Goal: Book appointment/travel/reservation

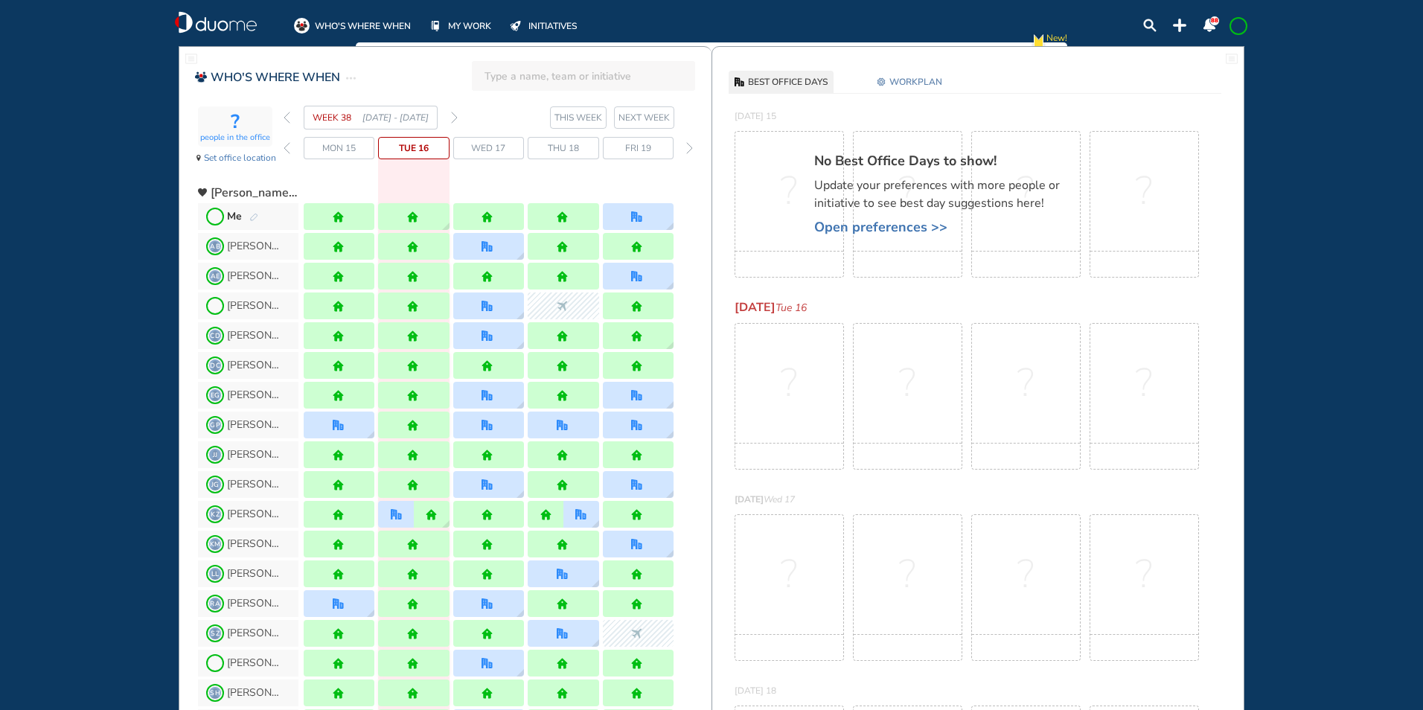
click at [254, 214] on img "pen-edit" at bounding box center [253, 218] width 9 height 10
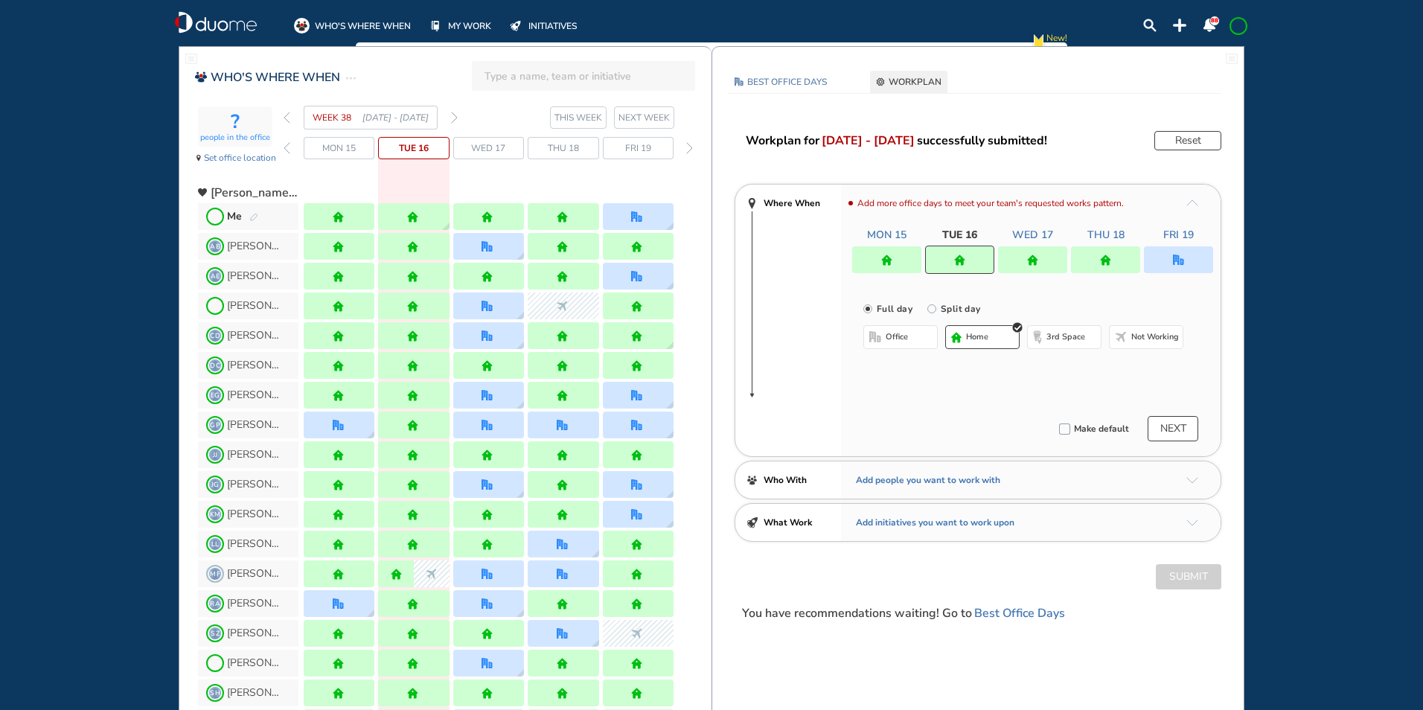
click at [1095, 249] on div at bounding box center [1105, 259] width 69 height 27
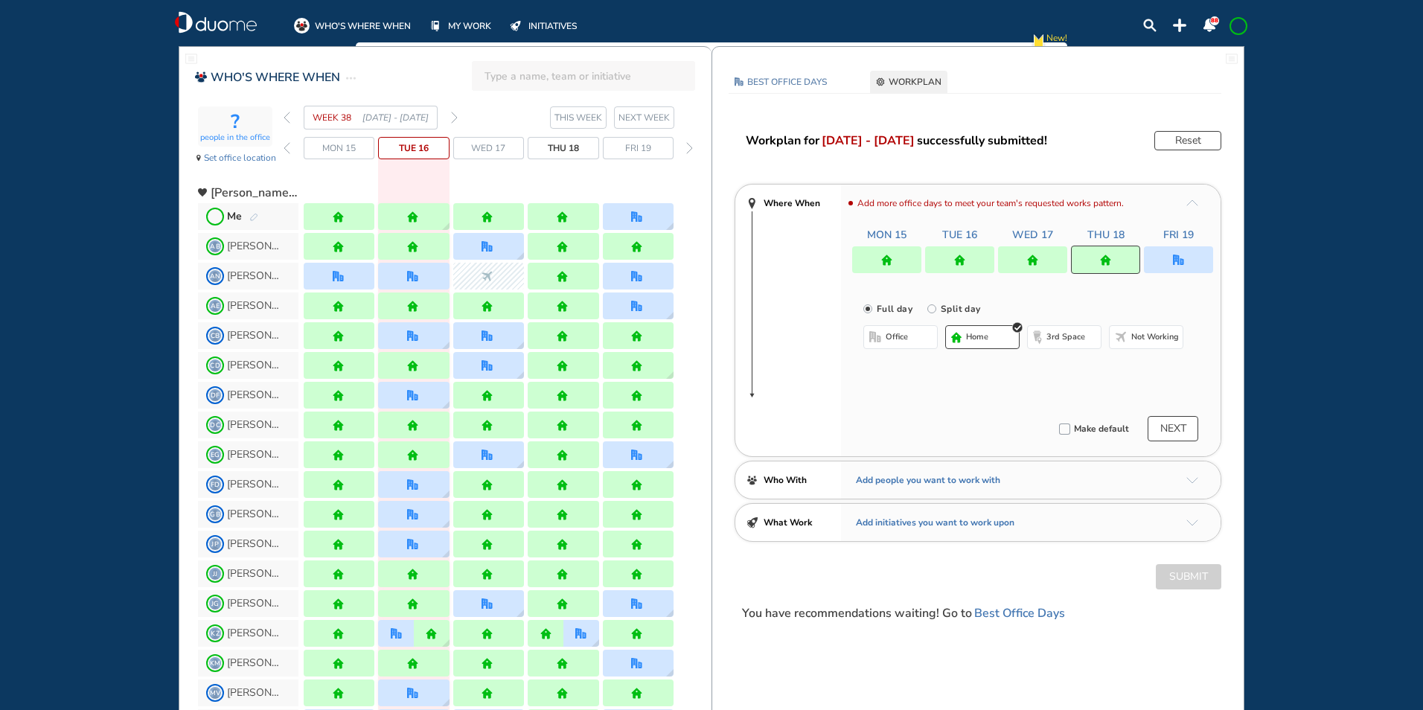
click at [893, 336] on span "office" at bounding box center [896, 337] width 22 height 12
click at [898, 364] on button "Select location" at bounding box center [903, 366] width 60 height 15
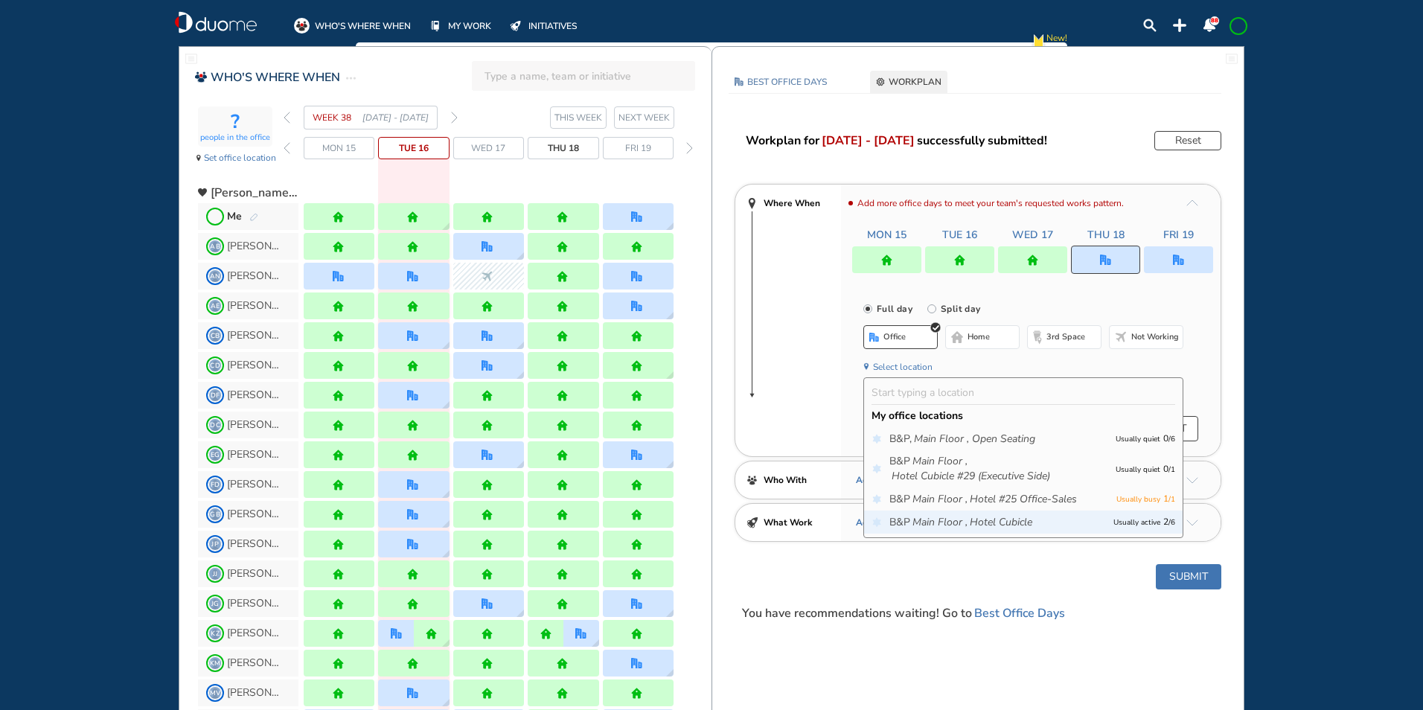
click at [949, 520] on icon "Main Floor ," at bounding box center [939, 522] width 55 height 15
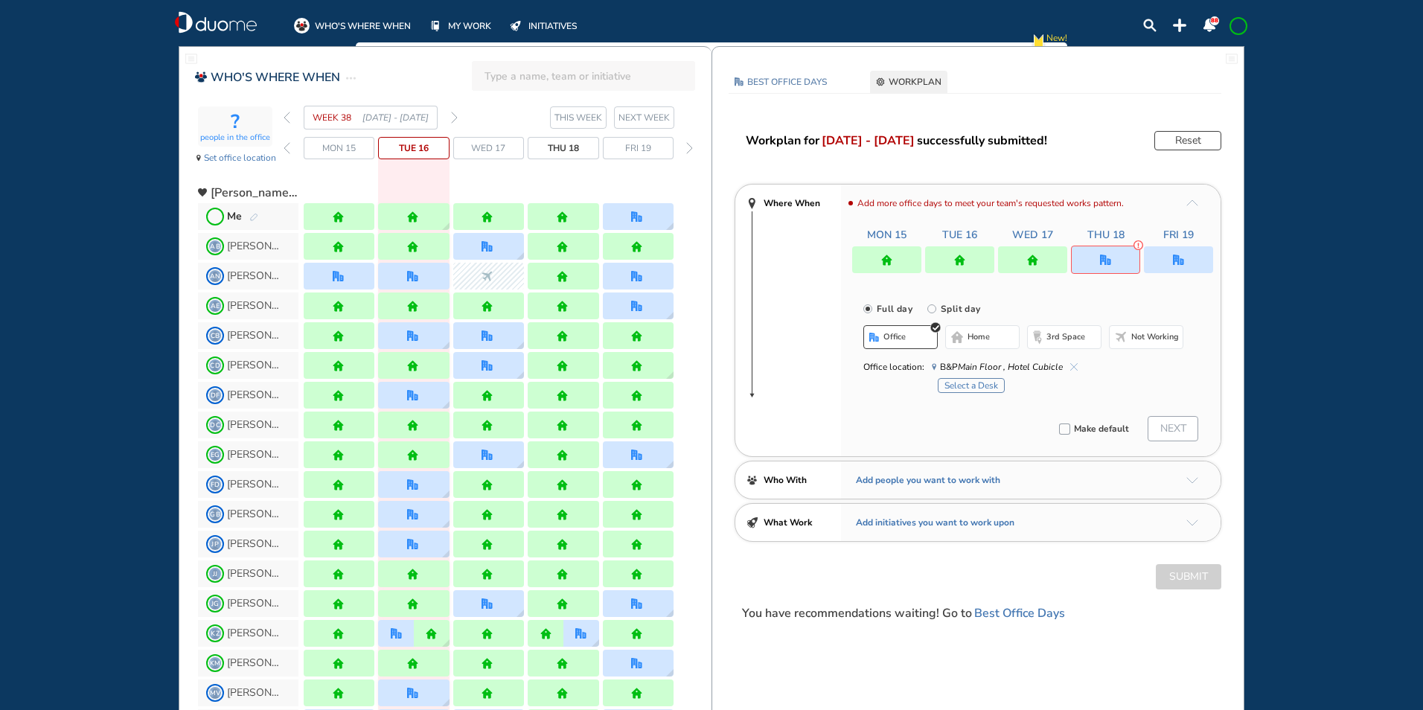
click at [980, 382] on button "Select a Desk" at bounding box center [970, 385] width 67 height 15
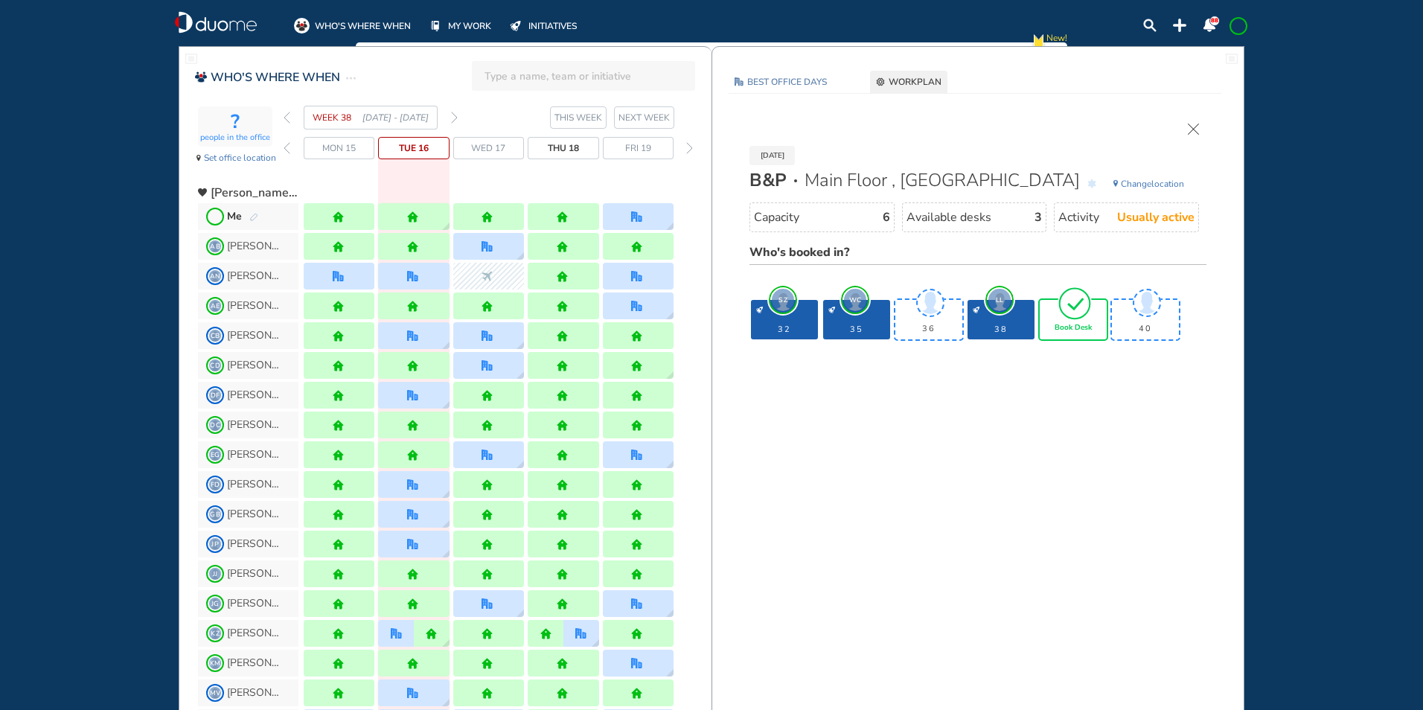
click at [1074, 319] on img "tick-rounded-outline" at bounding box center [1074, 303] width 34 height 35
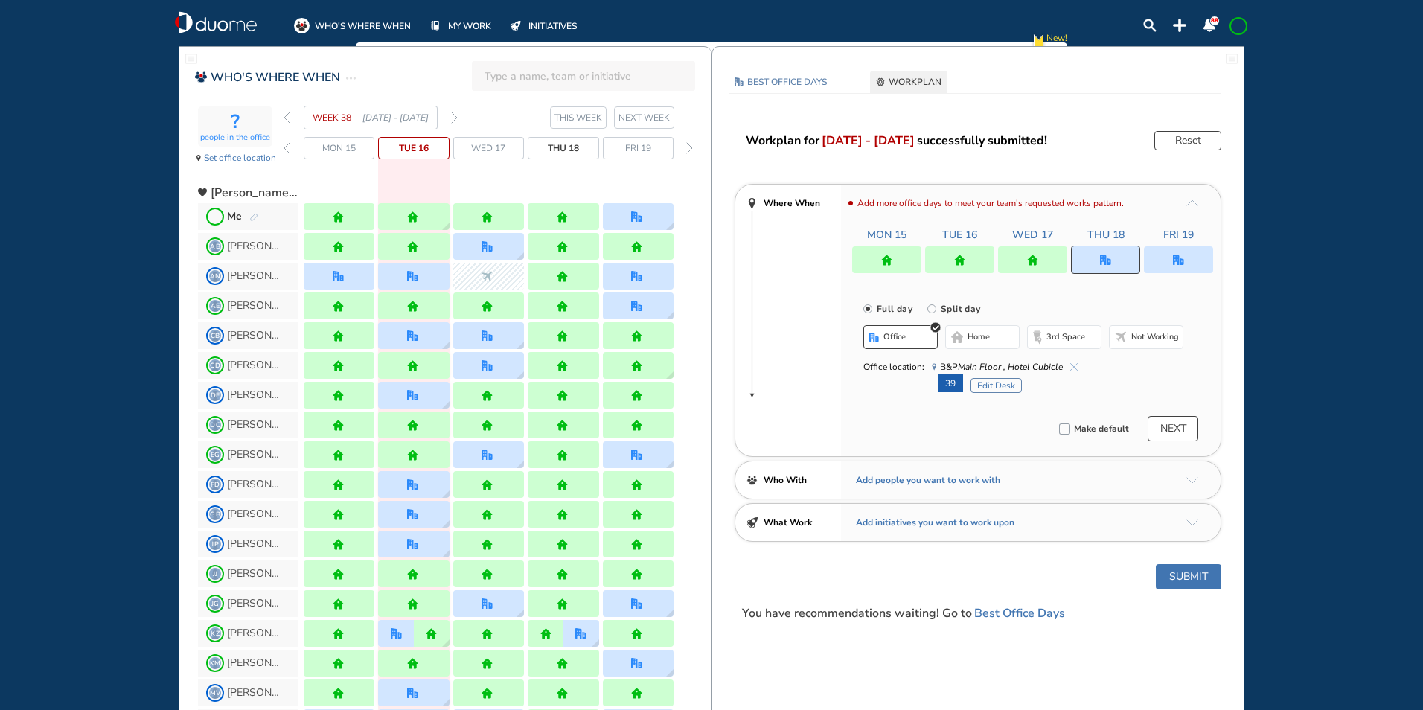
click at [1183, 571] on button "Submit" at bounding box center [1187, 576] width 65 height 25
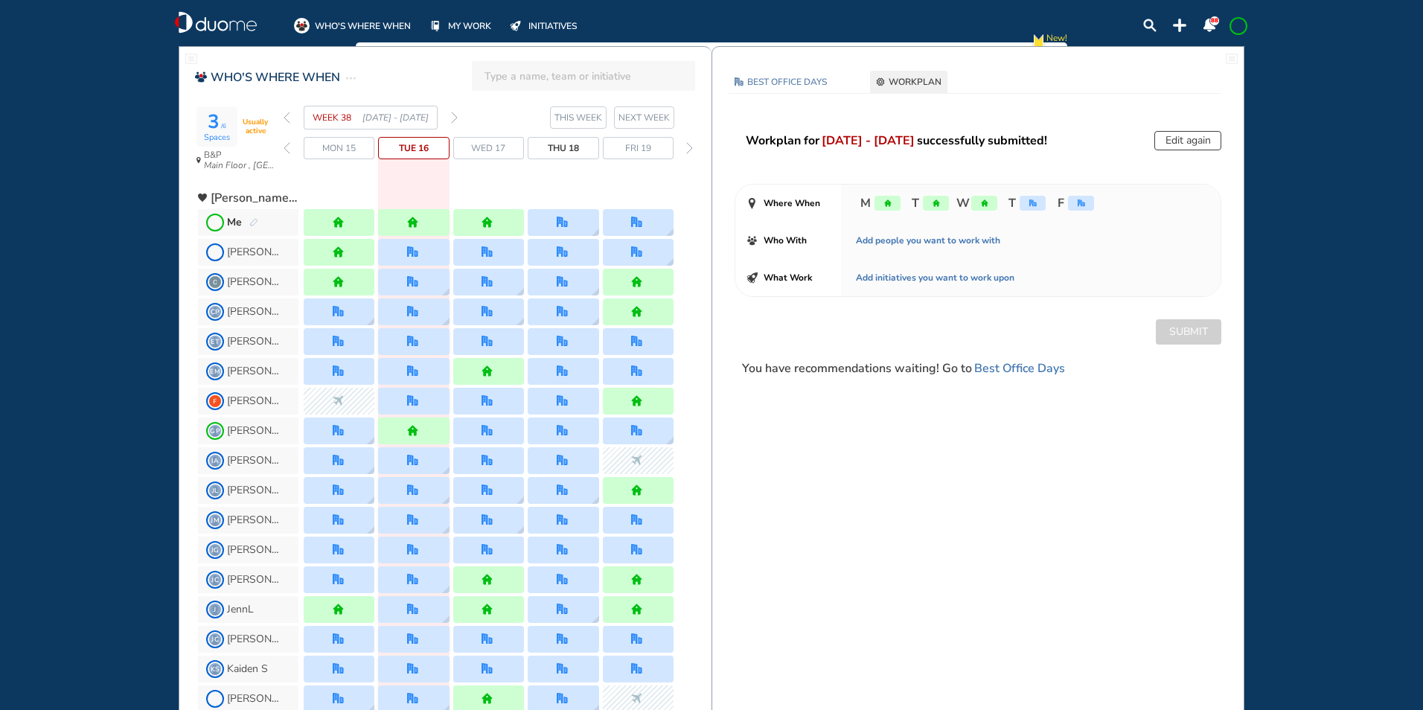
click at [1171, 132] on div "Edit again" at bounding box center [1187, 140] width 67 height 19
click at [1182, 144] on div "Edit again" at bounding box center [1187, 140] width 67 height 19
click at [1182, 139] on div "Edit again" at bounding box center [1187, 140] width 67 height 19
drag, startPoint x: 1182, startPoint y: 140, endPoint x: 886, endPoint y: 143, distance: 296.1
click at [1133, 141] on header "Workplan for [DATE] - [DATE] successfully submitted! Edit again" at bounding box center [983, 140] width 475 height 19
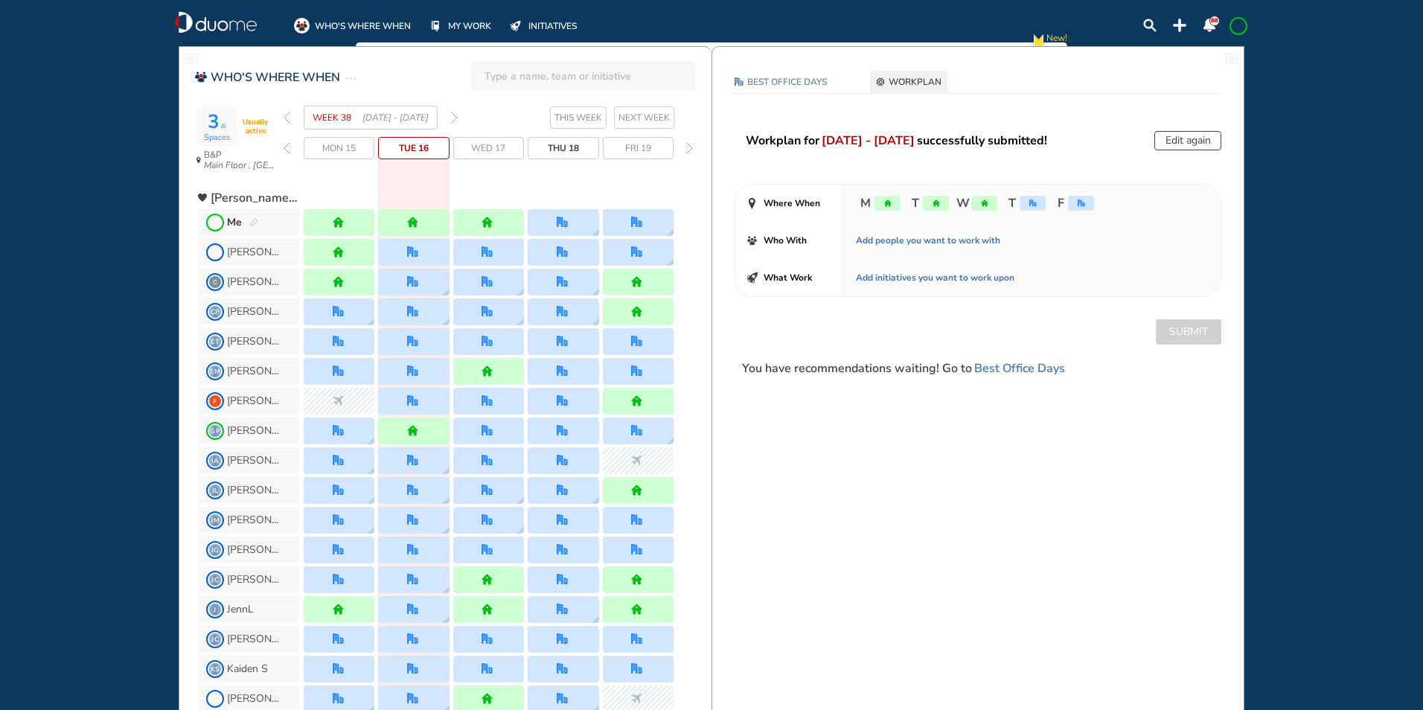
click at [257, 221] on img "pen-edit" at bounding box center [253, 223] width 9 height 10
drag, startPoint x: 257, startPoint y: 221, endPoint x: 320, endPoint y: 218, distance: 63.3
click at [258, 221] on span "Me" at bounding box center [248, 222] width 100 height 27
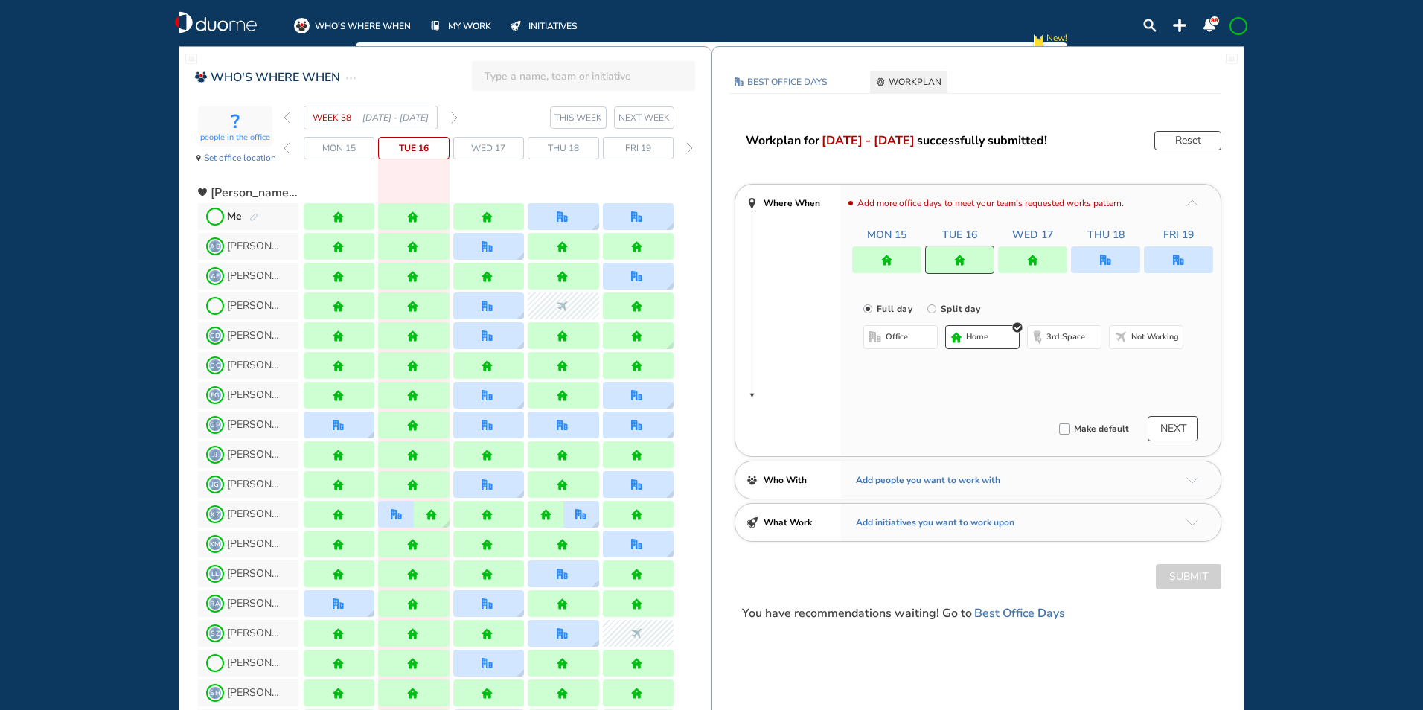
click at [1189, 256] on div at bounding box center [1178, 259] width 69 height 27
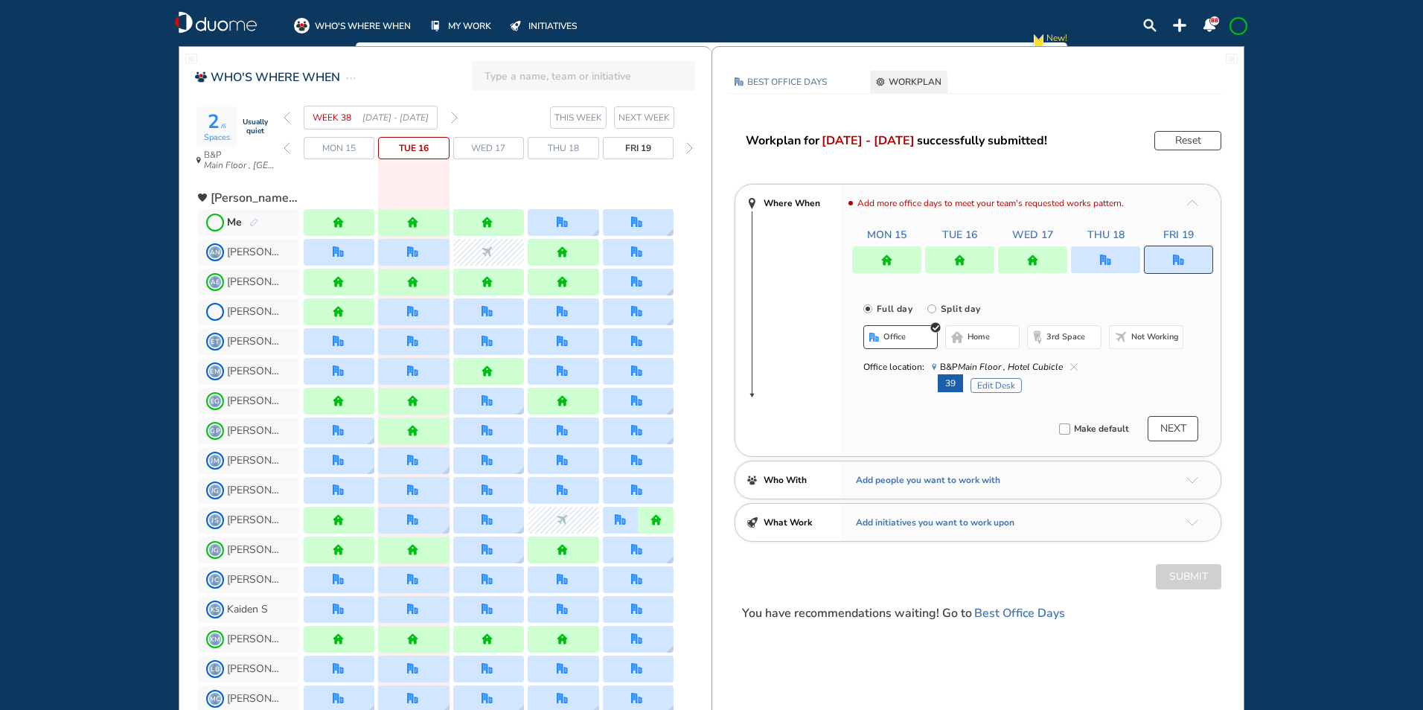
click at [1073, 364] on img "cross-thin-blue" at bounding box center [1073, 366] width 7 height 7
drag, startPoint x: 962, startPoint y: 333, endPoint x: 958, endPoint y: 342, distance: 10.7
click at [962, 332] on img "home-bdbdbd" at bounding box center [957, 337] width 12 height 12
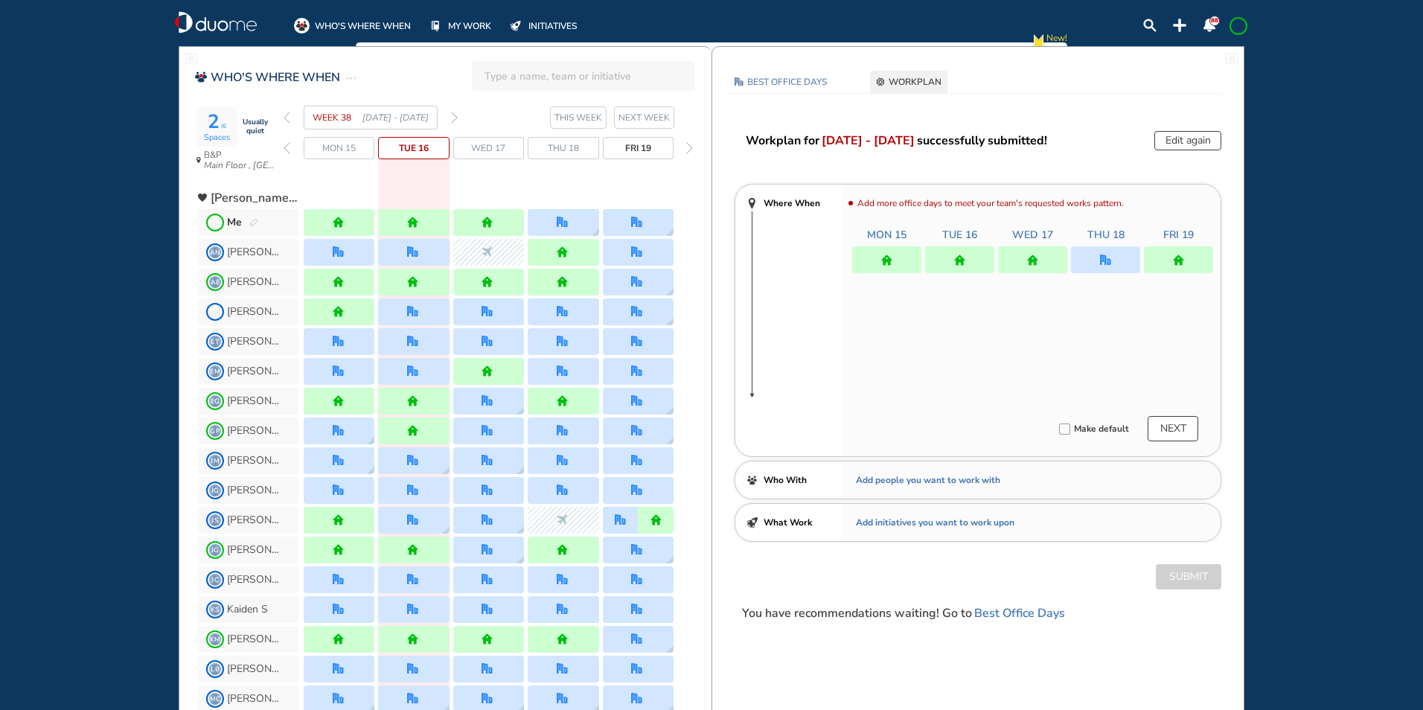
drag, startPoint x: 1154, startPoint y: 599, endPoint x: 1161, endPoint y: 463, distance: 136.3
click at [1155, 592] on div "Workplan for [DATE] - [DATE] successfully submitted! Edit again Where When Add …" at bounding box center [977, 376] width 531 height 491
click at [1162, 423] on button "NEXT" at bounding box center [1172, 428] width 51 height 25
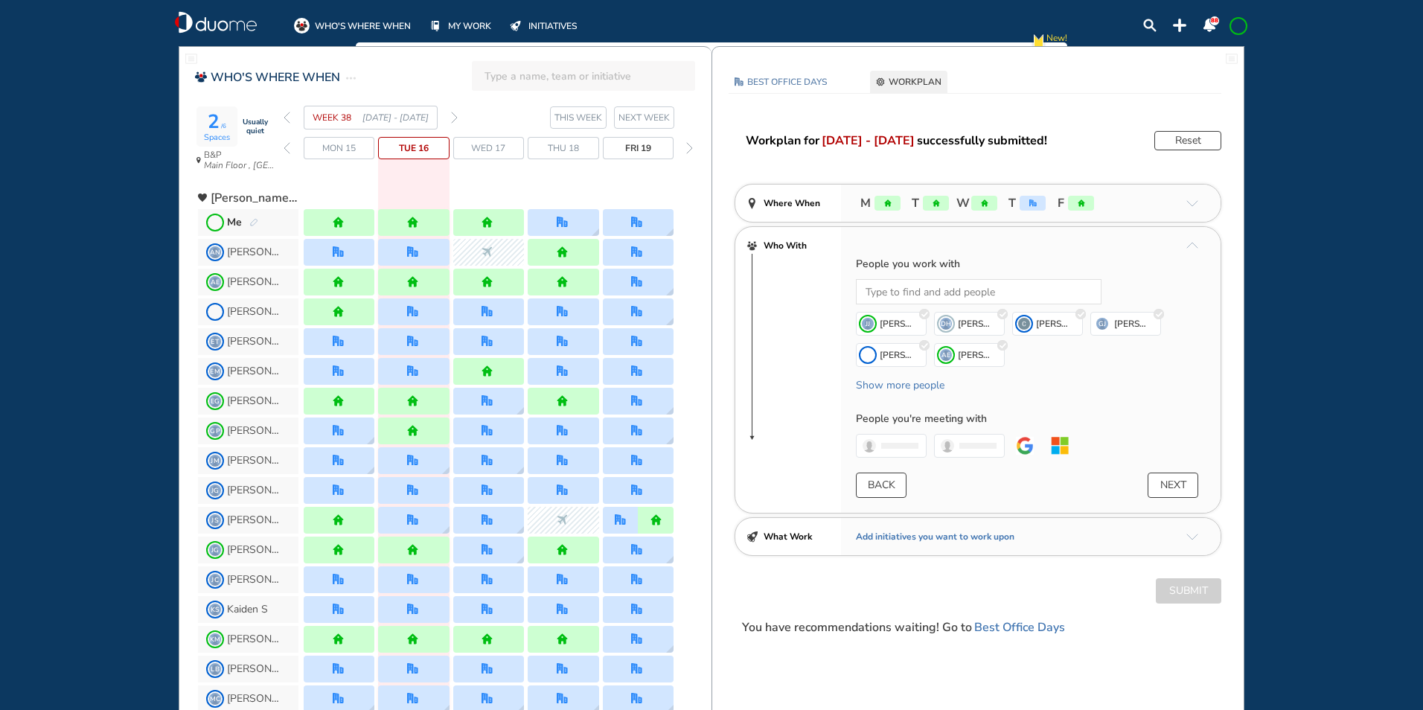
click at [1172, 478] on button "NEXT" at bounding box center [1172, 484] width 51 height 25
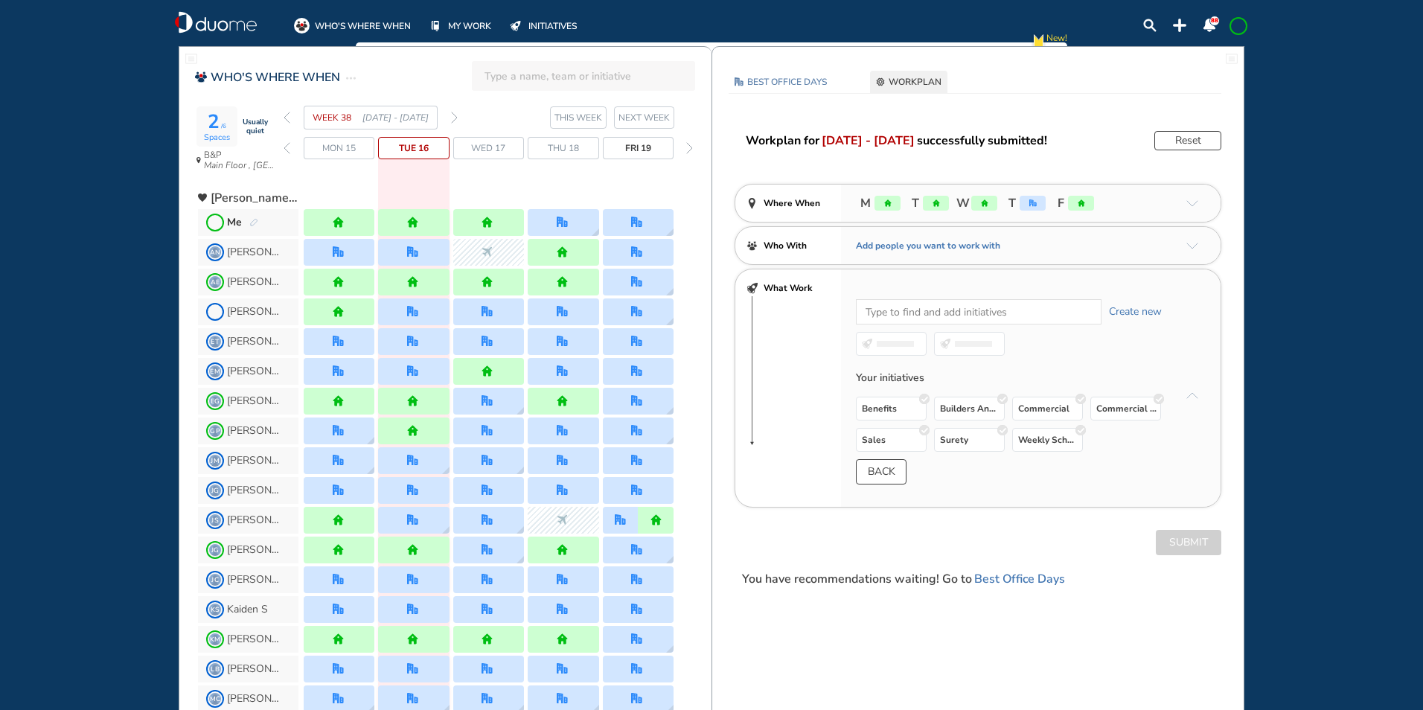
click at [1171, 141] on button "Reset" at bounding box center [1187, 140] width 67 height 19
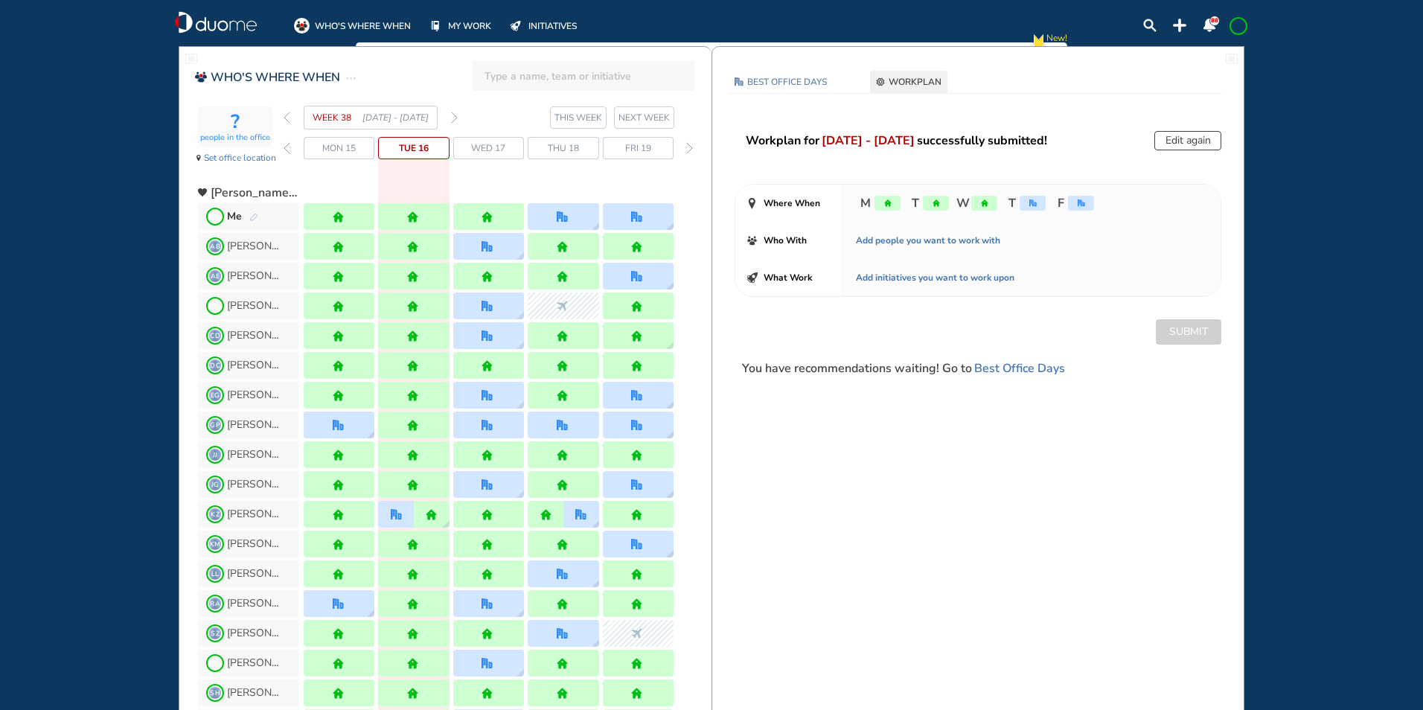
drag, startPoint x: 1185, startPoint y: 141, endPoint x: 1176, endPoint y: 145, distance: 9.3
click at [1182, 145] on button "Edit again" at bounding box center [1187, 140] width 67 height 19
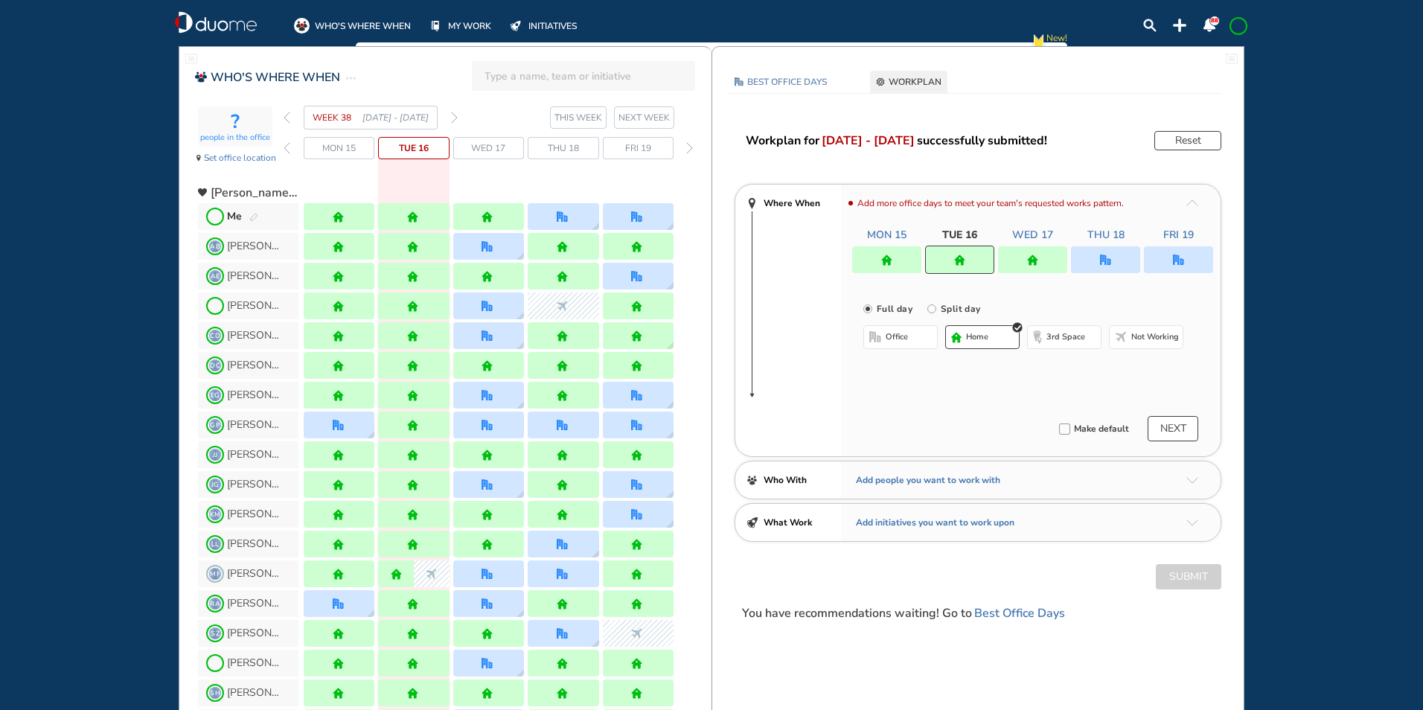
click at [1171, 258] on div at bounding box center [1178, 259] width 69 height 27
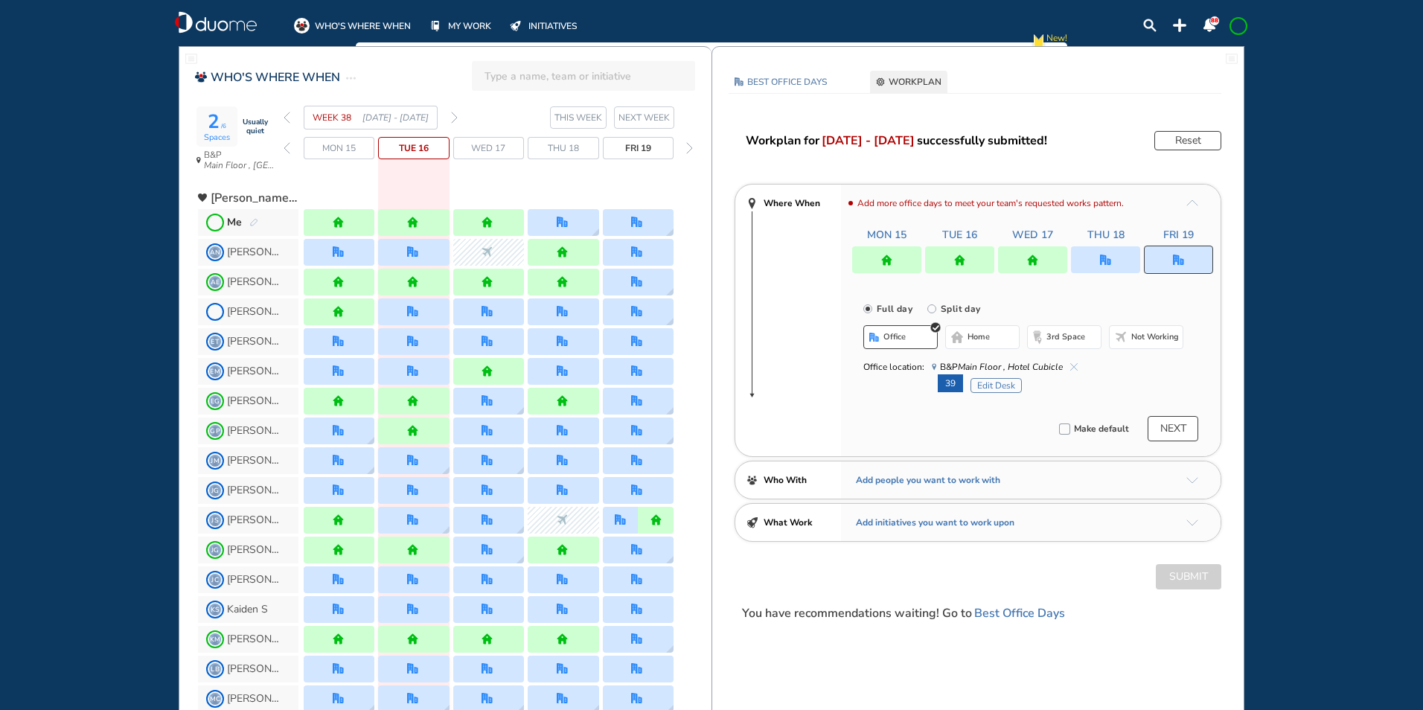
click at [1071, 365] on img "cross-thin-blue" at bounding box center [1073, 366] width 7 height 7
click at [984, 333] on span "home" at bounding box center [978, 337] width 22 height 12
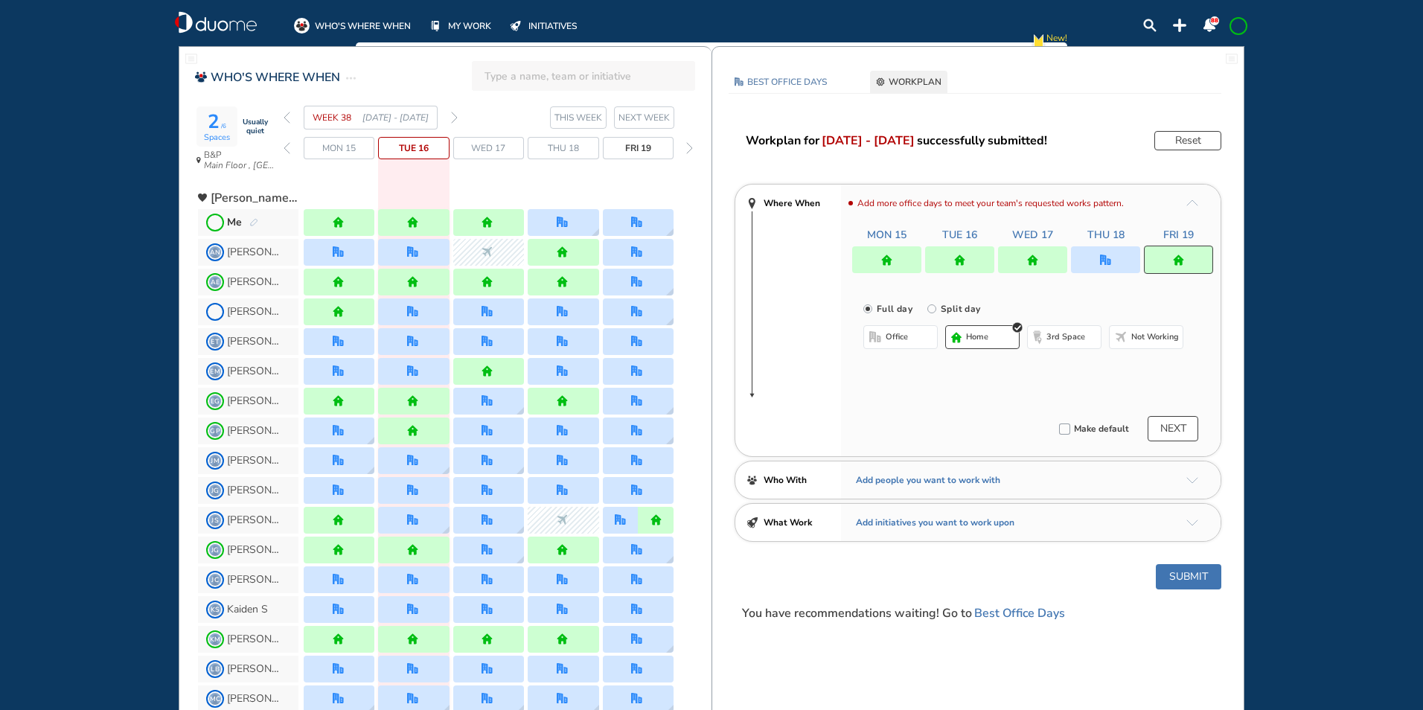
click at [1167, 568] on button "Submit" at bounding box center [1187, 576] width 65 height 25
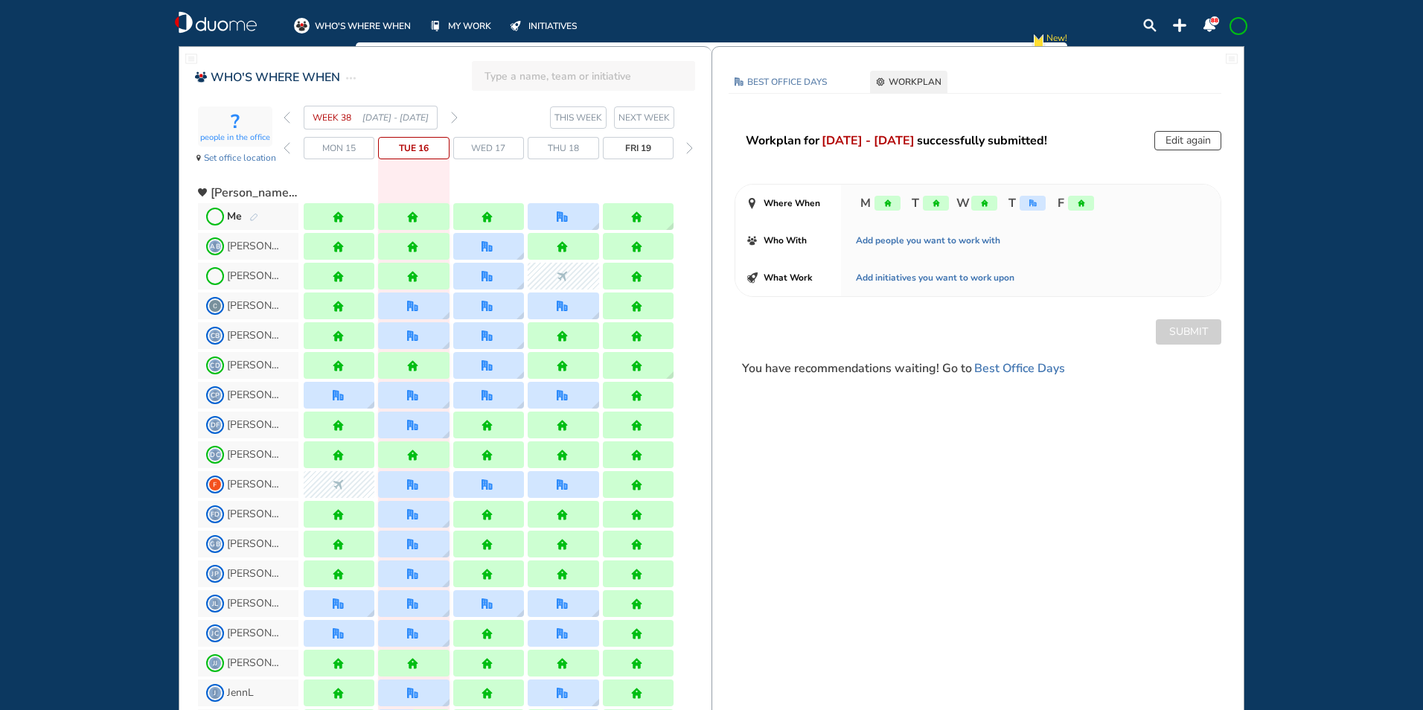
click at [455, 115] on img "forward week" at bounding box center [454, 118] width 7 height 12
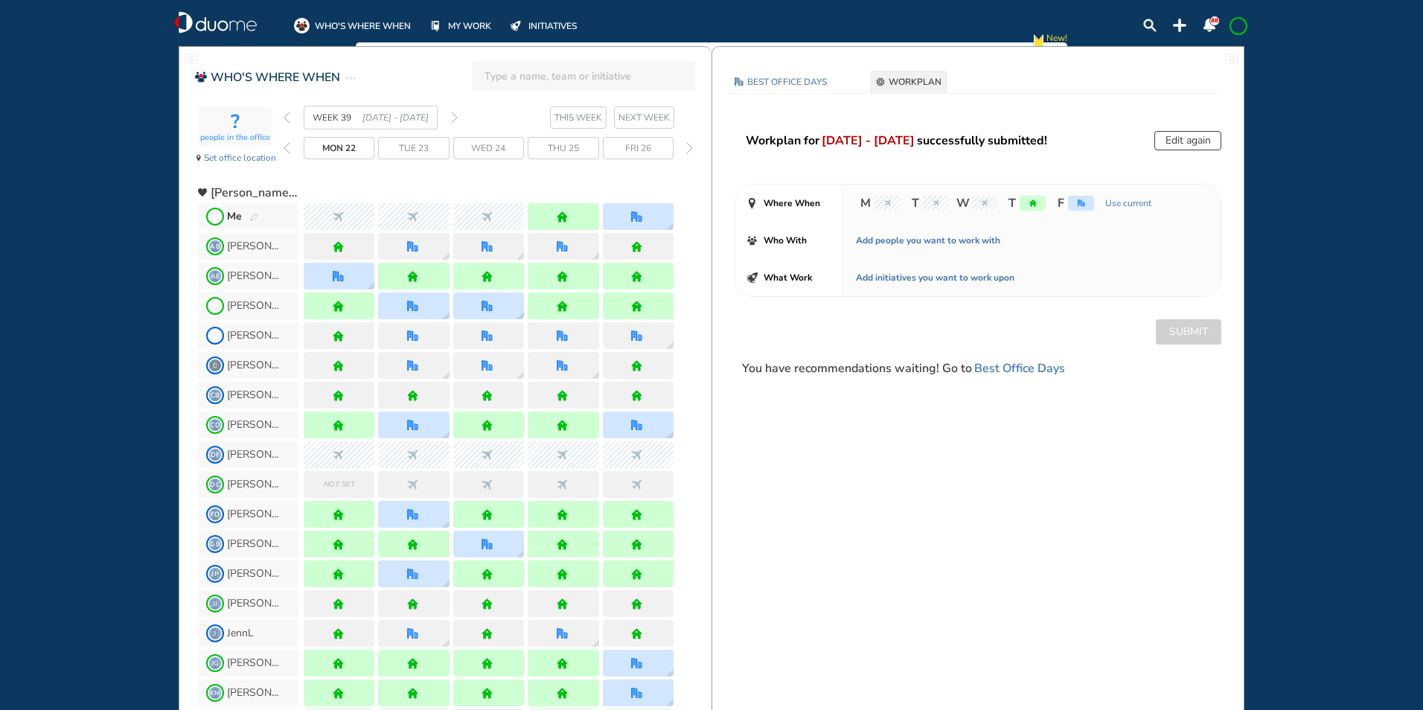
click at [455, 116] on img "forward week" at bounding box center [454, 118] width 7 height 12
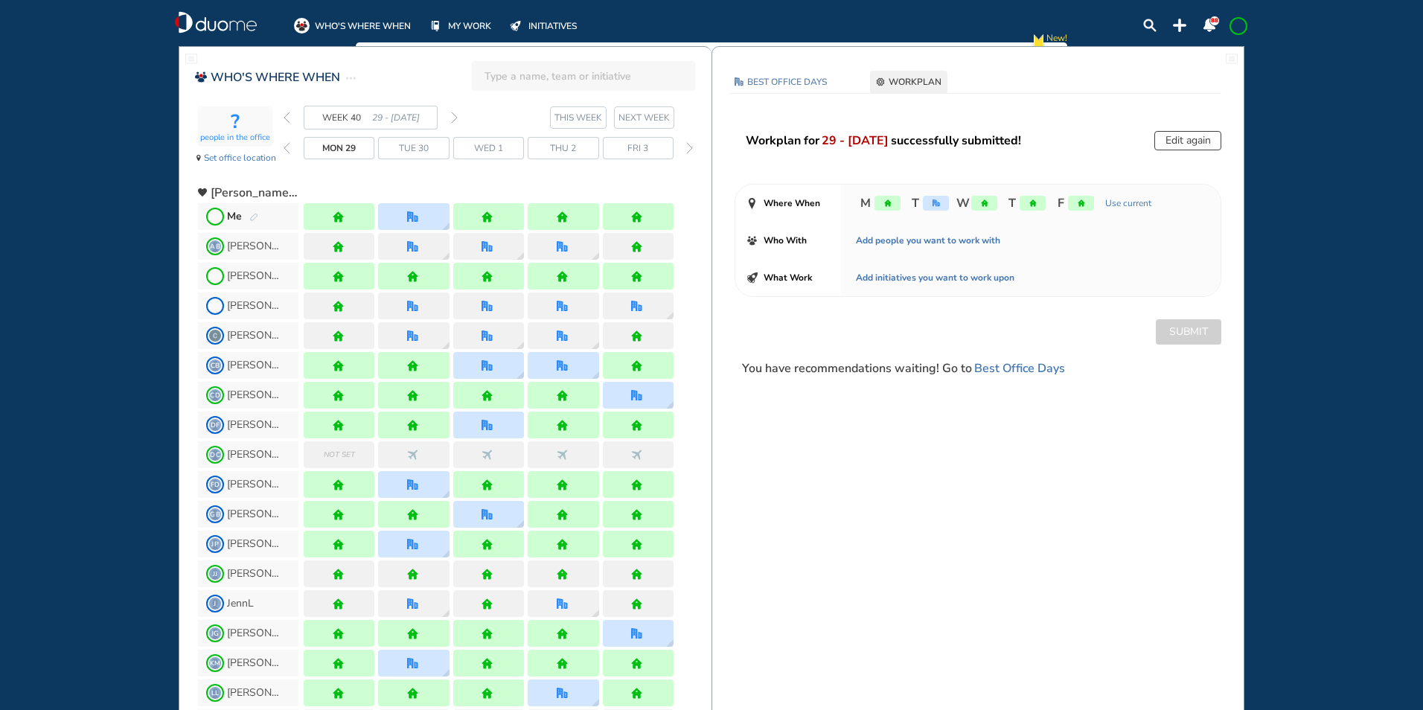
click at [289, 112] on img "back week" at bounding box center [286, 118] width 7 height 12
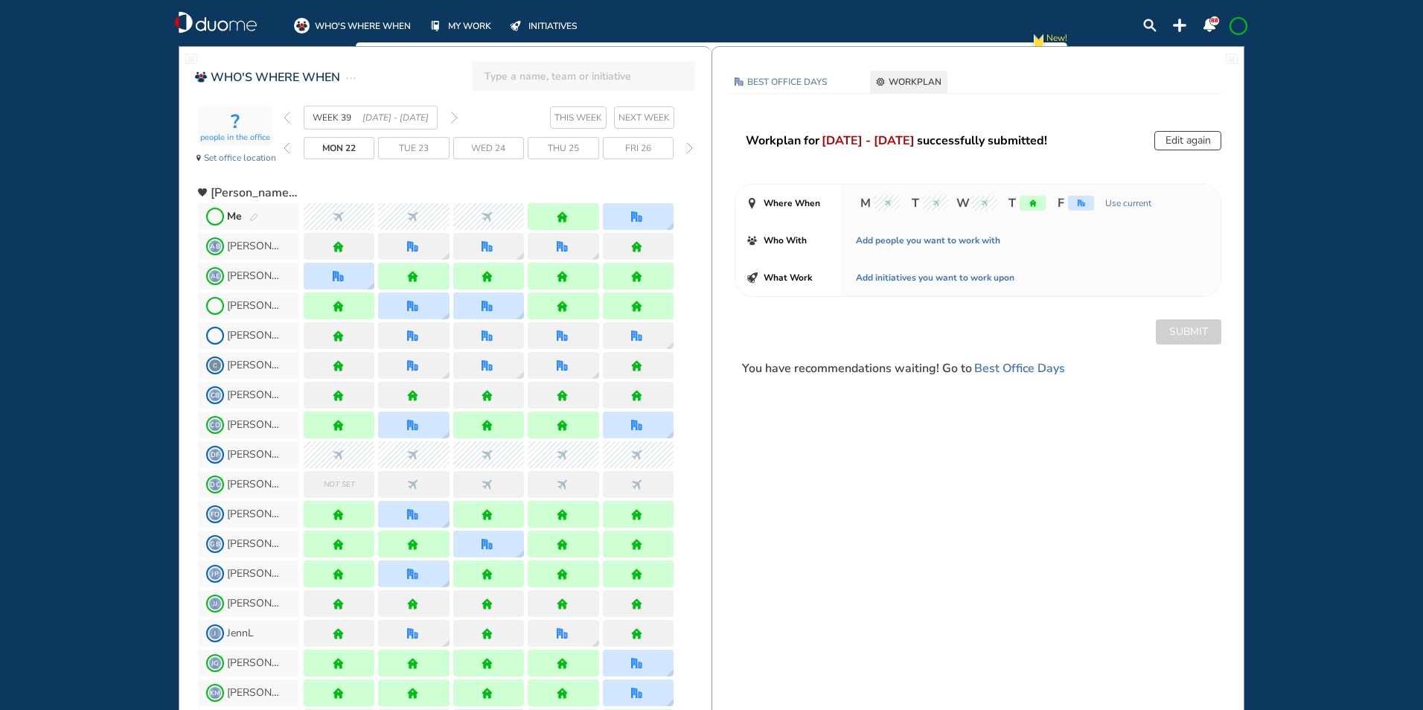
click at [286, 115] on img "back week" at bounding box center [286, 118] width 7 height 12
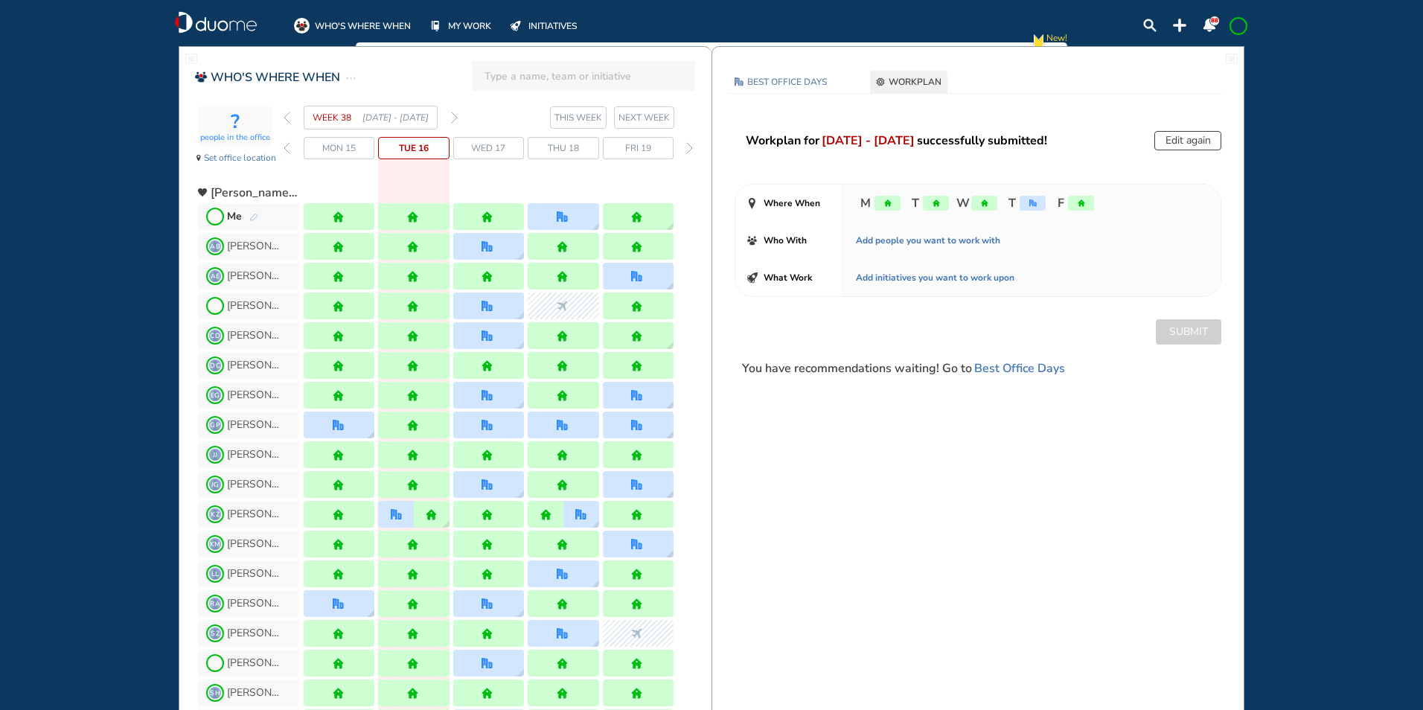
click at [289, 113] on img "back week" at bounding box center [286, 118] width 7 height 12
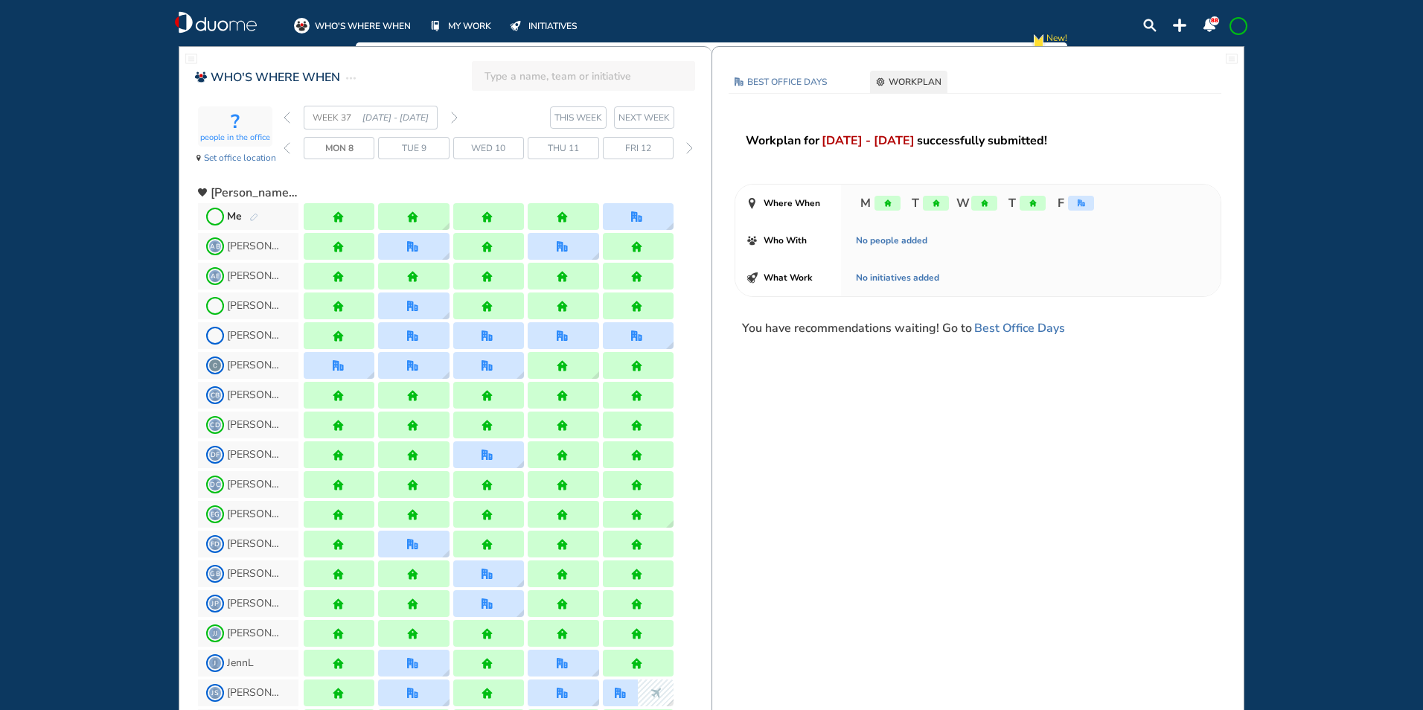
click at [456, 116] on img "forward week" at bounding box center [454, 118] width 7 height 12
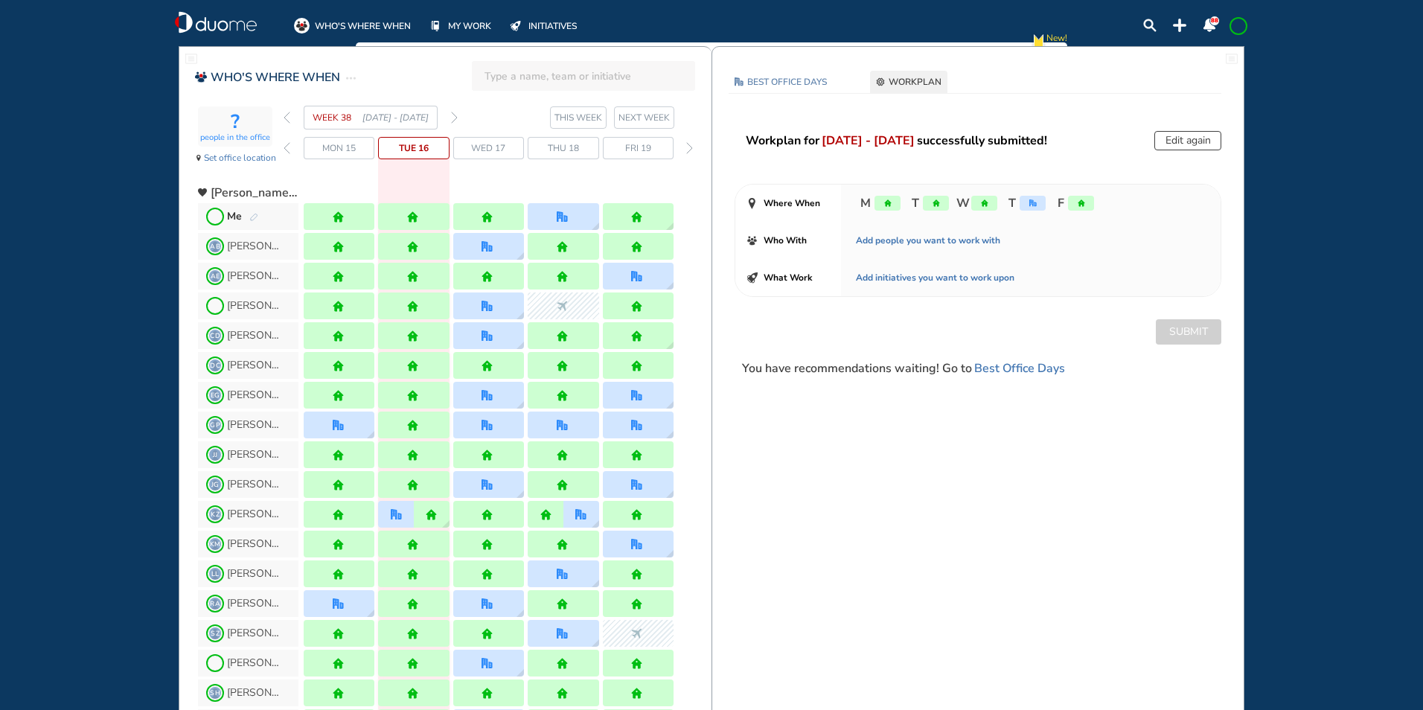
click at [456, 117] on img "forward week" at bounding box center [454, 118] width 7 height 12
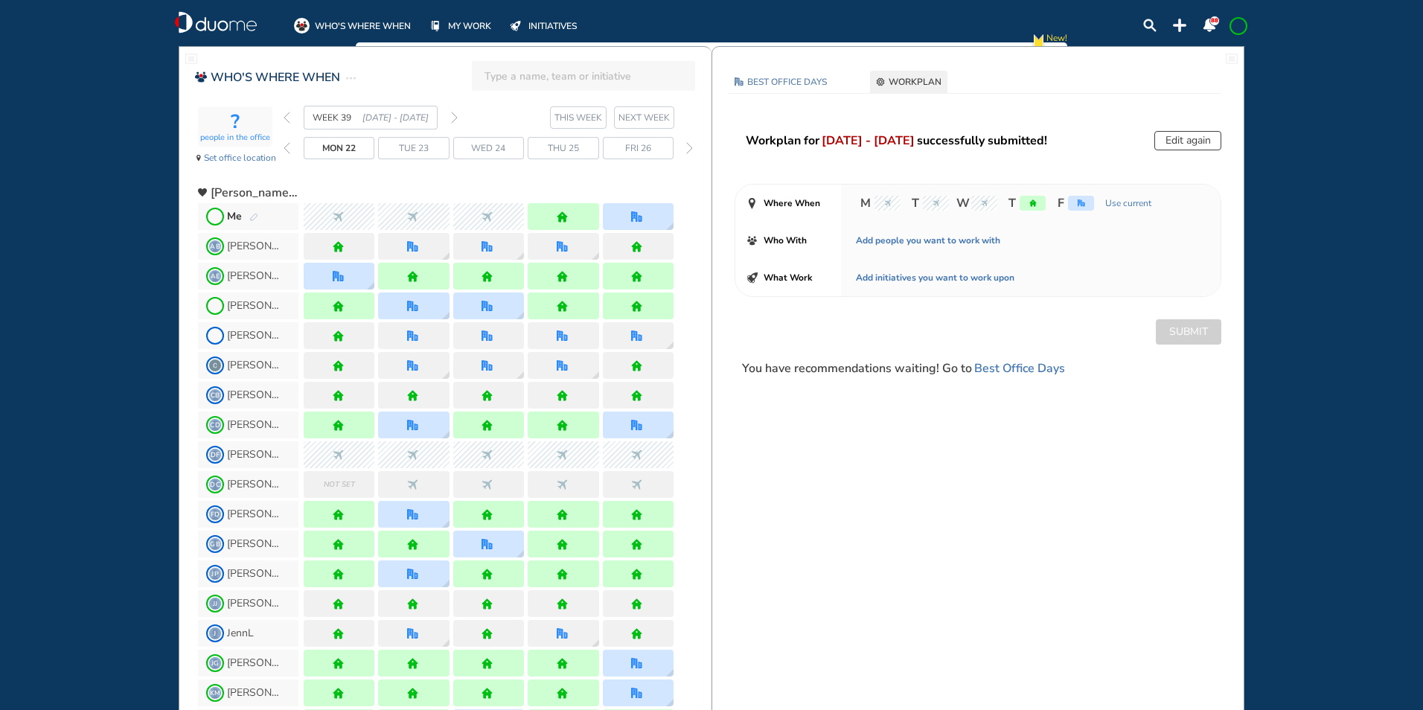
click at [456, 117] on img "forward week" at bounding box center [454, 118] width 7 height 12
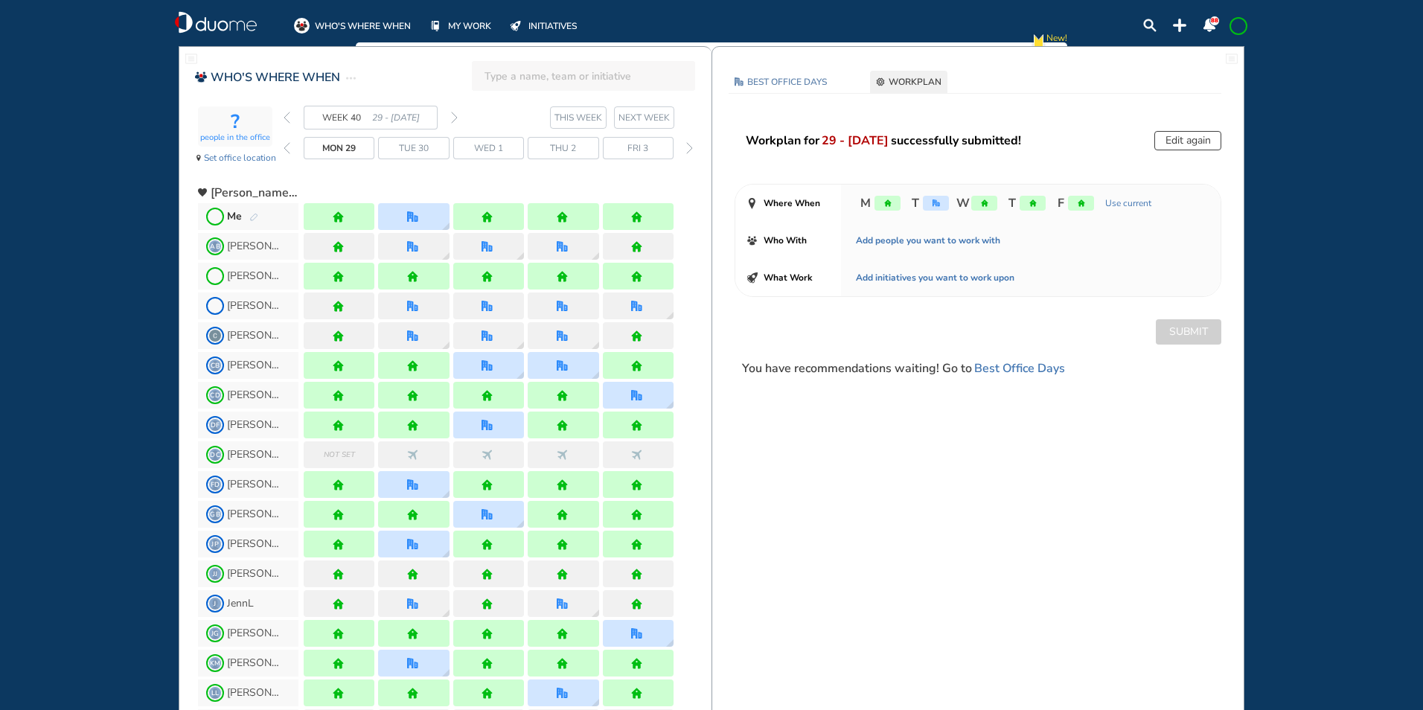
click at [455, 117] on img "forward week" at bounding box center [454, 118] width 7 height 12
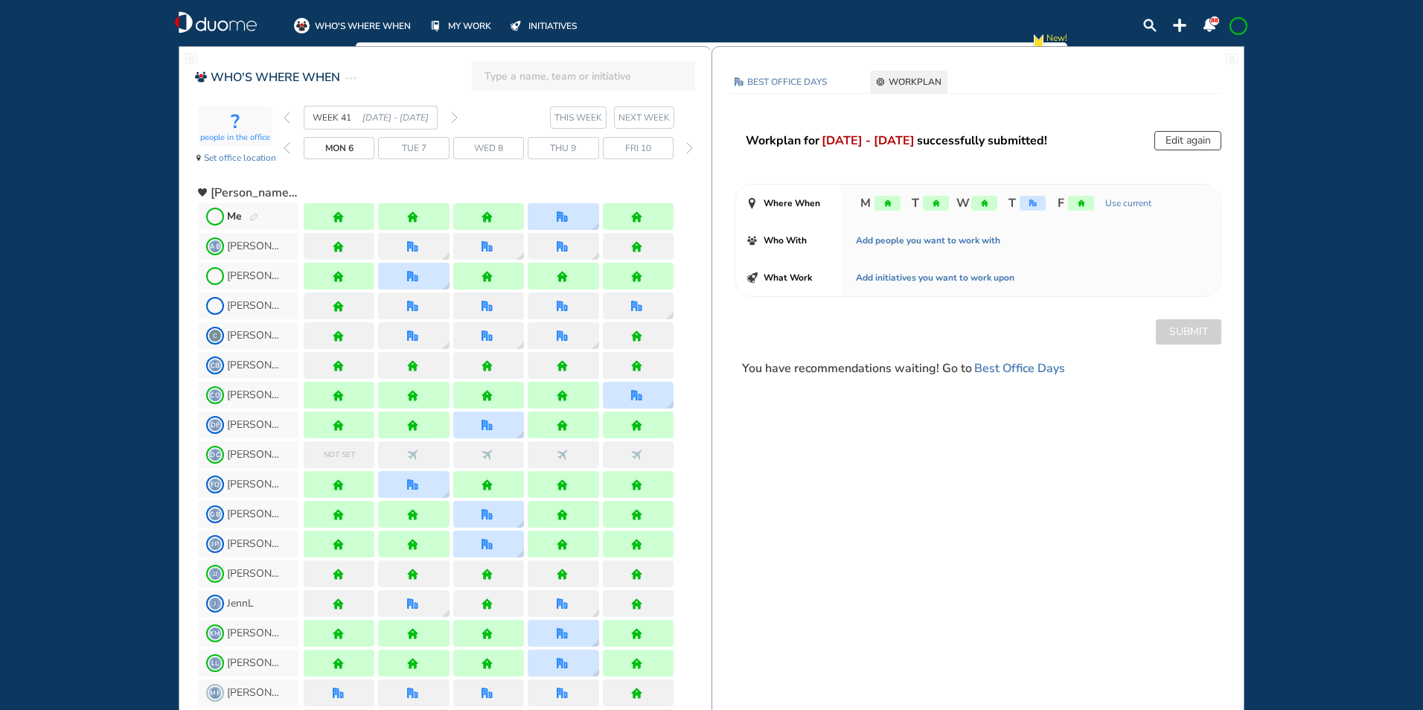
click at [252, 219] on img "pen-edit" at bounding box center [253, 218] width 9 height 10
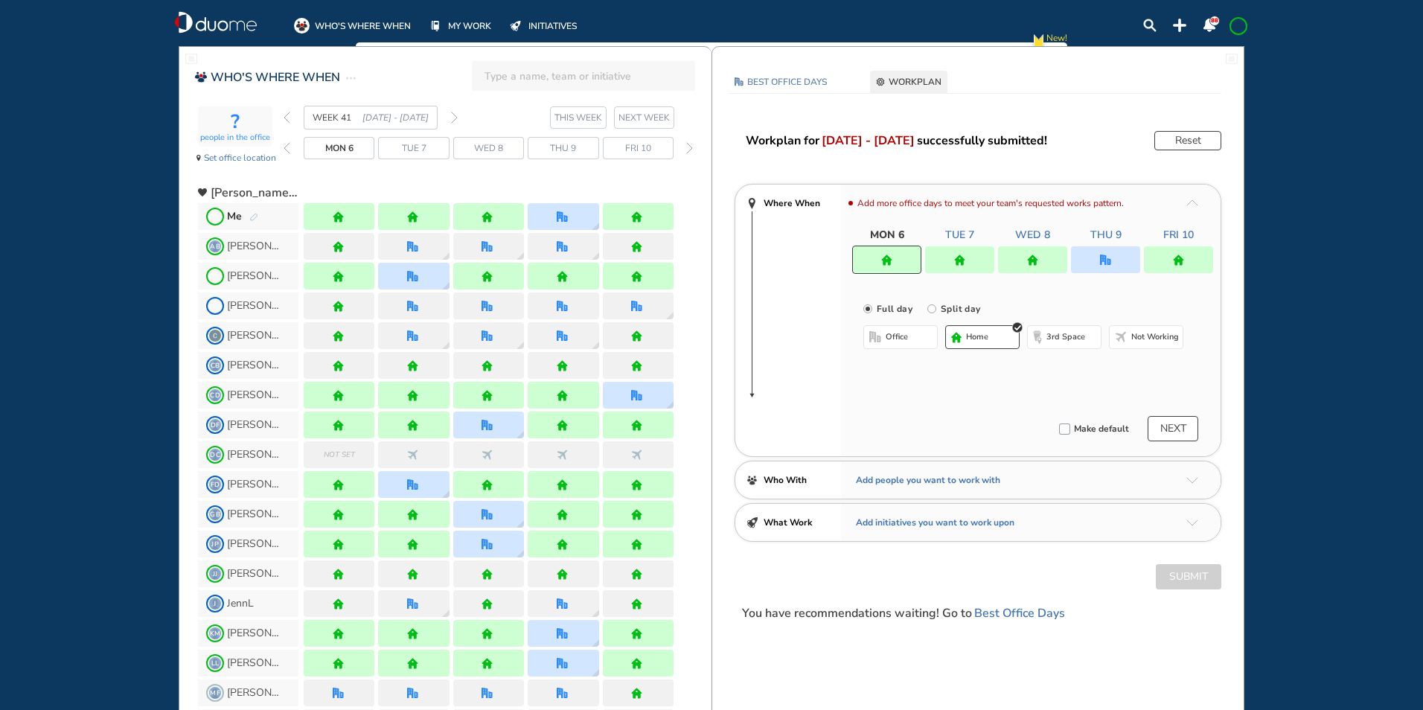
click at [1100, 254] on div at bounding box center [1105, 259] width 69 height 27
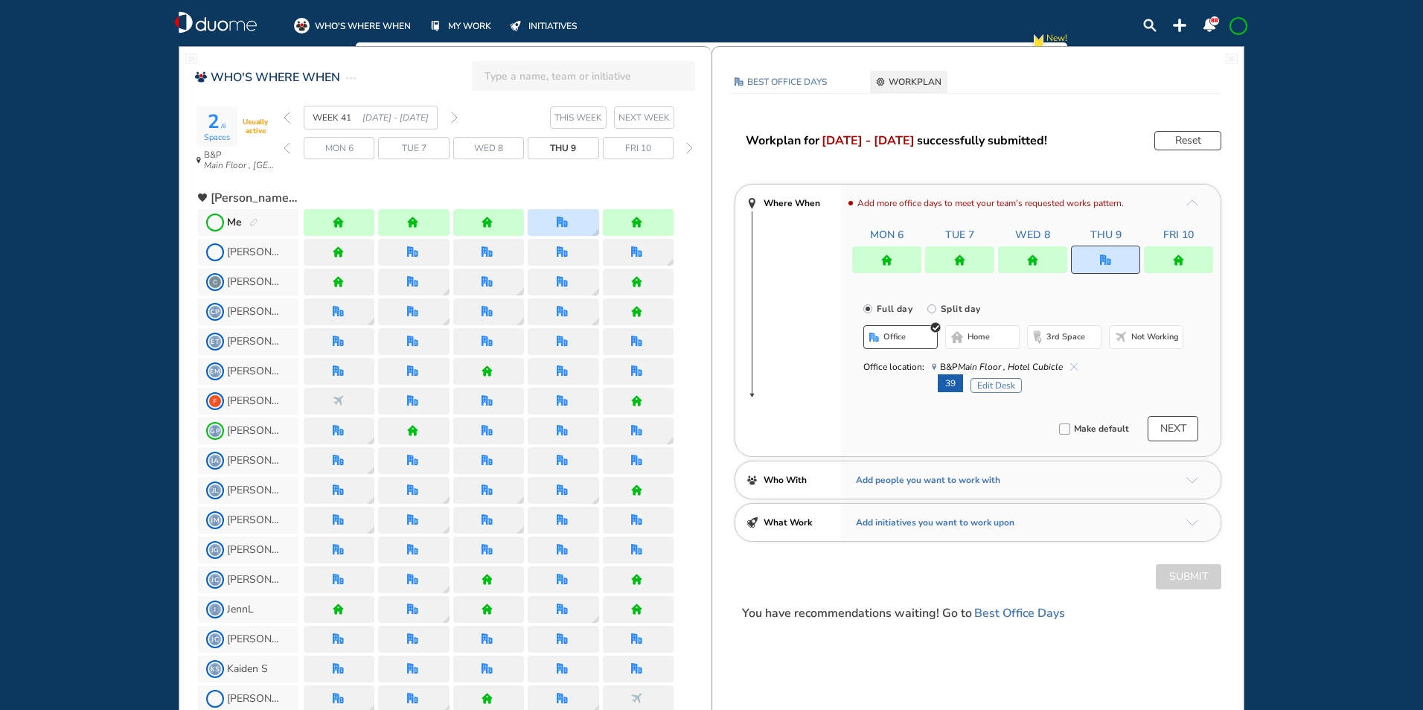
click at [1071, 364] on img "cross-thin-blue" at bounding box center [1073, 366] width 7 height 7
click at [984, 339] on span "home" at bounding box center [978, 337] width 22 height 12
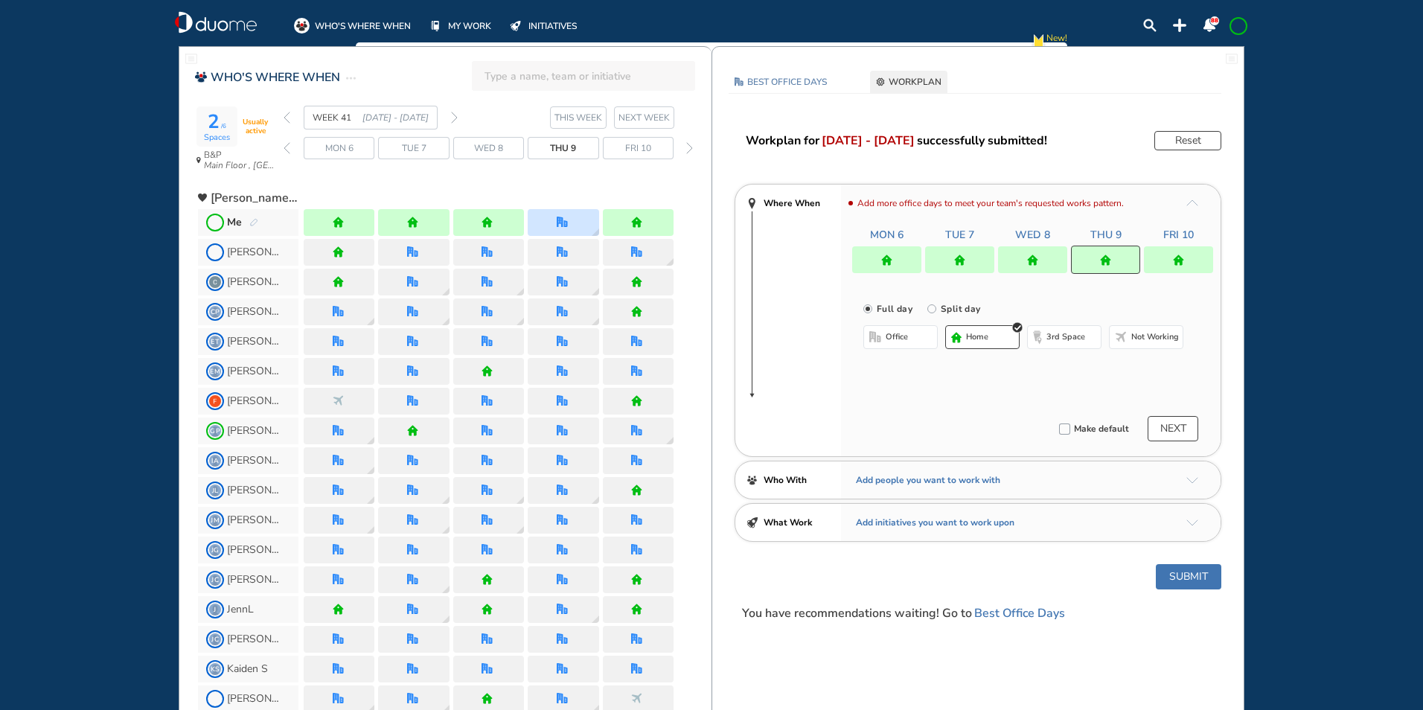
click at [1028, 257] on img "home" at bounding box center [1032, 259] width 11 height 11
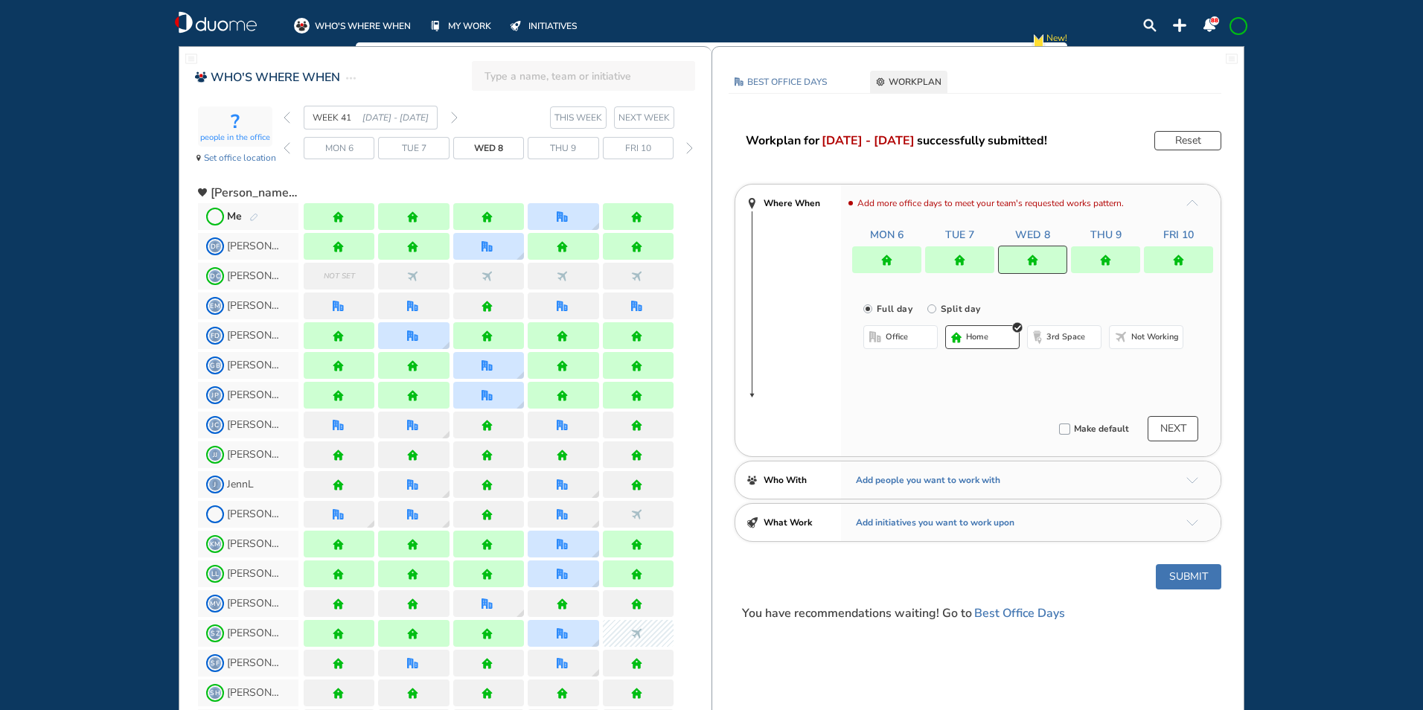
click at [900, 335] on span "office" at bounding box center [896, 337] width 22 height 12
click at [1051, 365] on img "cross-thin-blue" at bounding box center [1051, 366] width 7 height 7
click at [906, 368] on button "Select location" at bounding box center [903, 366] width 60 height 15
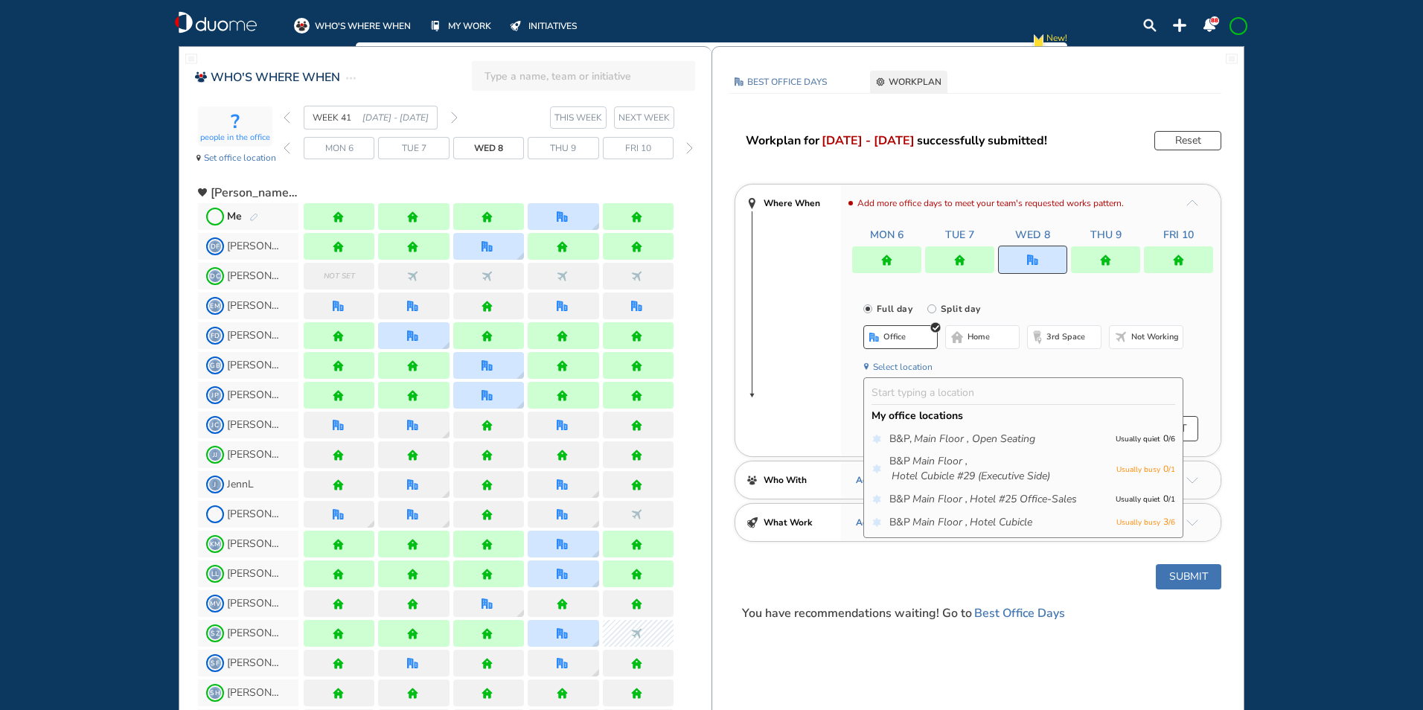
click at [958, 515] on icon "Main Floor ," at bounding box center [939, 522] width 55 height 15
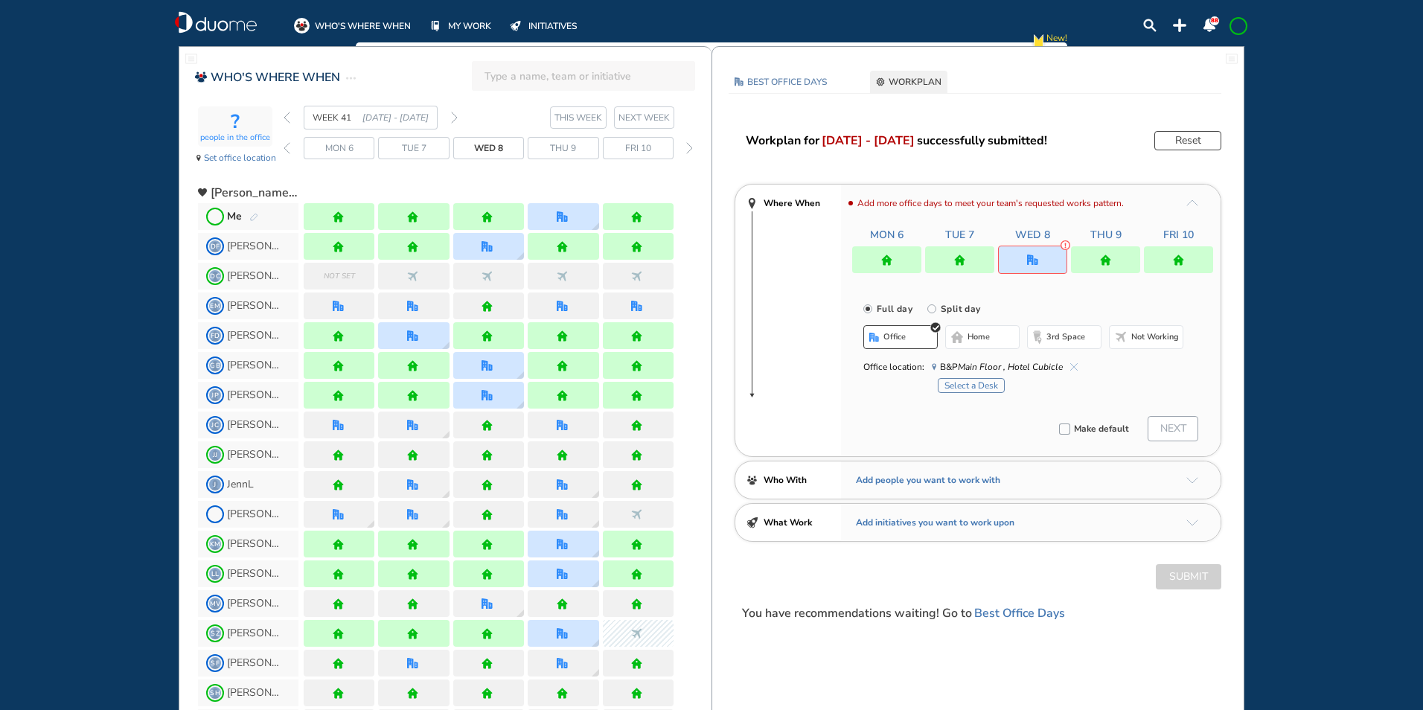
click at [961, 380] on button "Select a Desk" at bounding box center [970, 385] width 67 height 15
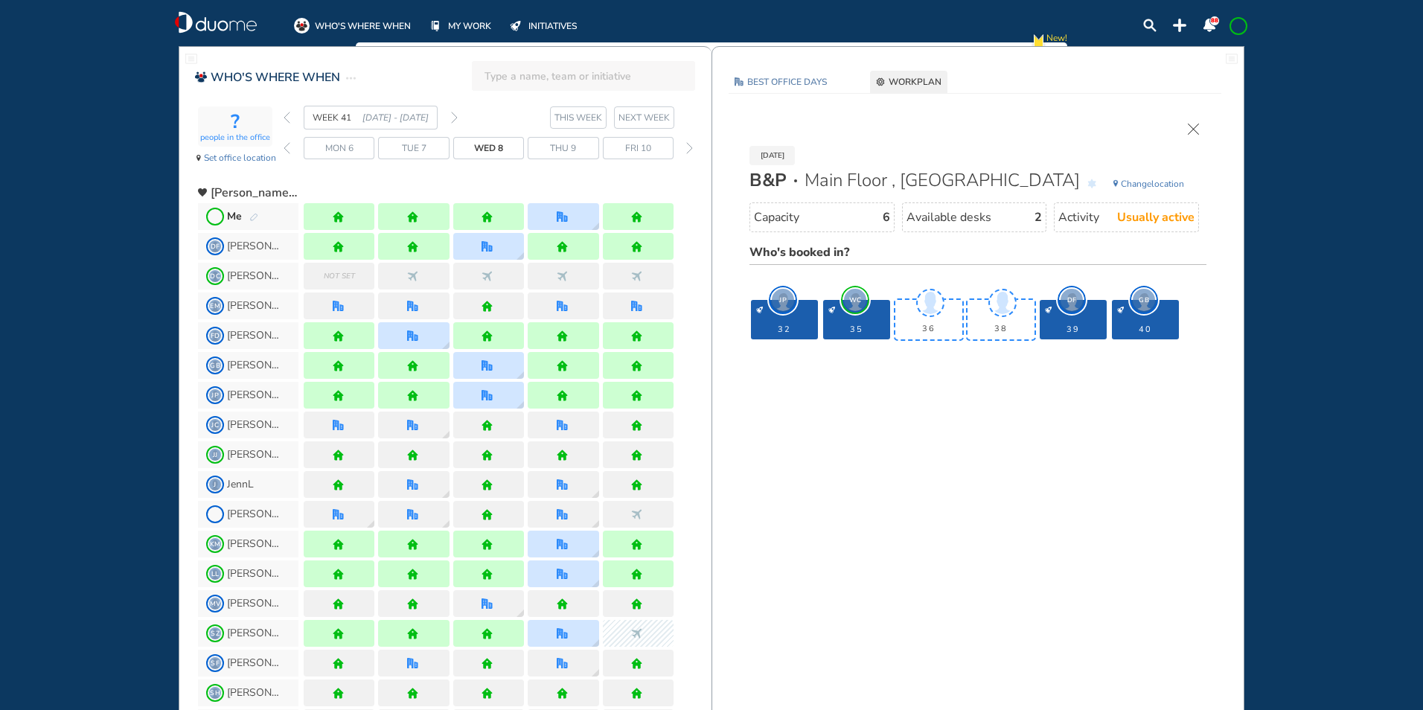
click at [1189, 135] on div "[DATE] B&P Main Floor , Hotel Cubicle Change location Capacity 6 Available desk…" at bounding box center [977, 236] width 487 height 225
click at [1190, 130] on img "cross-thin" at bounding box center [1192, 129] width 11 height 11
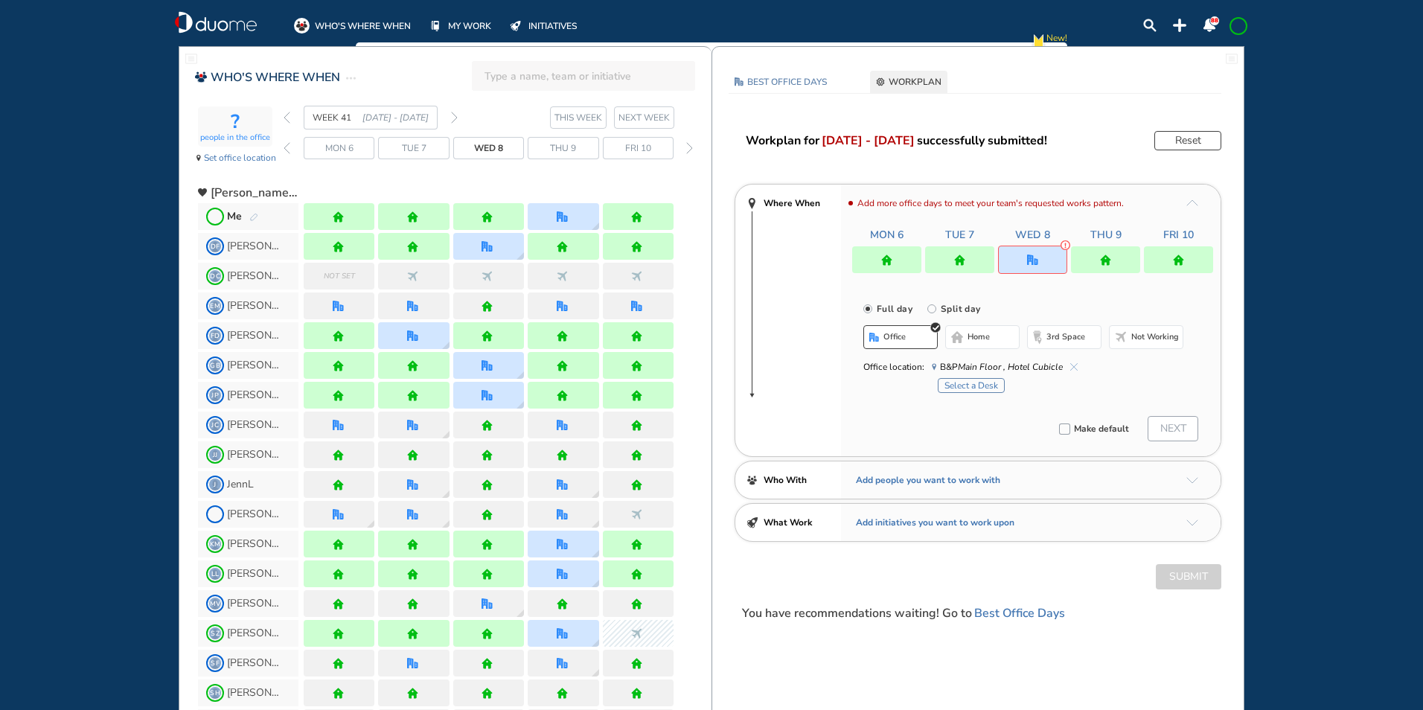
click at [1190, 131] on button "Reset" at bounding box center [1187, 140] width 67 height 19
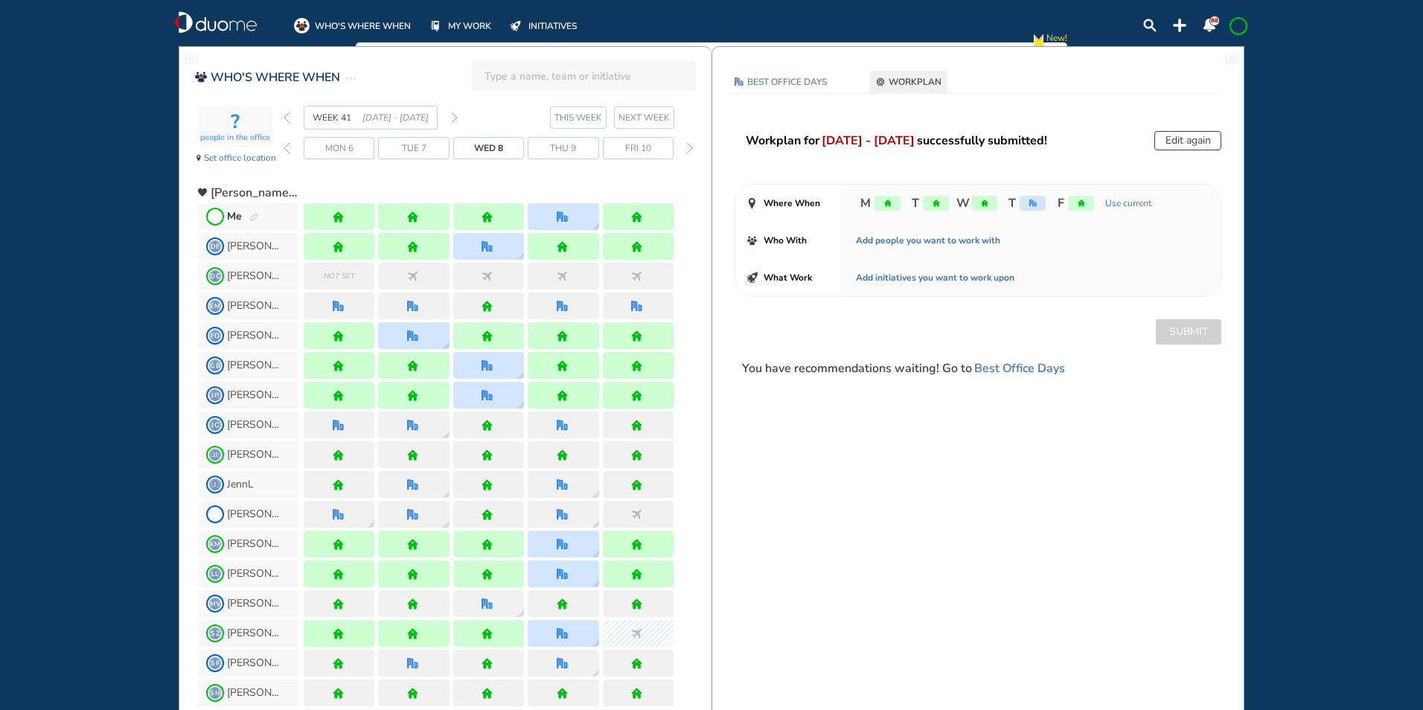
click at [455, 117] on img "forward week" at bounding box center [454, 118] width 7 height 12
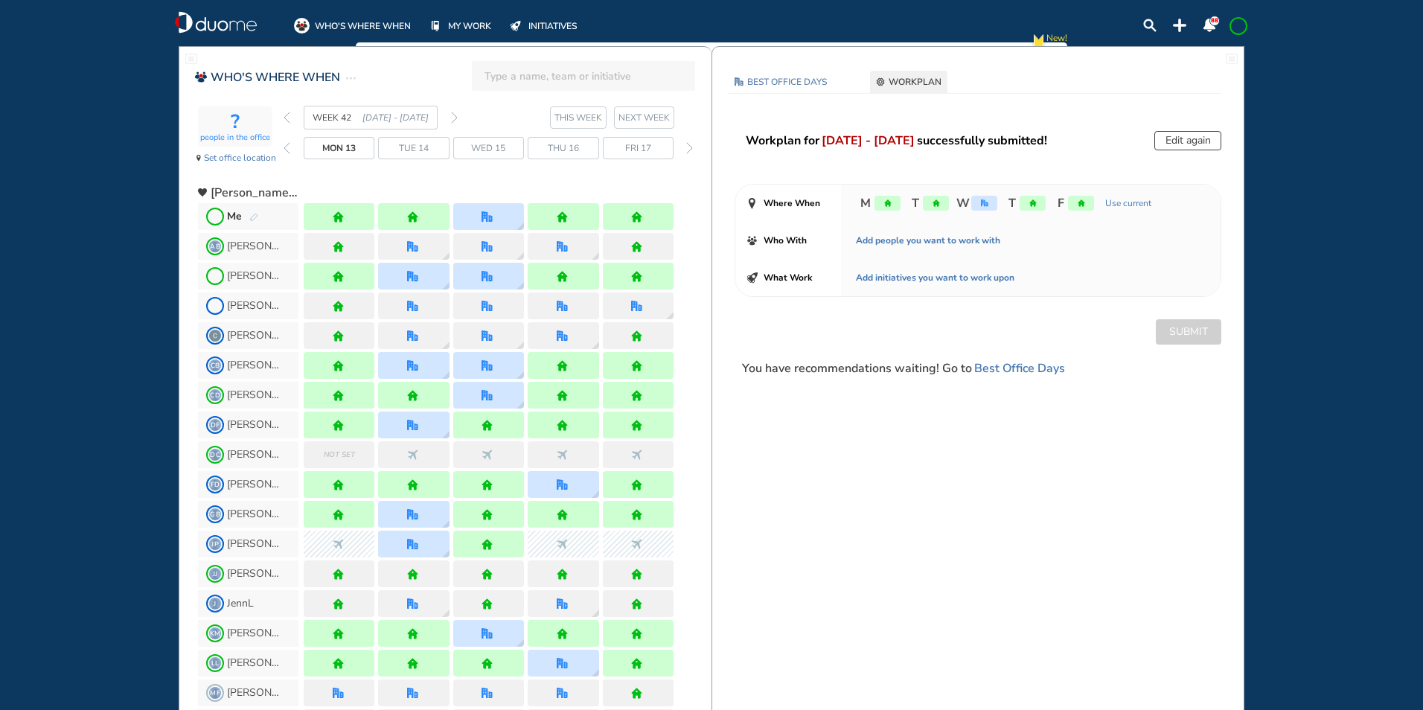
click at [1237, 20] on span at bounding box center [1238, 26] width 12 height 12
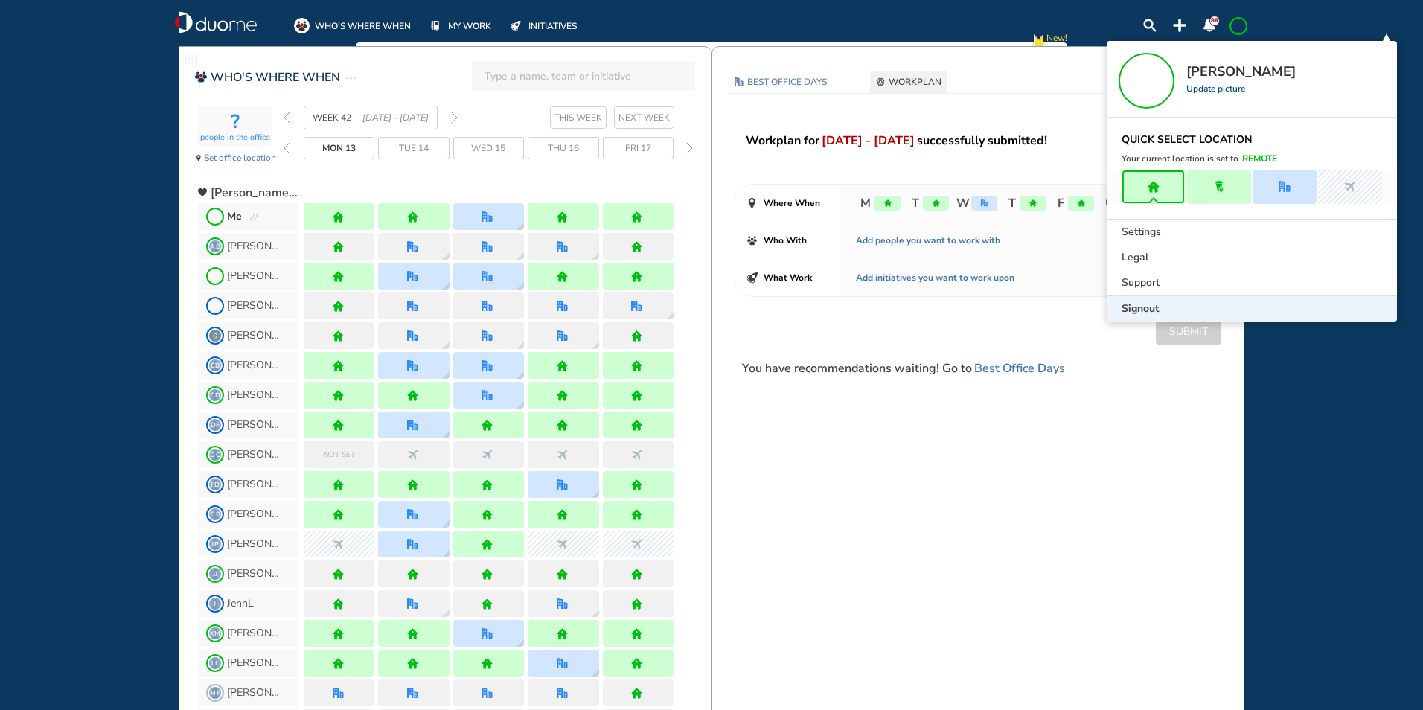
click at [1141, 307] on span "Signout" at bounding box center [1139, 308] width 37 height 15
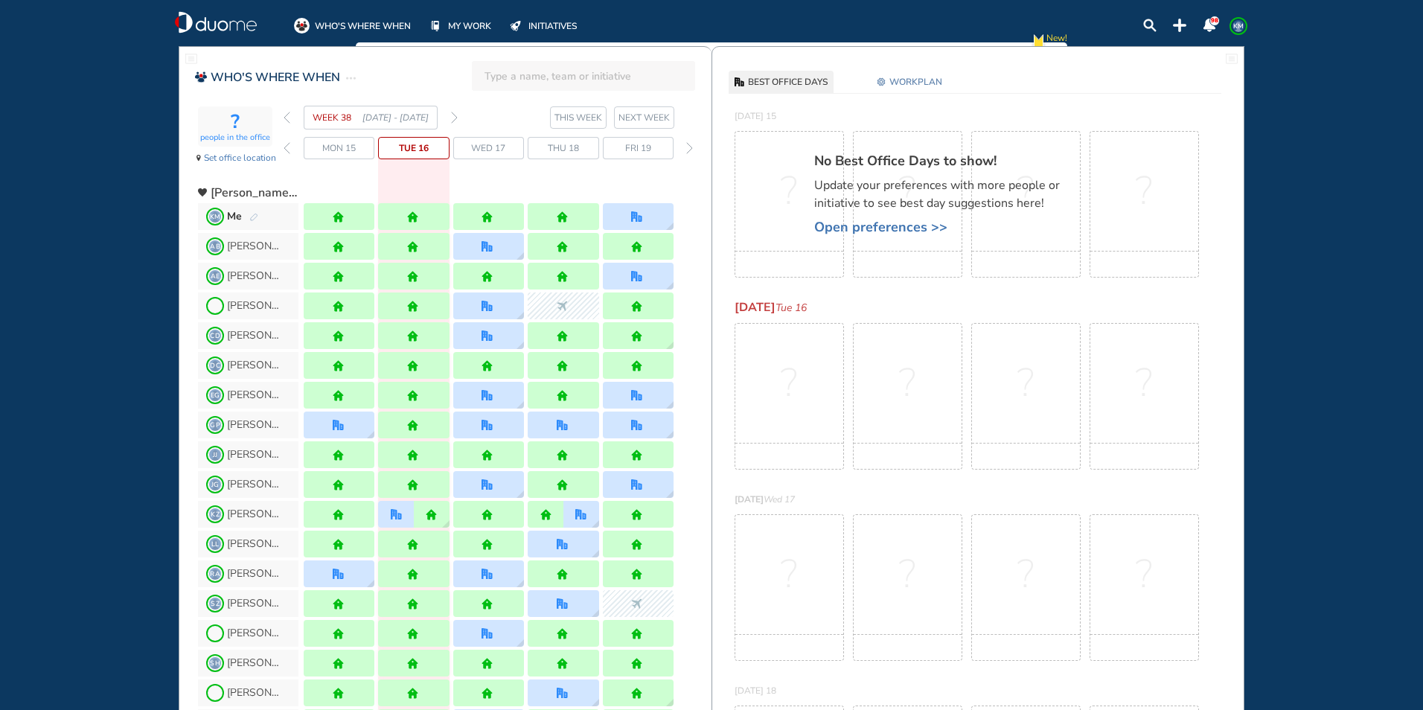
click at [257, 216] on img "pen-edit" at bounding box center [253, 218] width 9 height 10
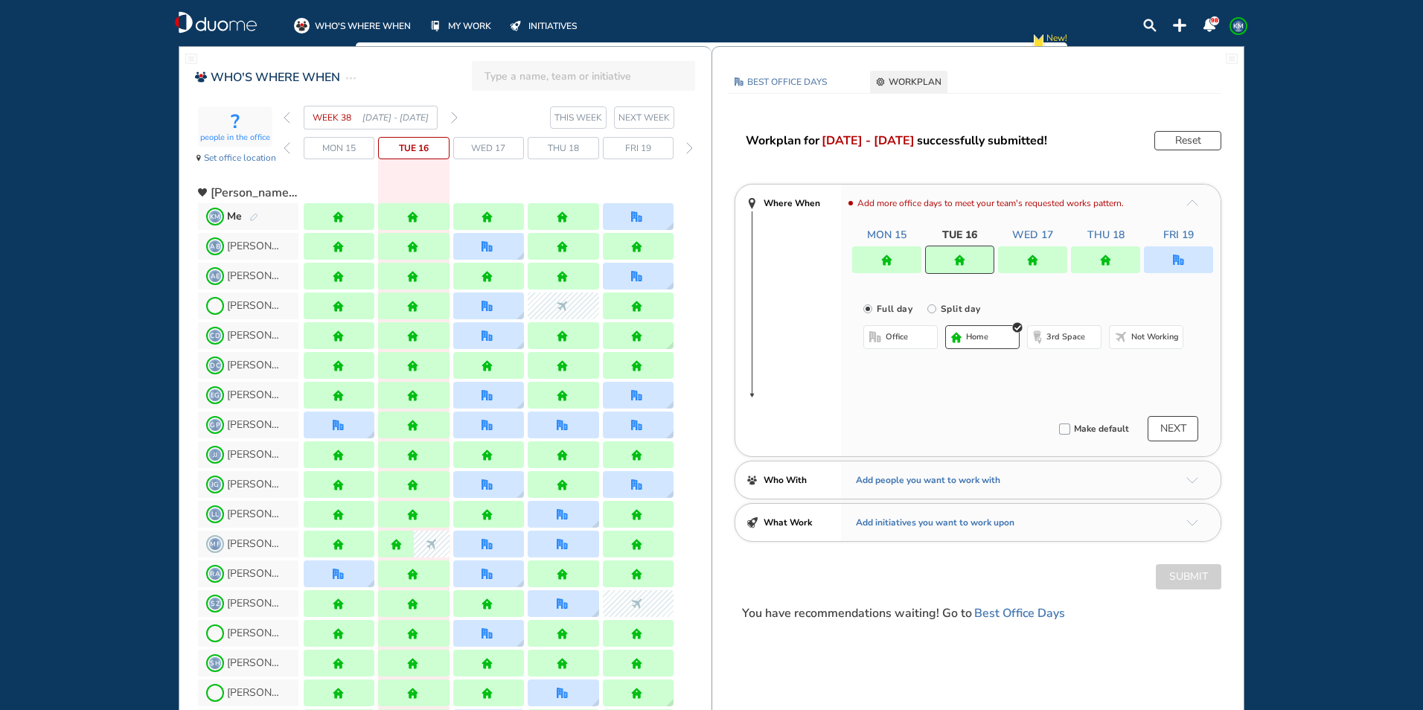
click at [1119, 256] on div at bounding box center [1105, 259] width 69 height 27
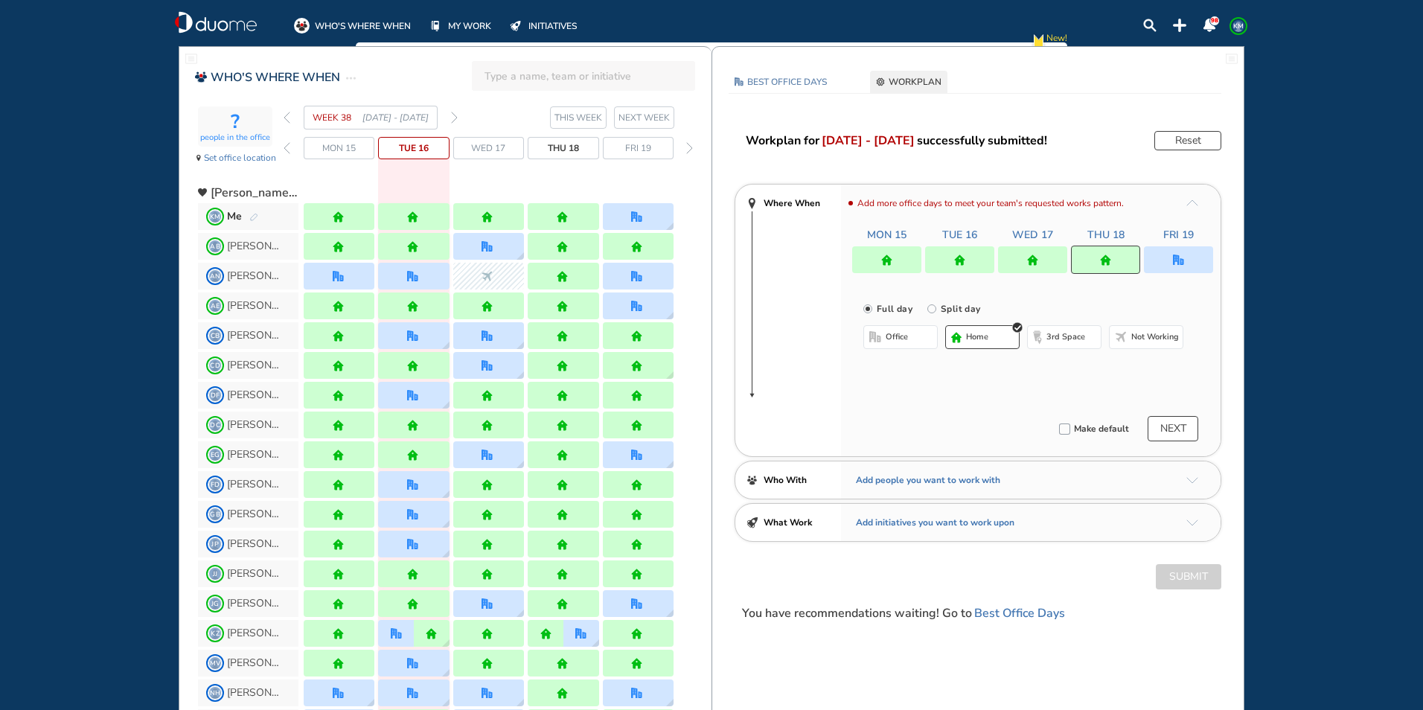
click at [874, 332] on img "office-bdbdbd" at bounding box center [875, 337] width 12 height 12
click at [895, 365] on button "Select location" at bounding box center [903, 366] width 60 height 15
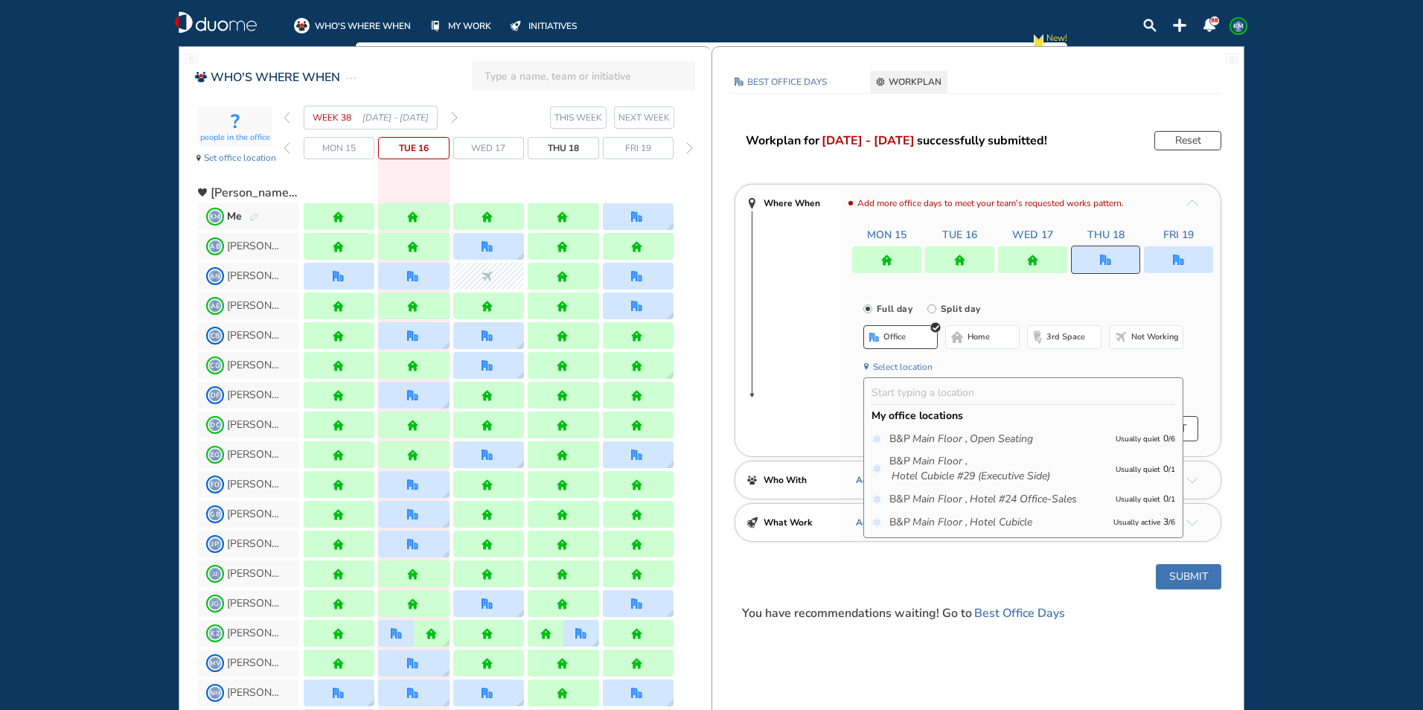
click at [929, 516] on icon "Main Floor ," at bounding box center [939, 522] width 55 height 15
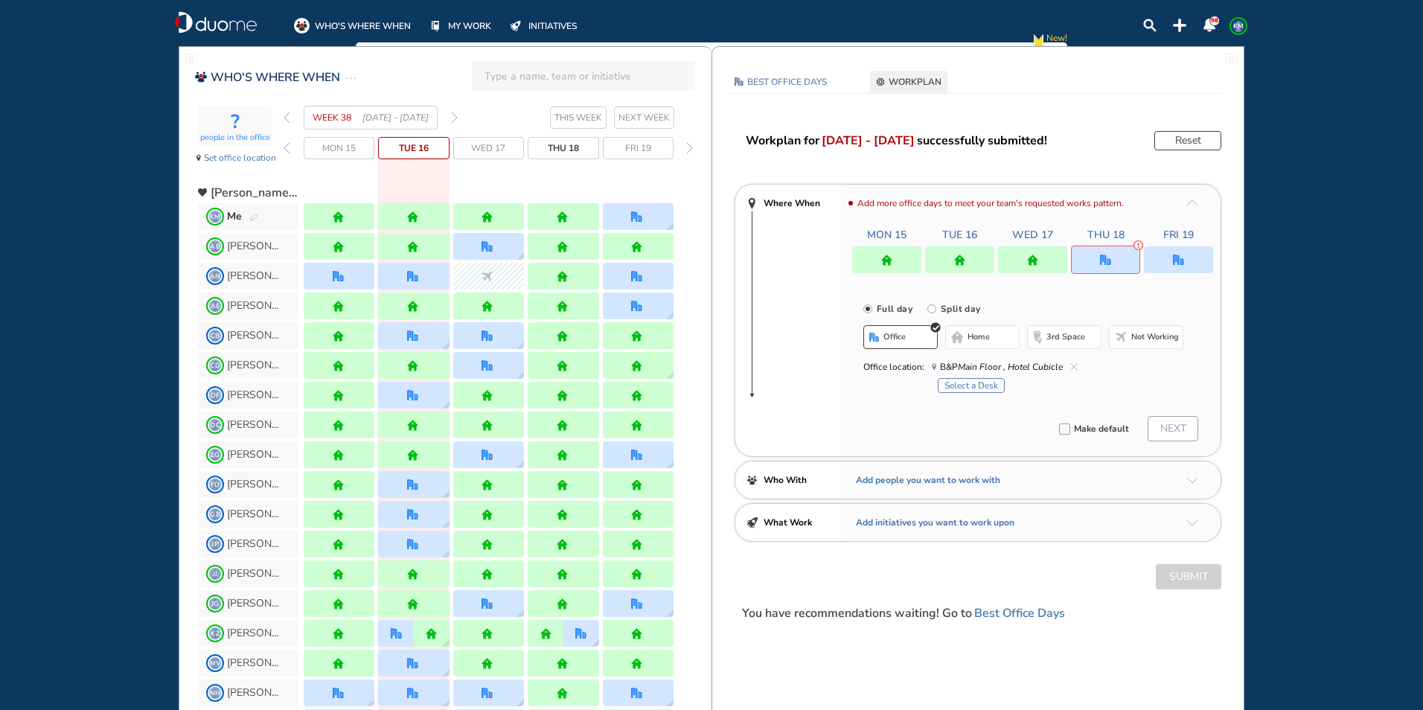
click at [967, 385] on button "Select a Desk" at bounding box center [970, 385] width 67 height 15
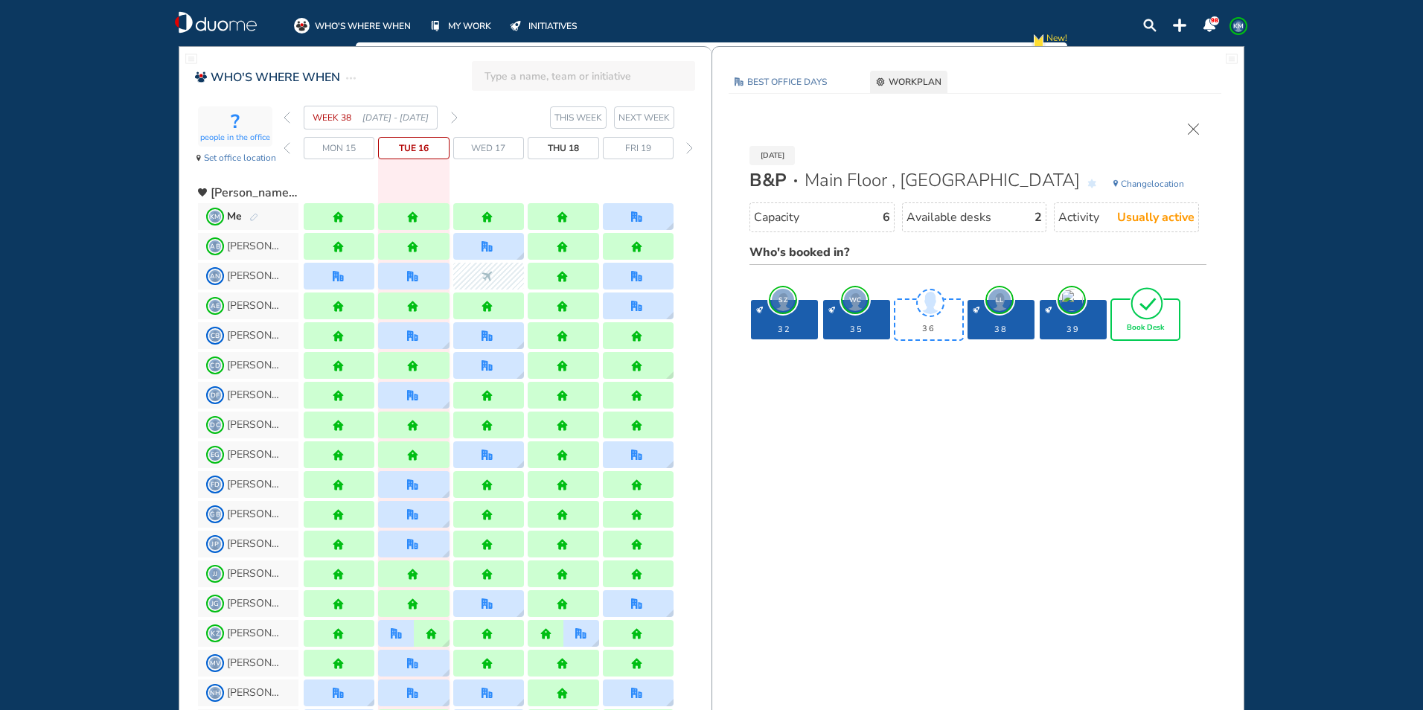
drag, startPoint x: 1155, startPoint y: 325, endPoint x: 1153, endPoint y: 316, distance: 9.2
click at [1156, 324] on span "Book Desk" at bounding box center [1144, 328] width 37 height 9
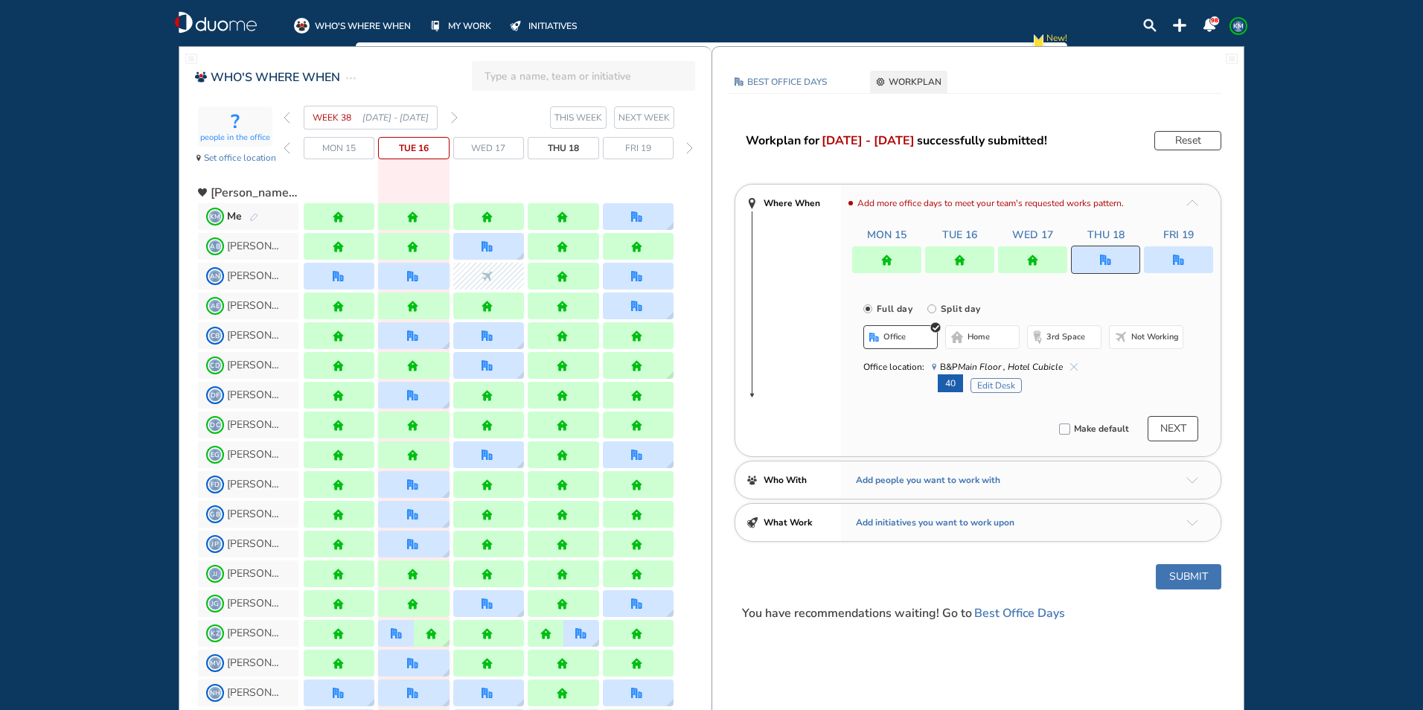
click at [1175, 256] on img "office" at bounding box center [1178, 259] width 11 height 11
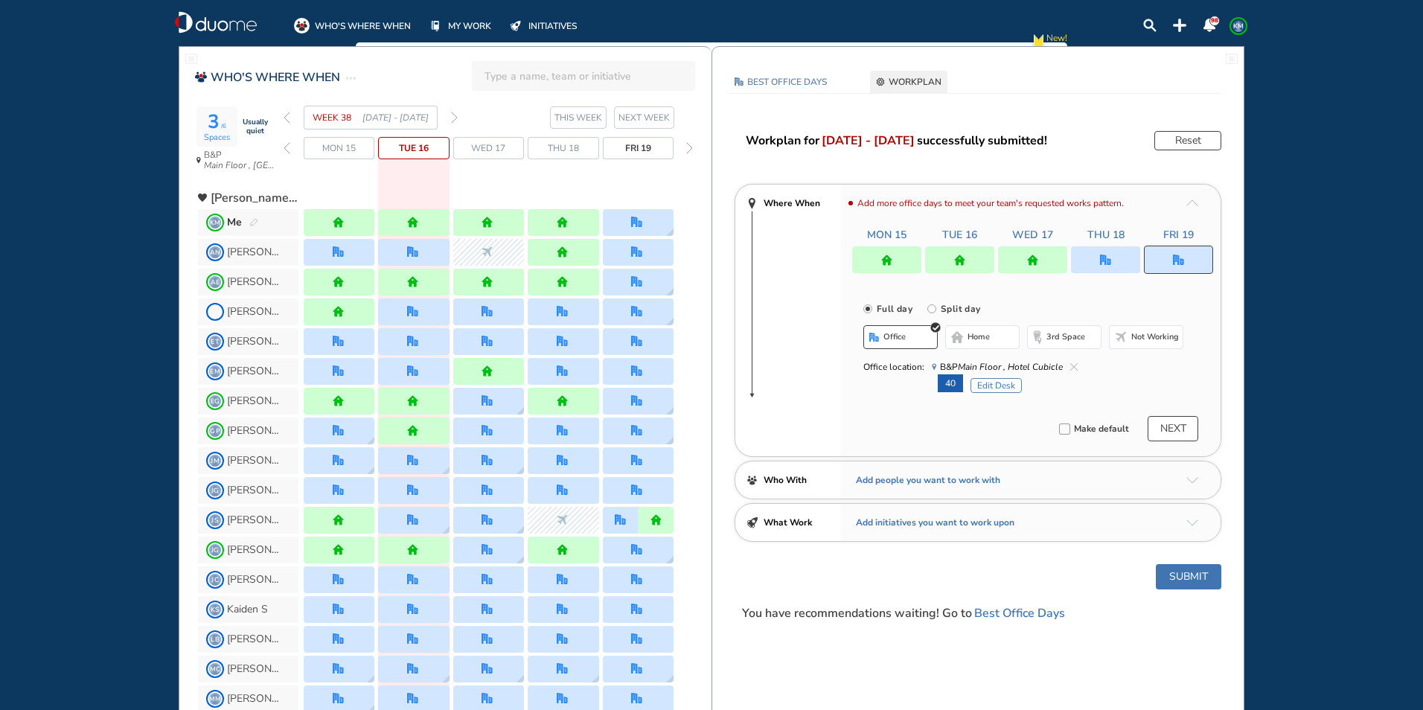
click at [1073, 362] on span "B&P Main Floor , Hotel Cubicle" at bounding box center [1005, 366] width 146 height 15
click at [1078, 362] on div "Office location: B&P Main Floor , Hotel Cubicle" at bounding box center [1023, 366] width 320 height 15
click at [972, 333] on span "home" at bounding box center [978, 337] width 22 height 12
click at [885, 331] on button "office" at bounding box center [900, 337] width 74 height 24
click at [1070, 365] on img "cross-thin-blue" at bounding box center [1073, 366] width 7 height 7
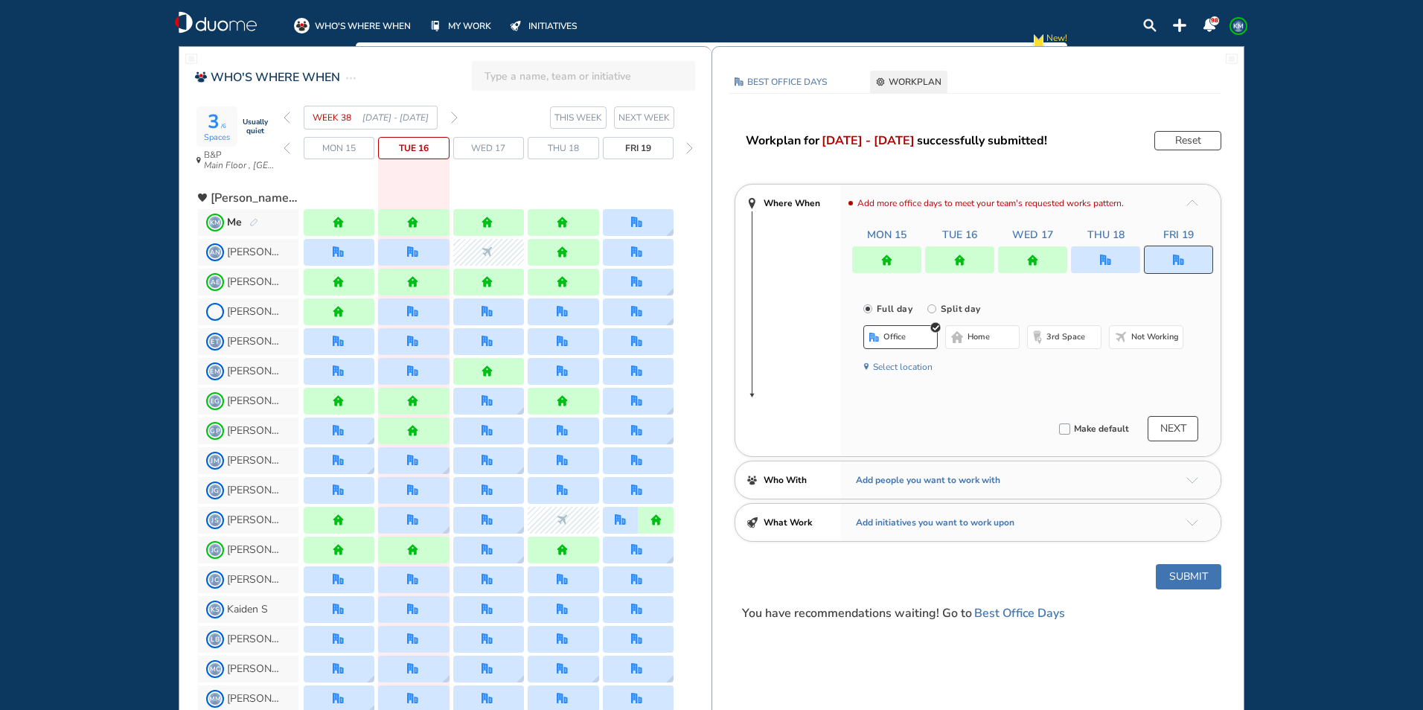
click at [983, 329] on button "home" at bounding box center [982, 337] width 74 height 24
click at [1195, 572] on button "Submit" at bounding box center [1187, 576] width 65 height 25
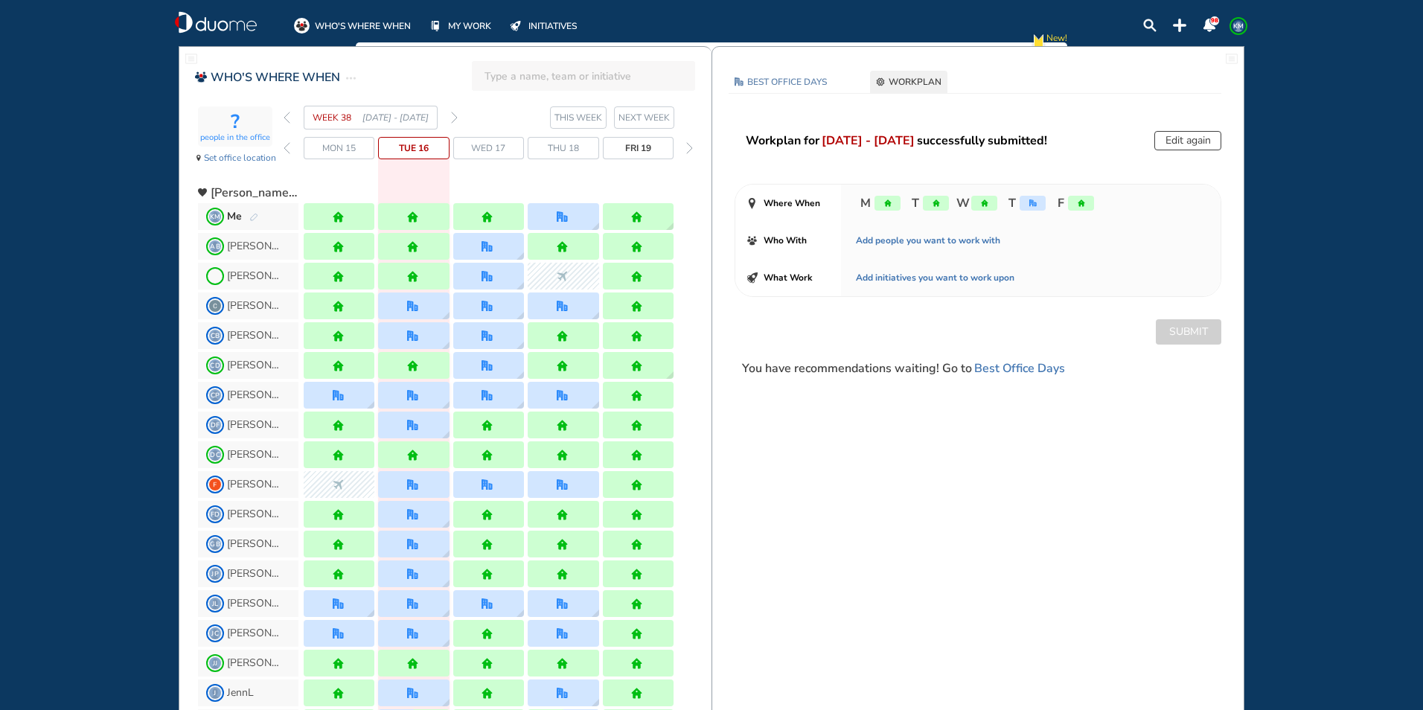
click at [251, 215] on img "pen-edit" at bounding box center [253, 218] width 9 height 10
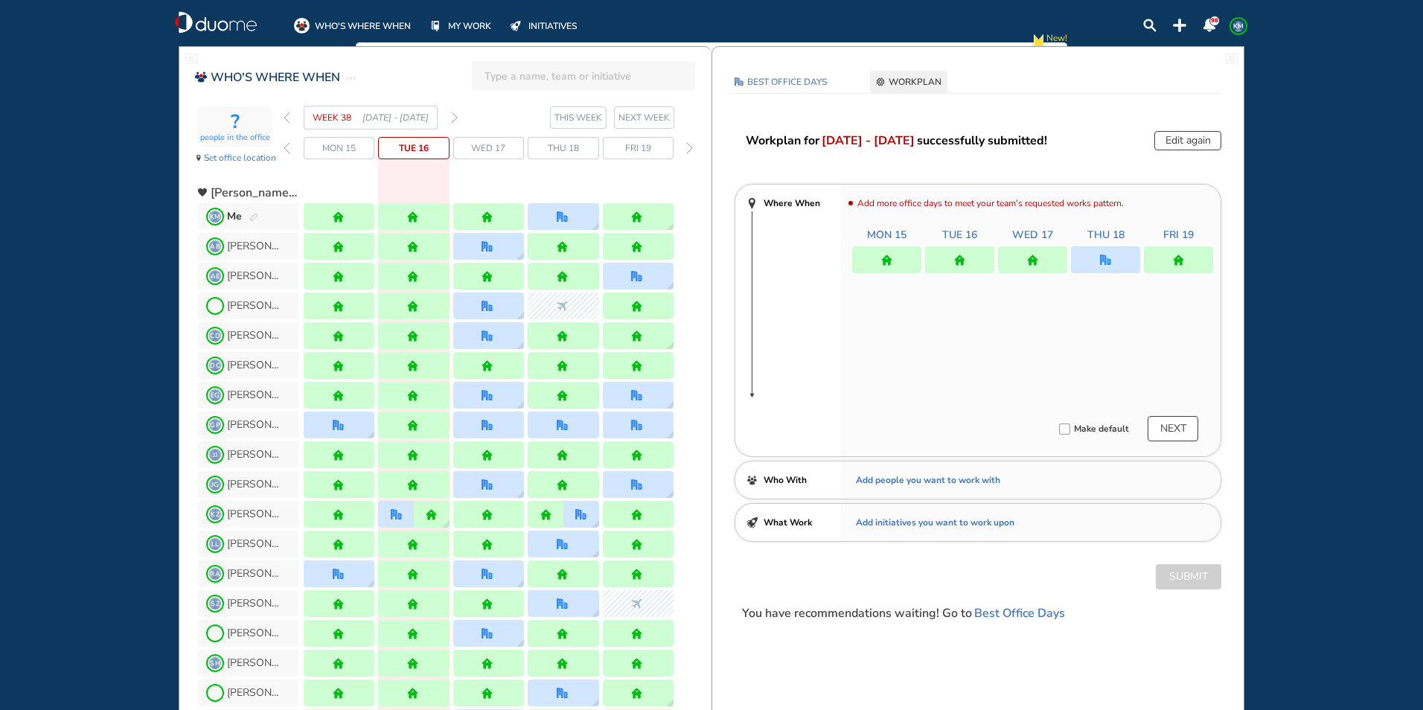
click at [1181, 263] on img "home" at bounding box center [1178, 259] width 11 height 11
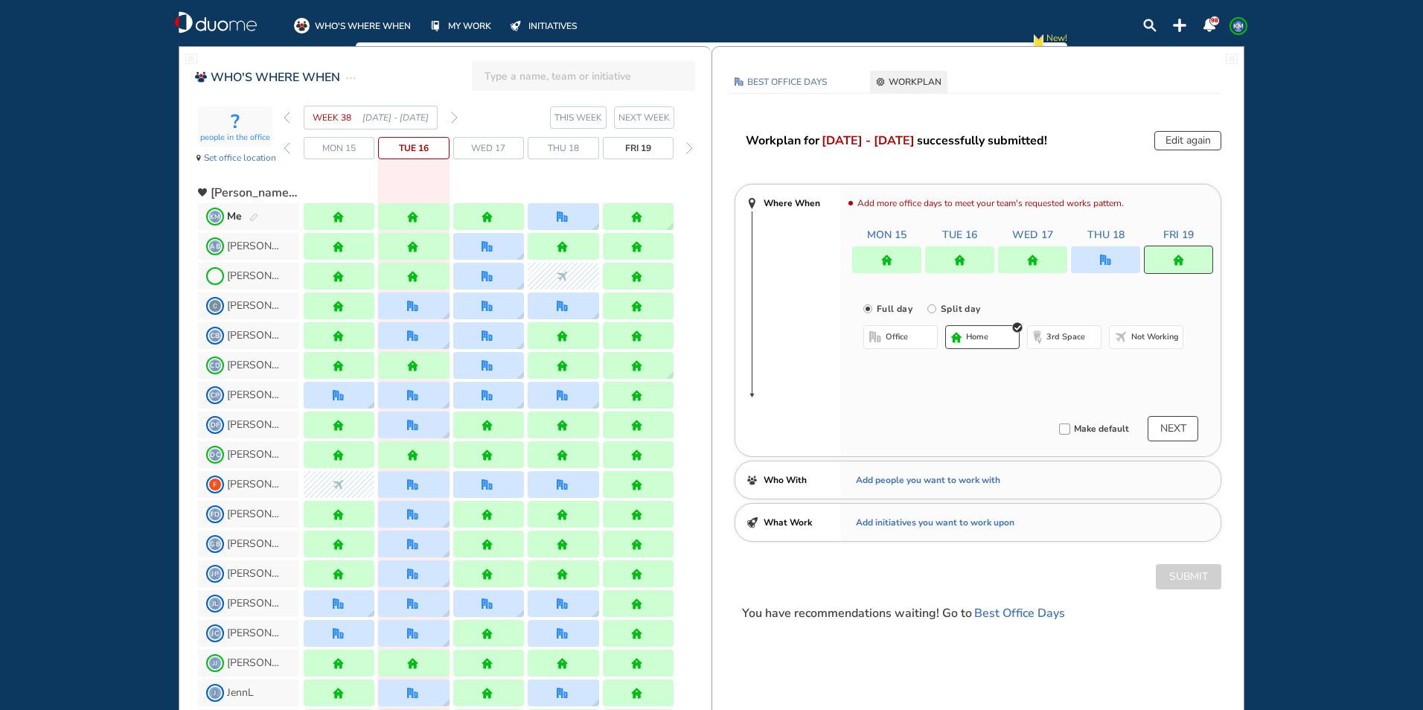
click at [876, 336] on img "office-bdbdbd" at bounding box center [875, 337] width 12 height 12
click at [900, 366] on button "Select location" at bounding box center [903, 366] width 60 height 15
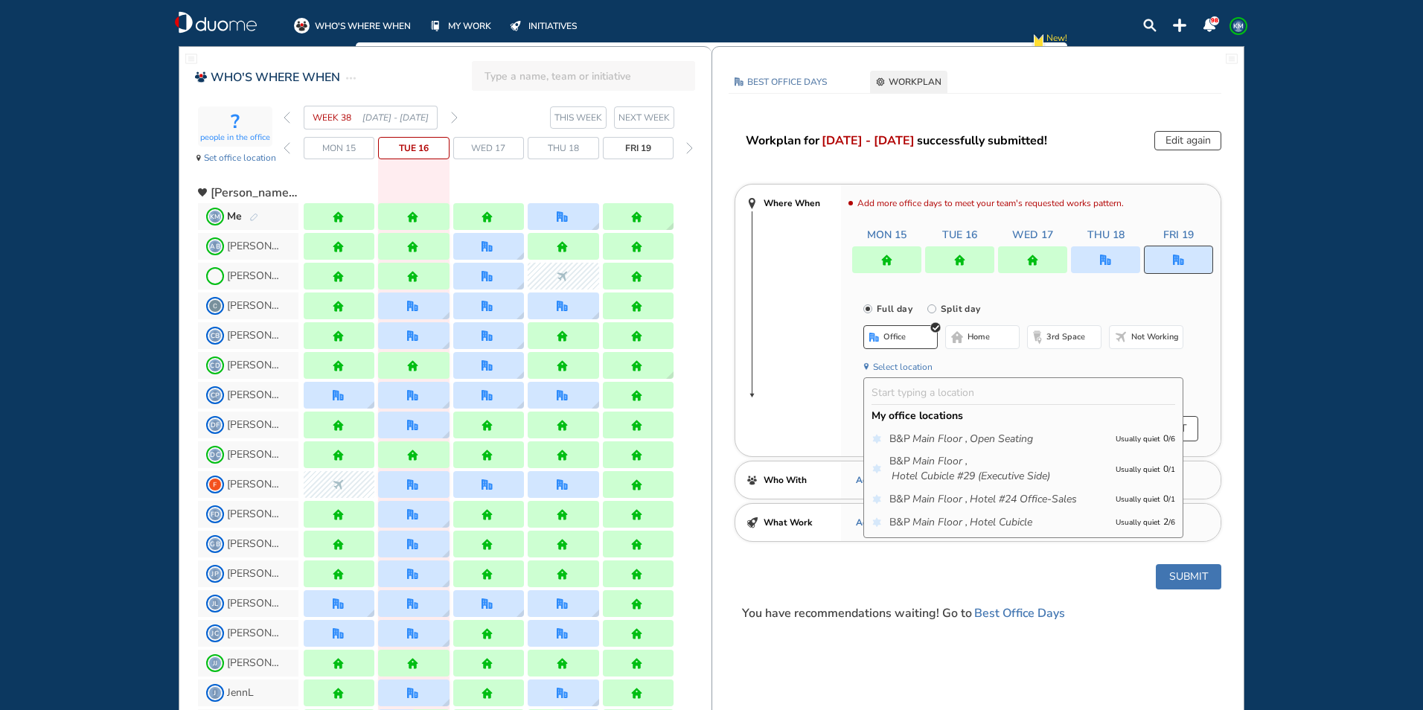
click at [898, 366] on button "Select location" at bounding box center [903, 366] width 60 height 15
click at [988, 330] on button "home" at bounding box center [982, 337] width 74 height 24
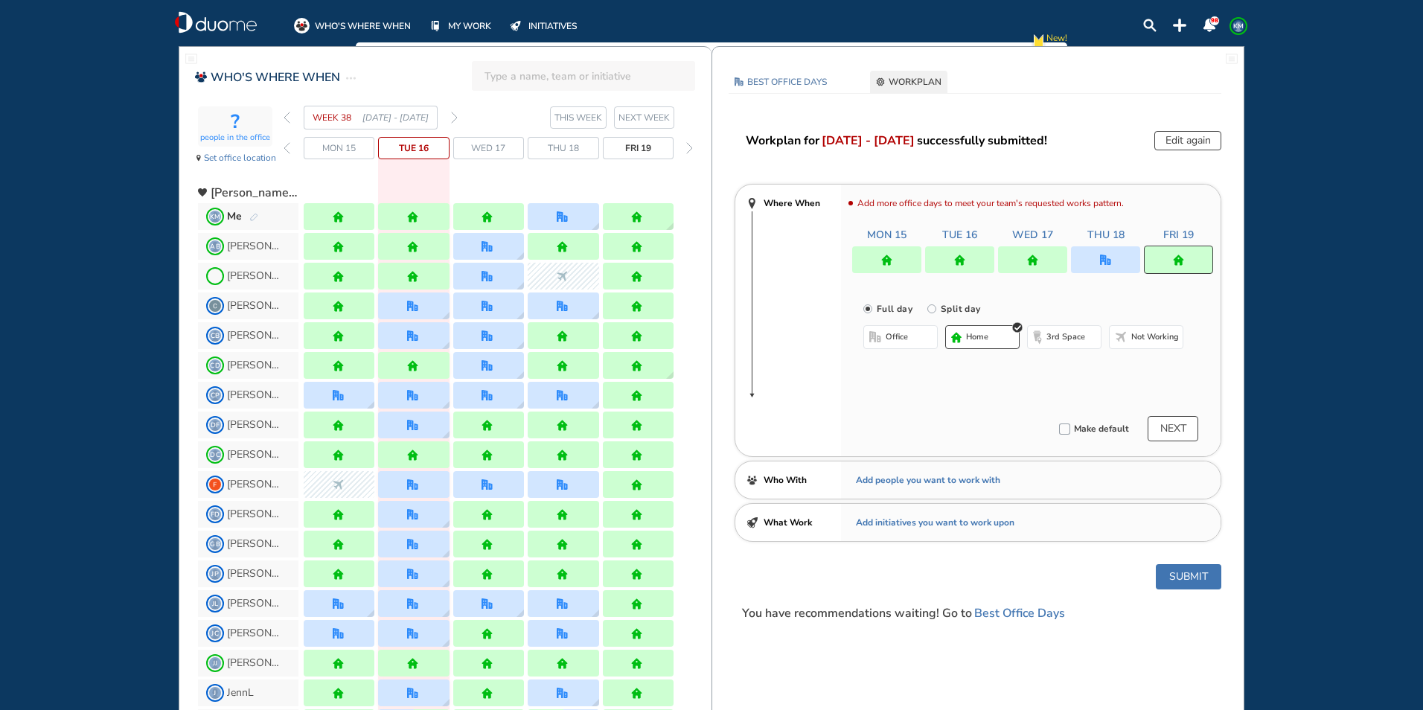
click at [1196, 577] on button "Submit" at bounding box center [1187, 576] width 65 height 25
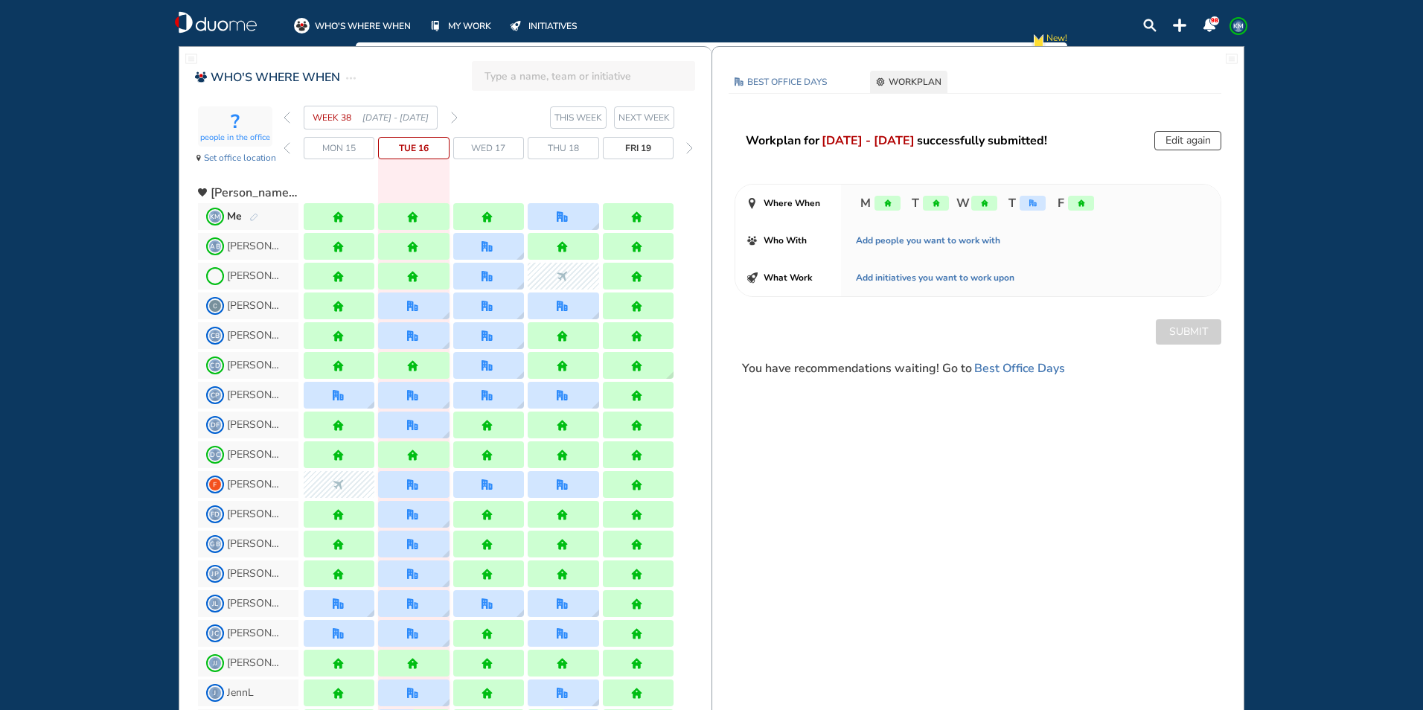
click at [457, 118] on img "forward week" at bounding box center [454, 118] width 7 height 12
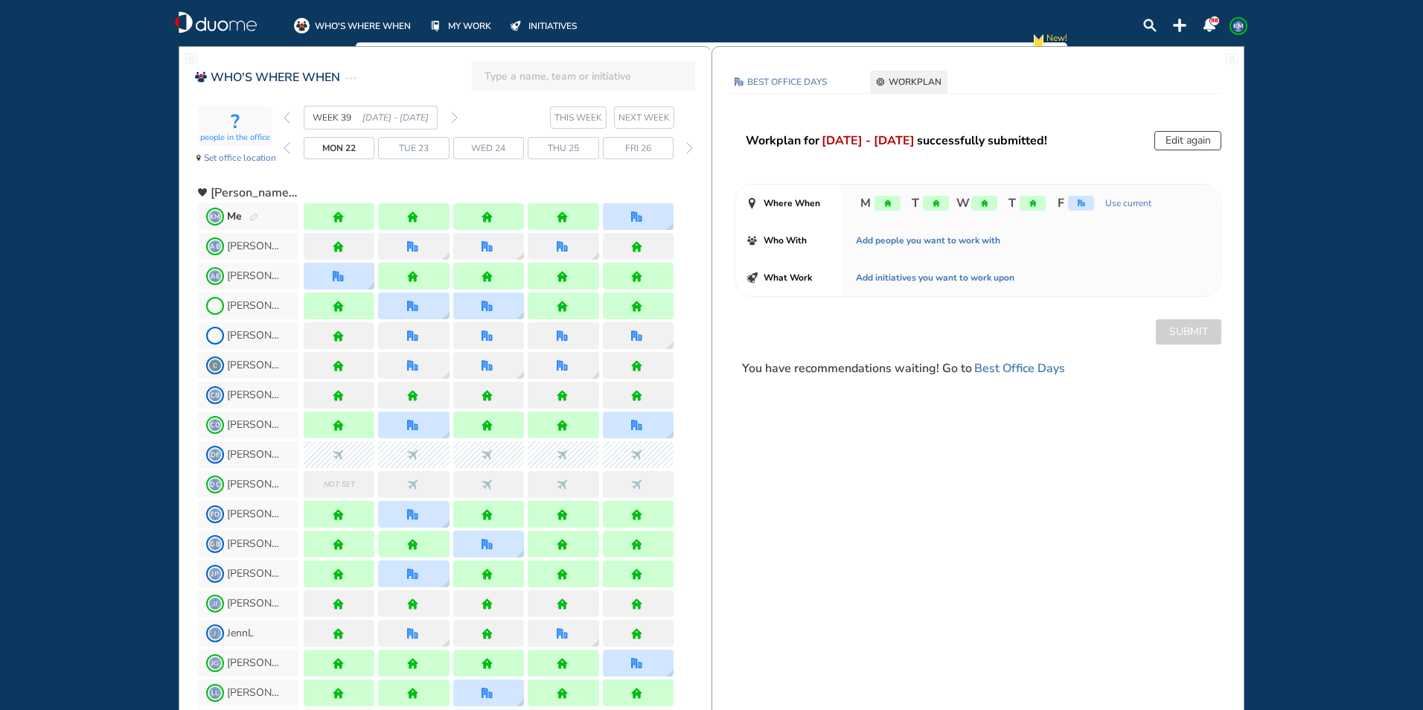
click at [456, 118] on img "forward week" at bounding box center [454, 118] width 7 height 12
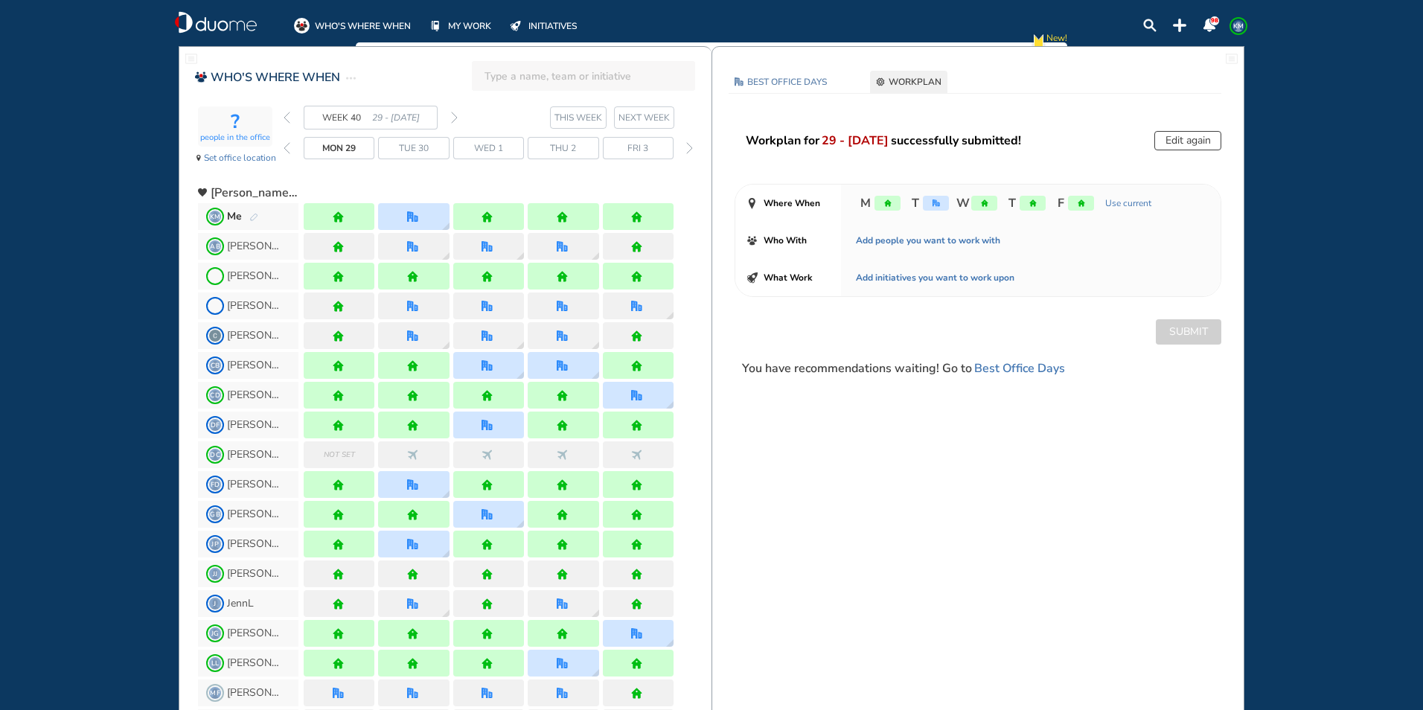
click at [456, 117] on img "forward week" at bounding box center [454, 118] width 7 height 12
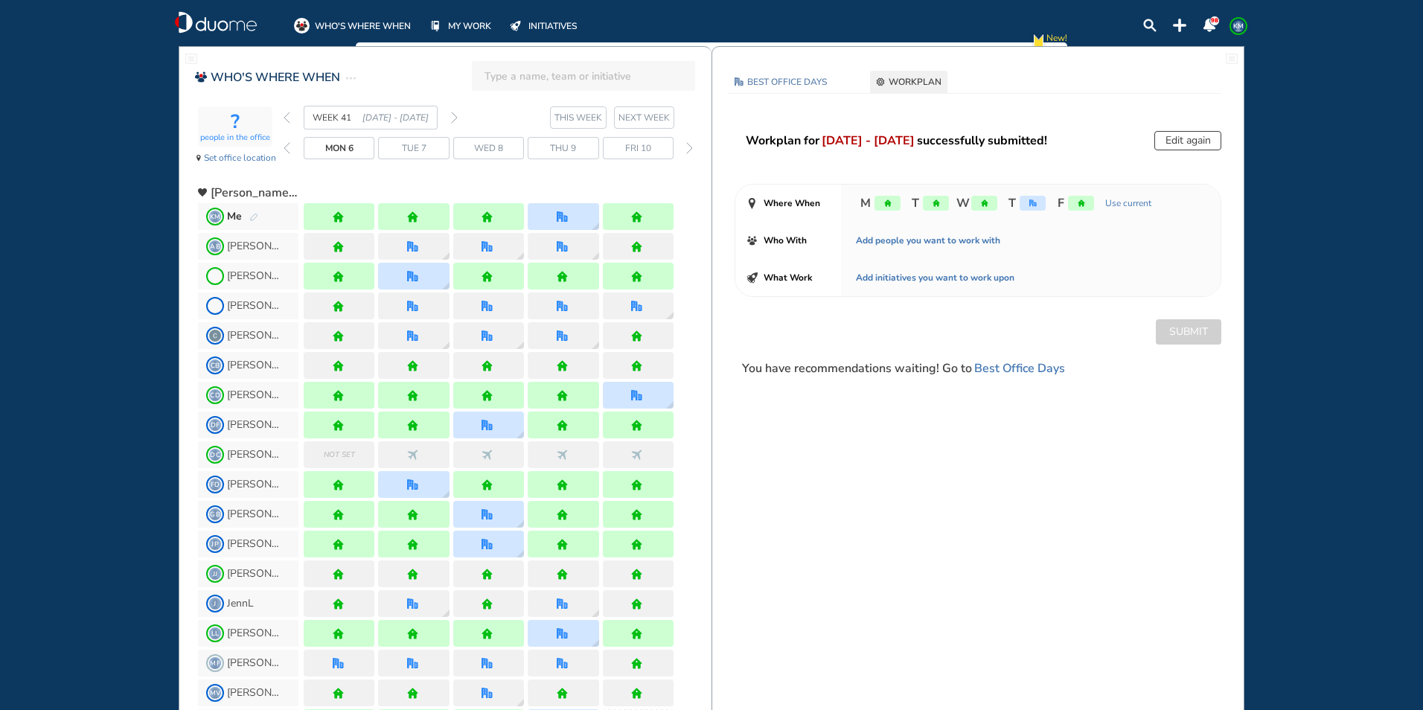
click at [288, 119] on img "back week" at bounding box center [286, 118] width 7 height 12
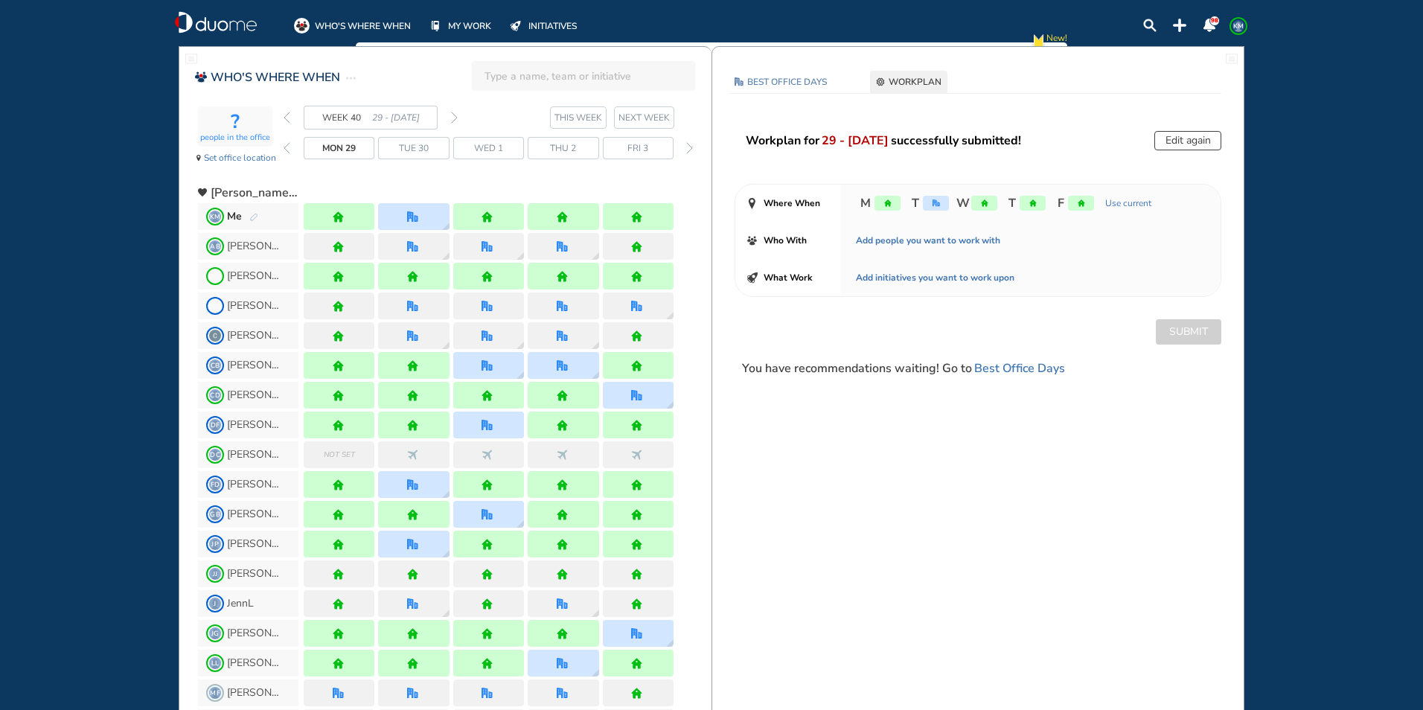
click at [455, 118] on img "forward week" at bounding box center [454, 118] width 7 height 12
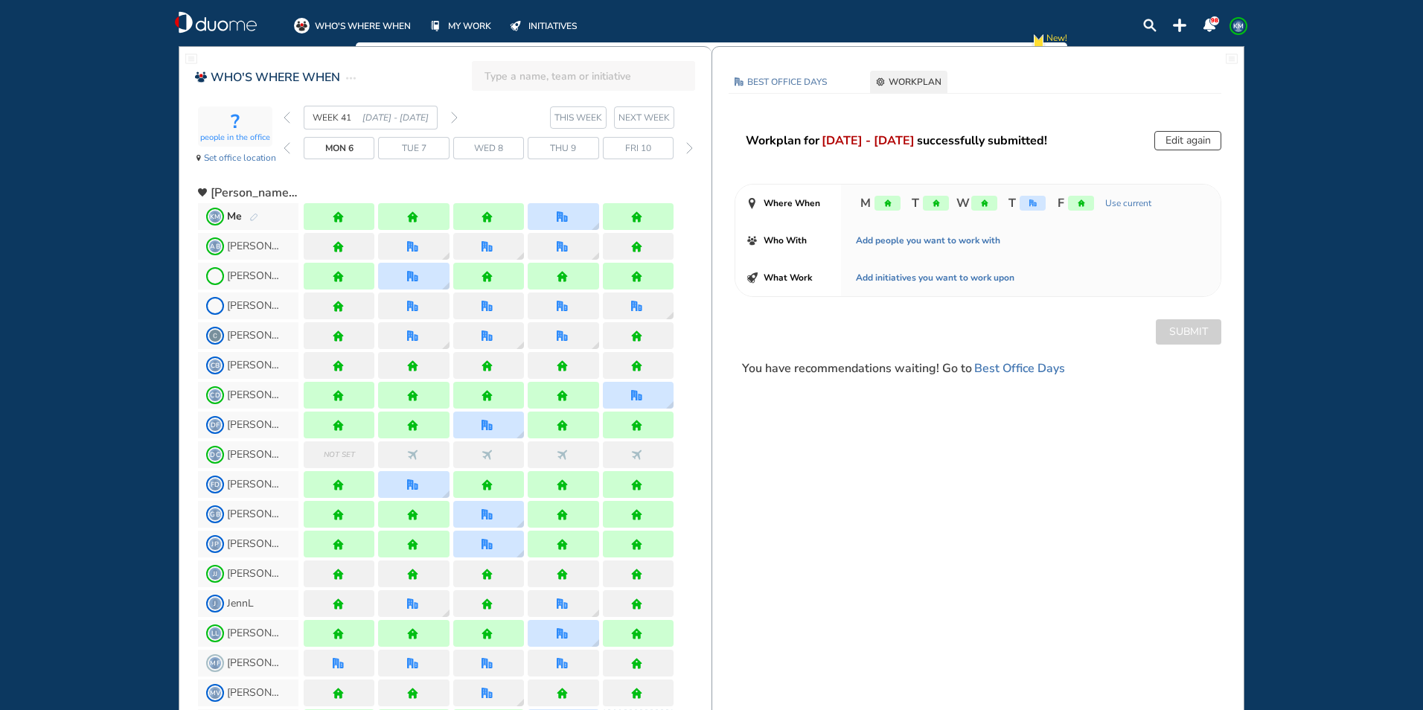
click at [250, 216] on img "pen-edit" at bounding box center [253, 218] width 9 height 10
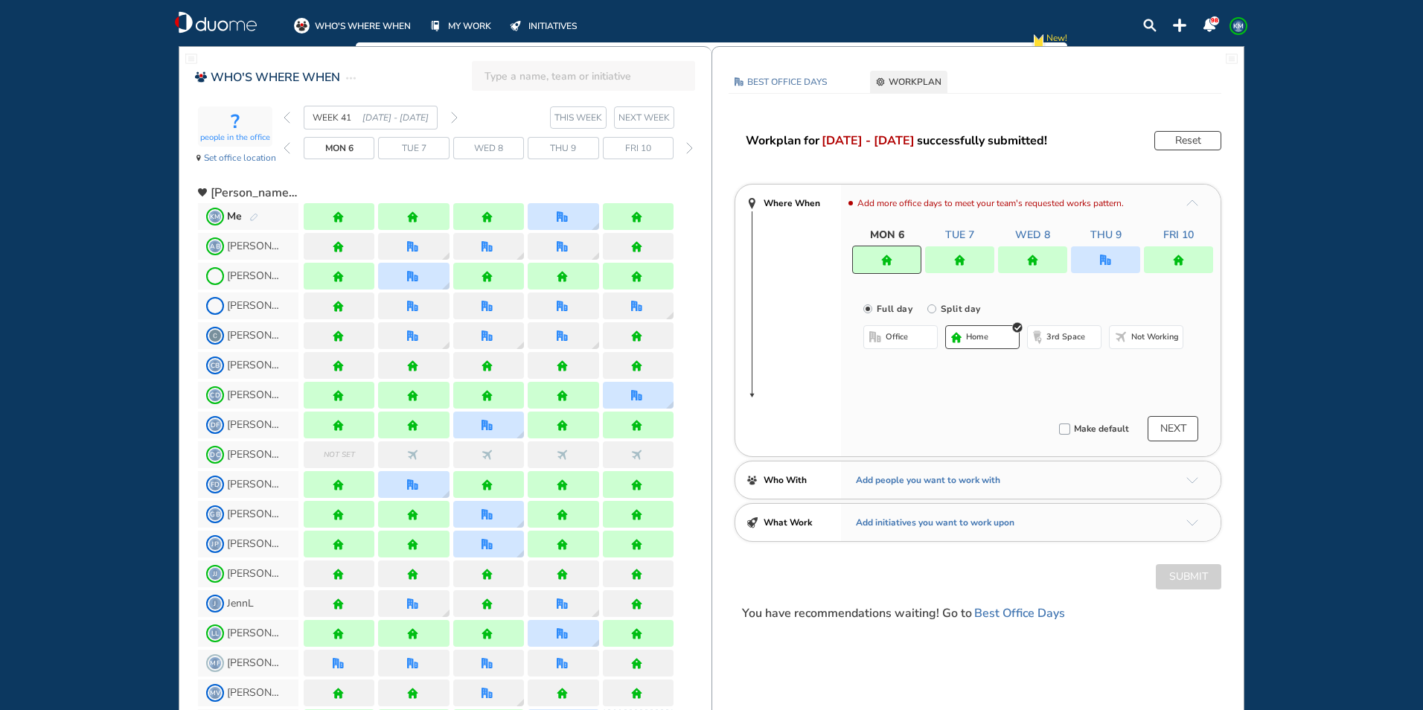
click at [1051, 260] on div at bounding box center [1032, 259] width 69 height 27
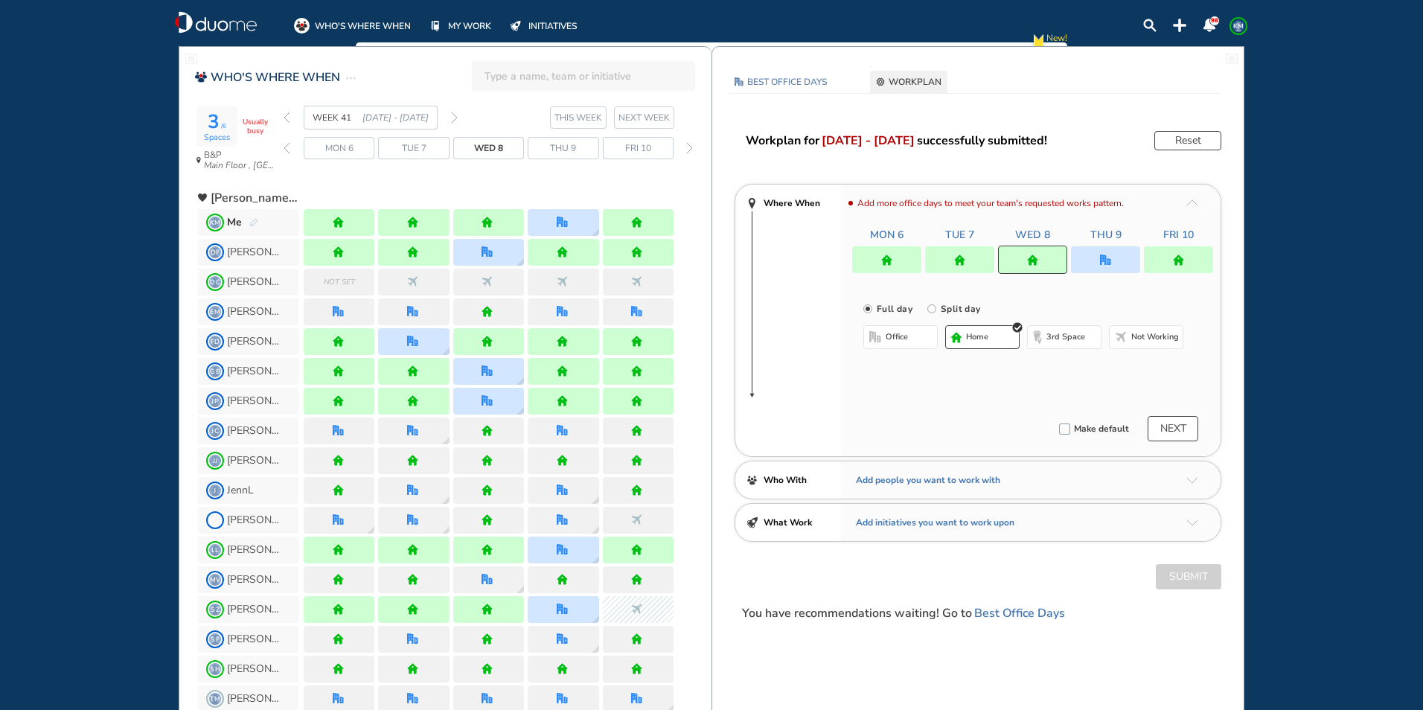
click at [882, 339] on button "office" at bounding box center [900, 337] width 74 height 24
click at [981, 389] on button "Select a Desk" at bounding box center [970, 385] width 67 height 15
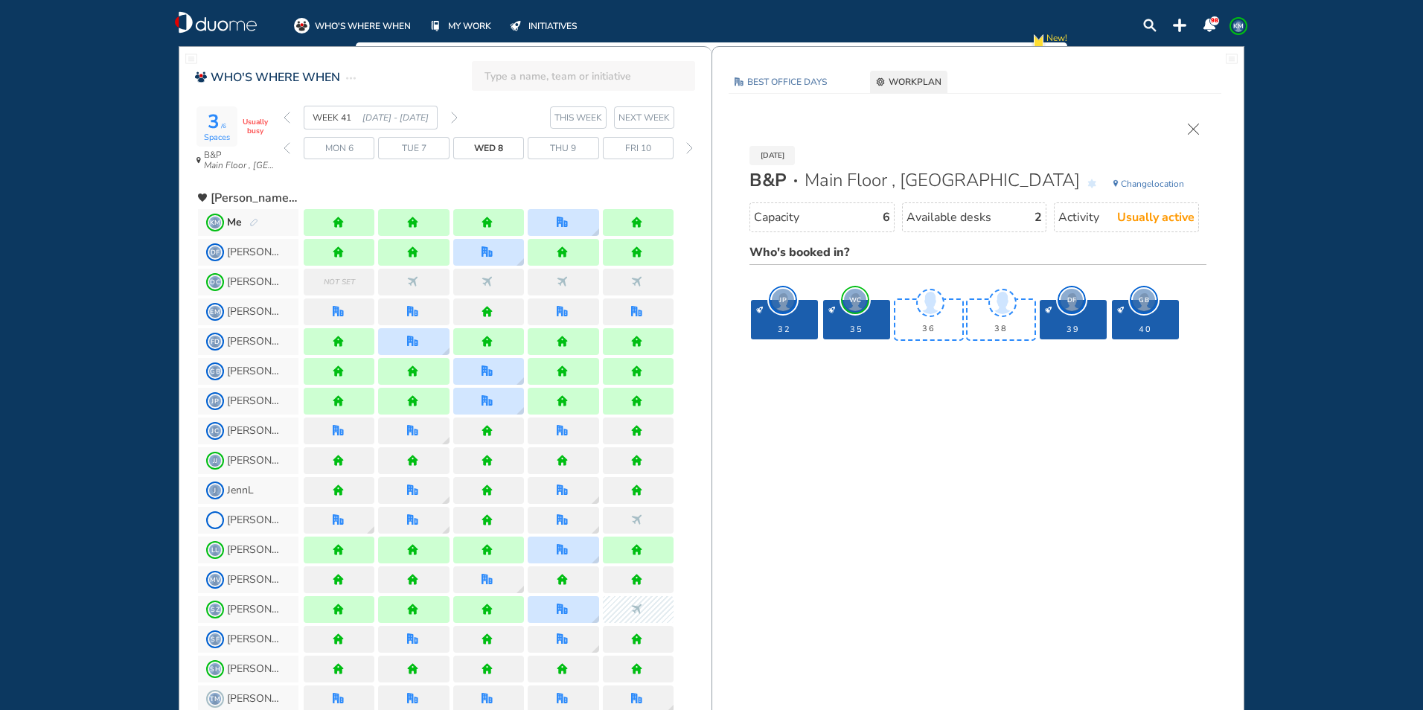
click at [1196, 129] on img "cross-thin" at bounding box center [1192, 129] width 11 height 11
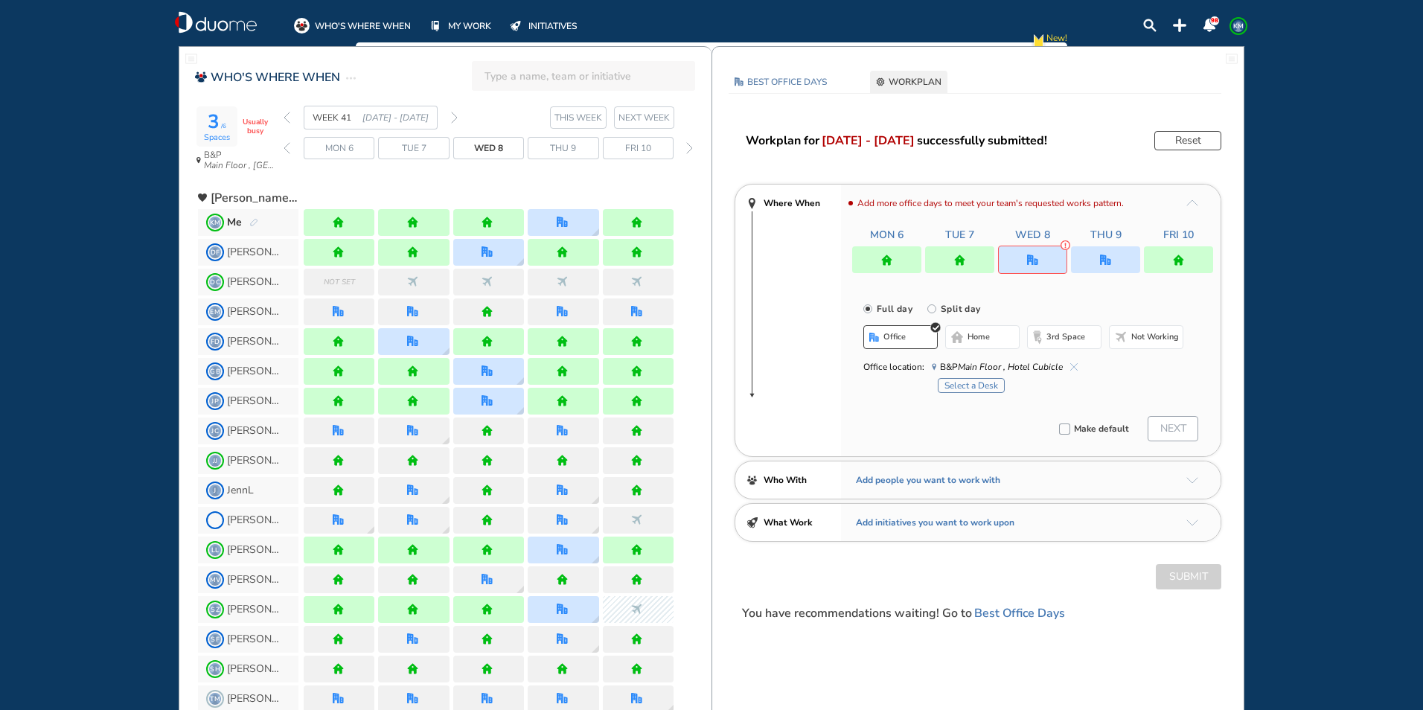
click at [1115, 256] on div at bounding box center [1105, 259] width 69 height 27
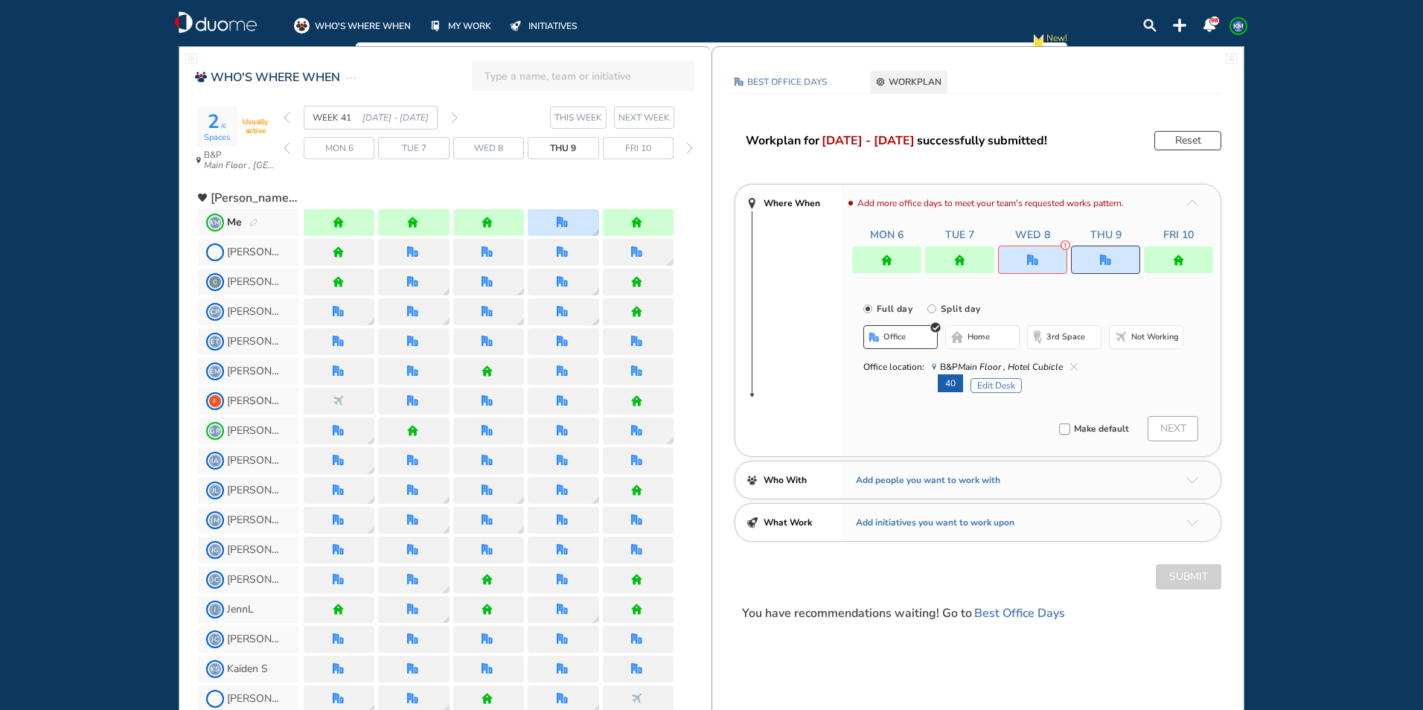
click at [1078, 362] on div "Office location: B&P Main Floor , Hotel Cubicle" at bounding box center [1023, 366] width 320 height 15
drag, startPoint x: 1078, startPoint y: 362, endPoint x: 977, endPoint y: 330, distance: 106.1
click at [977, 330] on button "home" at bounding box center [982, 337] width 74 height 24
click at [1034, 258] on img "office" at bounding box center [1032, 259] width 11 height 11
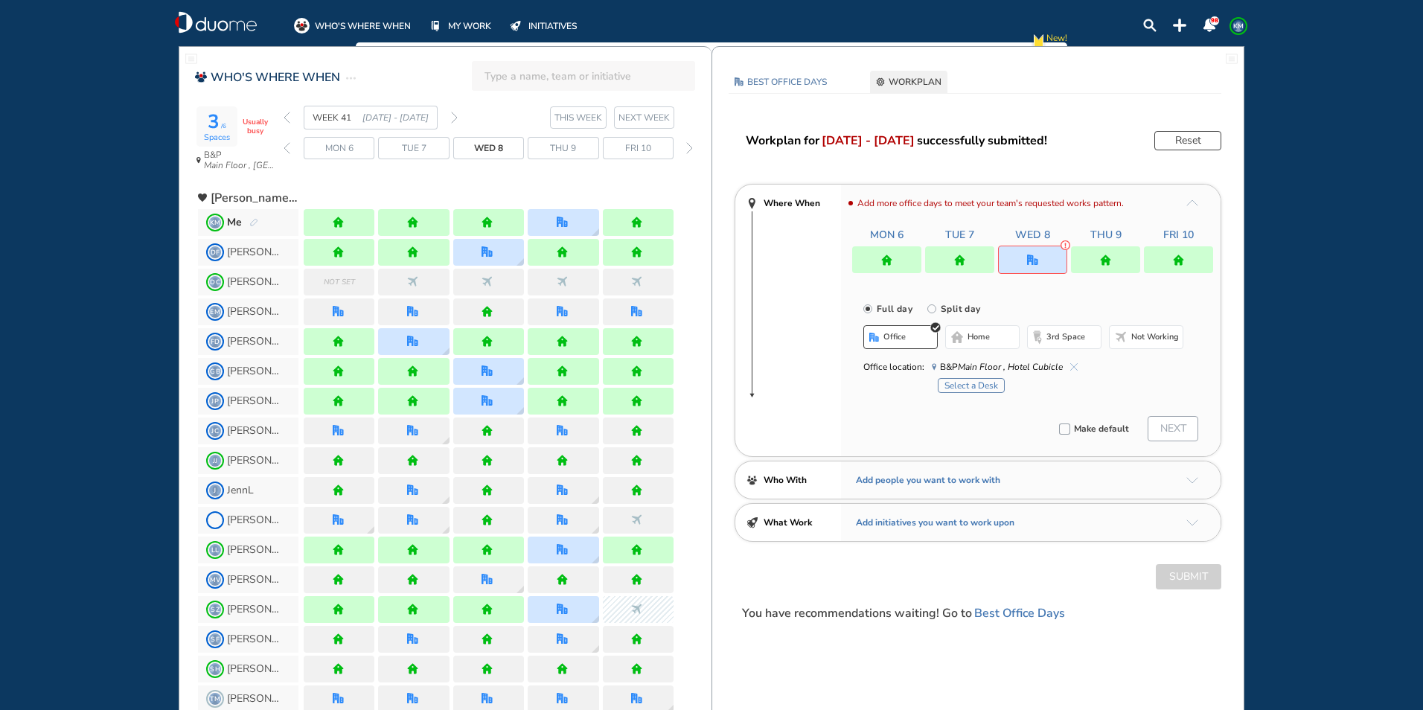
click at [1072, 363] on img "cross-thin-blue" at bounding box center [1073, 366] width 7 height 7
click at [976, 334] on span "home" at bounding box center [978, 337] width 22 height 12
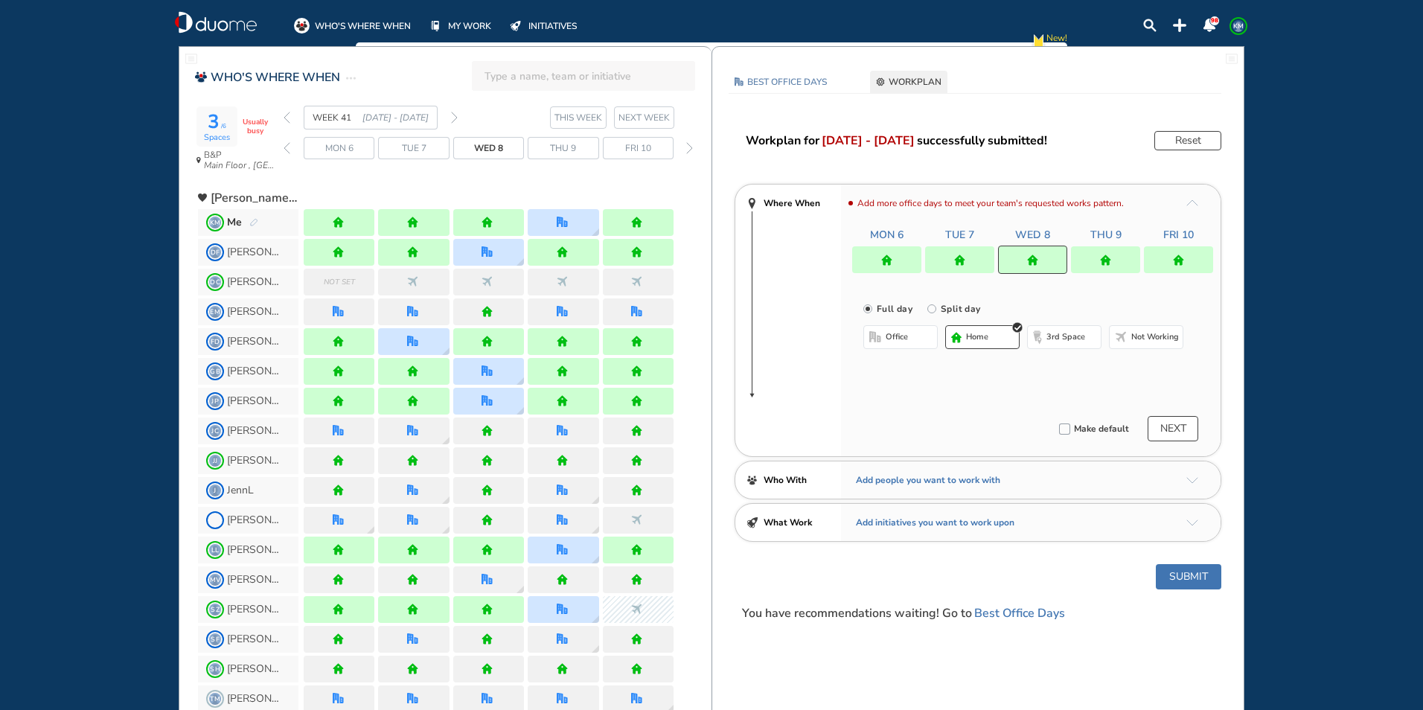
drag, startPoint x: 958, startPoint y: 254, endPoint x: 954, endPoint y: 247, distance: 7.7
click at [958, 253] on div at bounding box center [959, 259] width 69 height 27
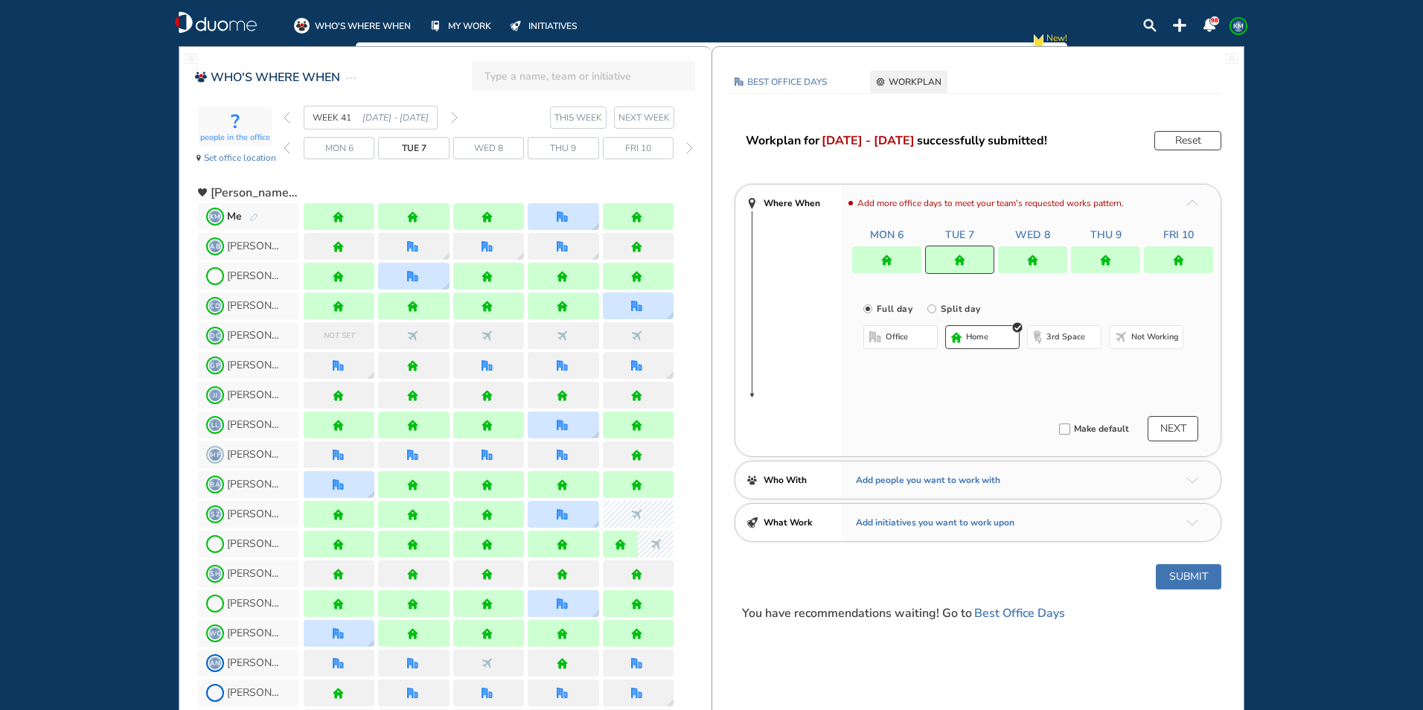
click at [891, 333] on span "office" at bounding box center [896, 337] width 22 height 12
click at [1051, 365] on img "cross-thin-blue" at bounding box center [1051, 366] width 7 height 7
click at [899, 368] on button "Select location" at bounding box center [903, 366] width 60 height 15
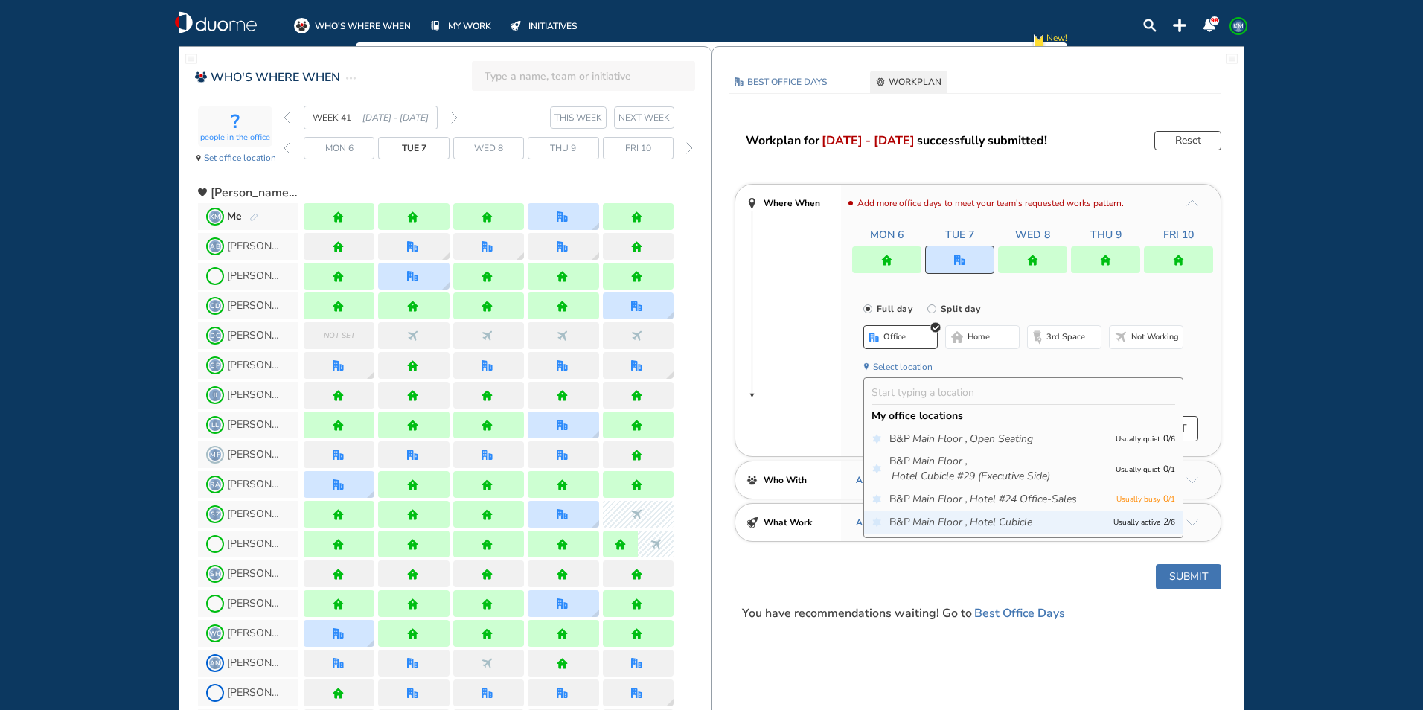
click at [941, 520] on icon "Main Floor ," at bounding box center [939, 522] width 55 height 15
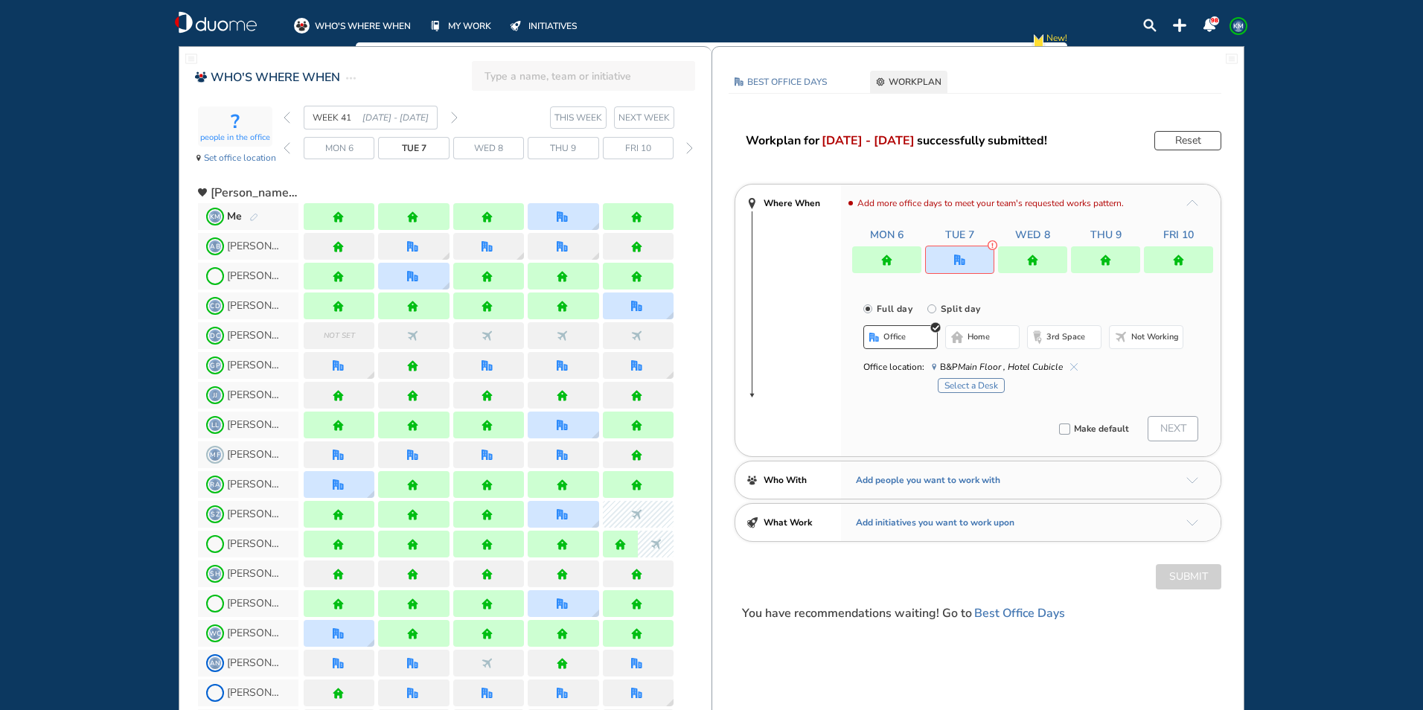
click at [967, 385] on button "Select a Desk" at bounding box center [970, 385] width 67 height 15
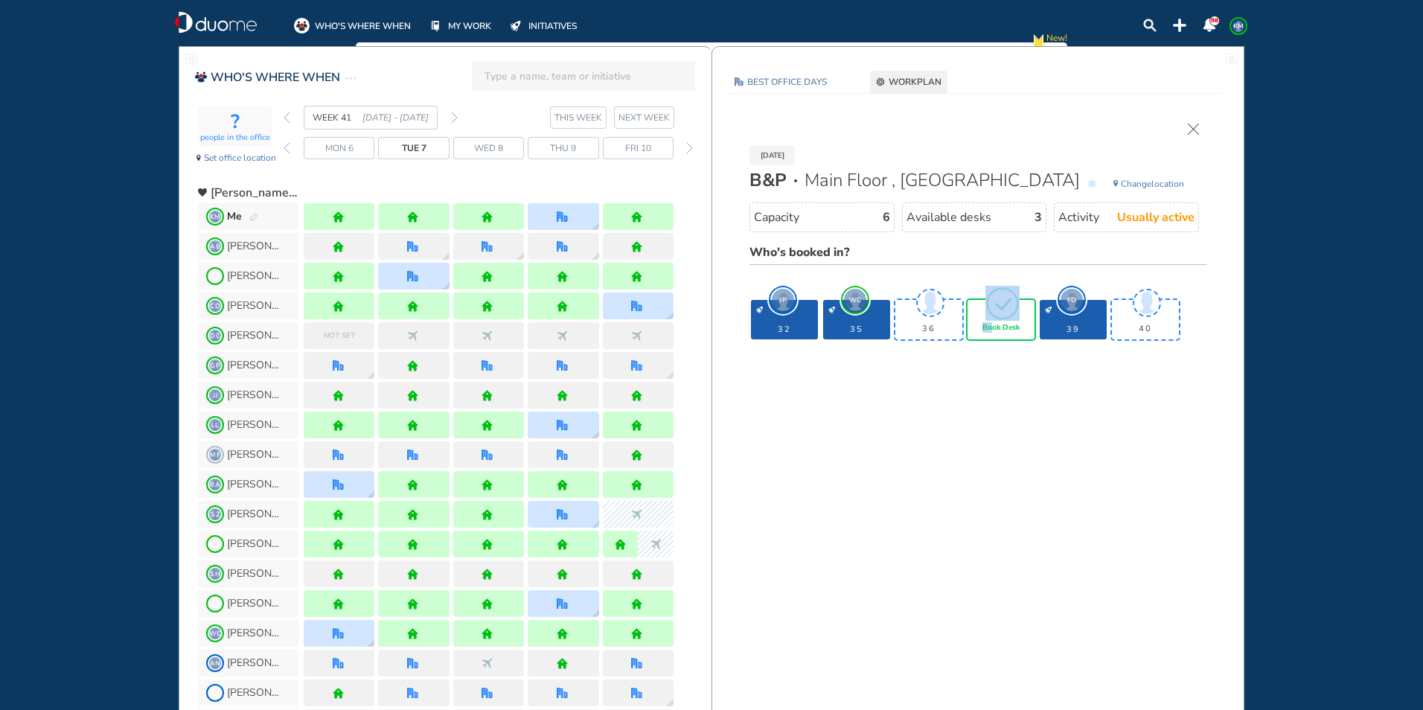
drag, startPoint x: 994, startPoint y: 320, endPoint x: 993, endPoint y: 304, distance: 15.7
click at [995, 315] on div "Book Desk" at bounding box center [1001, 319] width 70 height 42
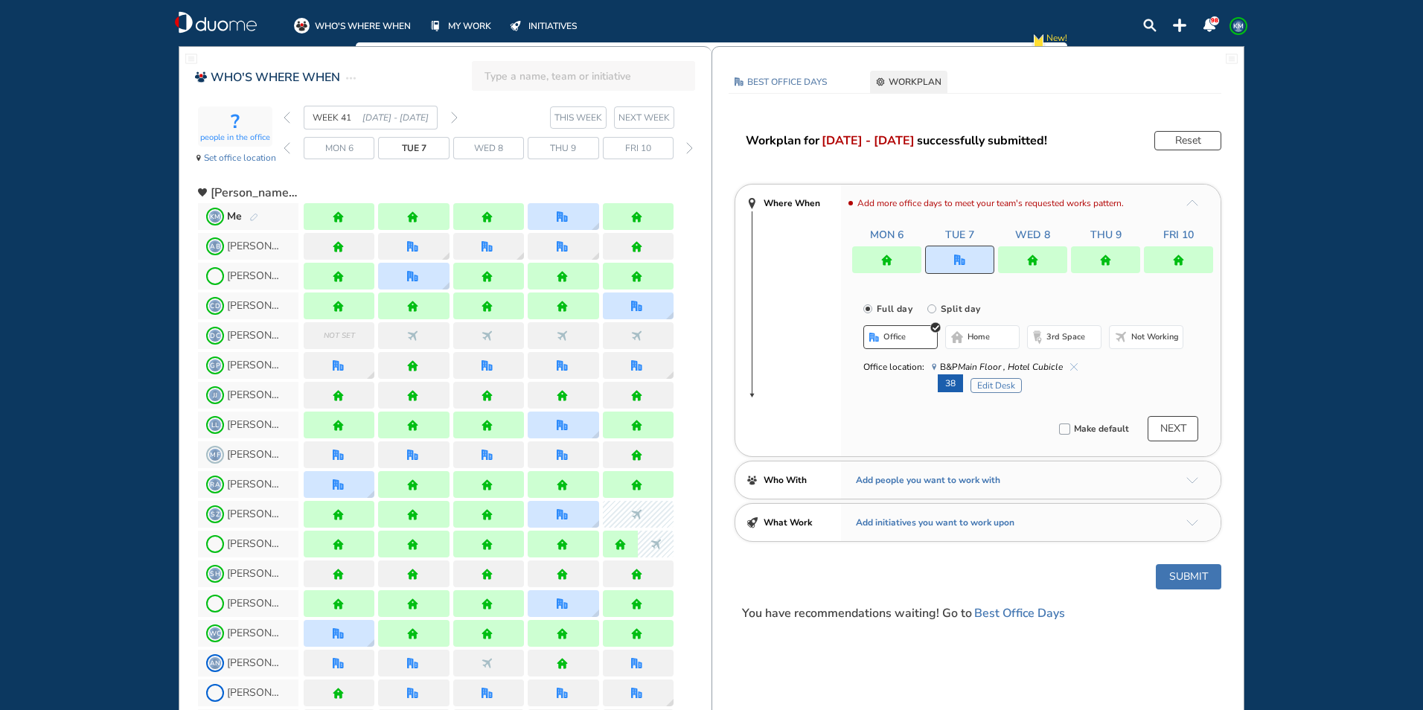
click at [1199, 572] on button "Submit" at bounding box center [1187, 576] width 65 height 25
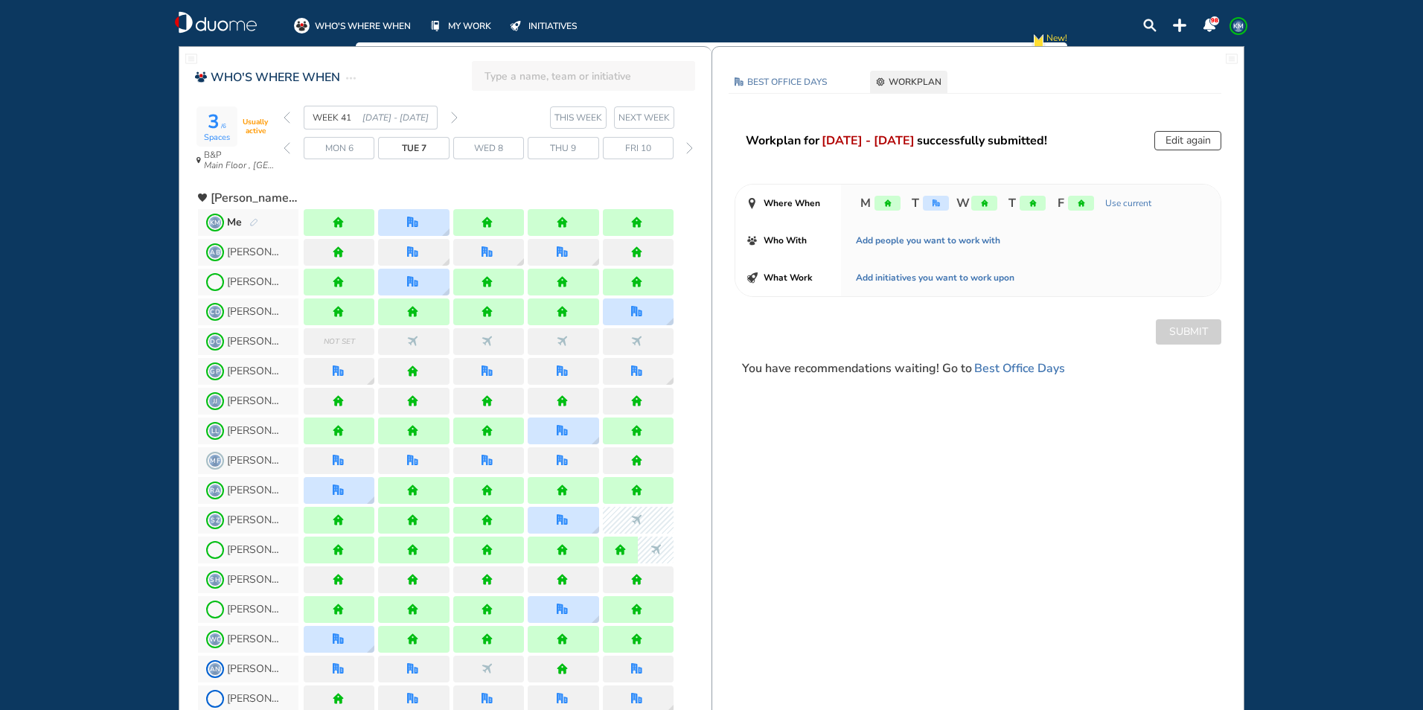
click at [288, 115] on img "back week" at bounding box center [286, 118] width 7 height 12
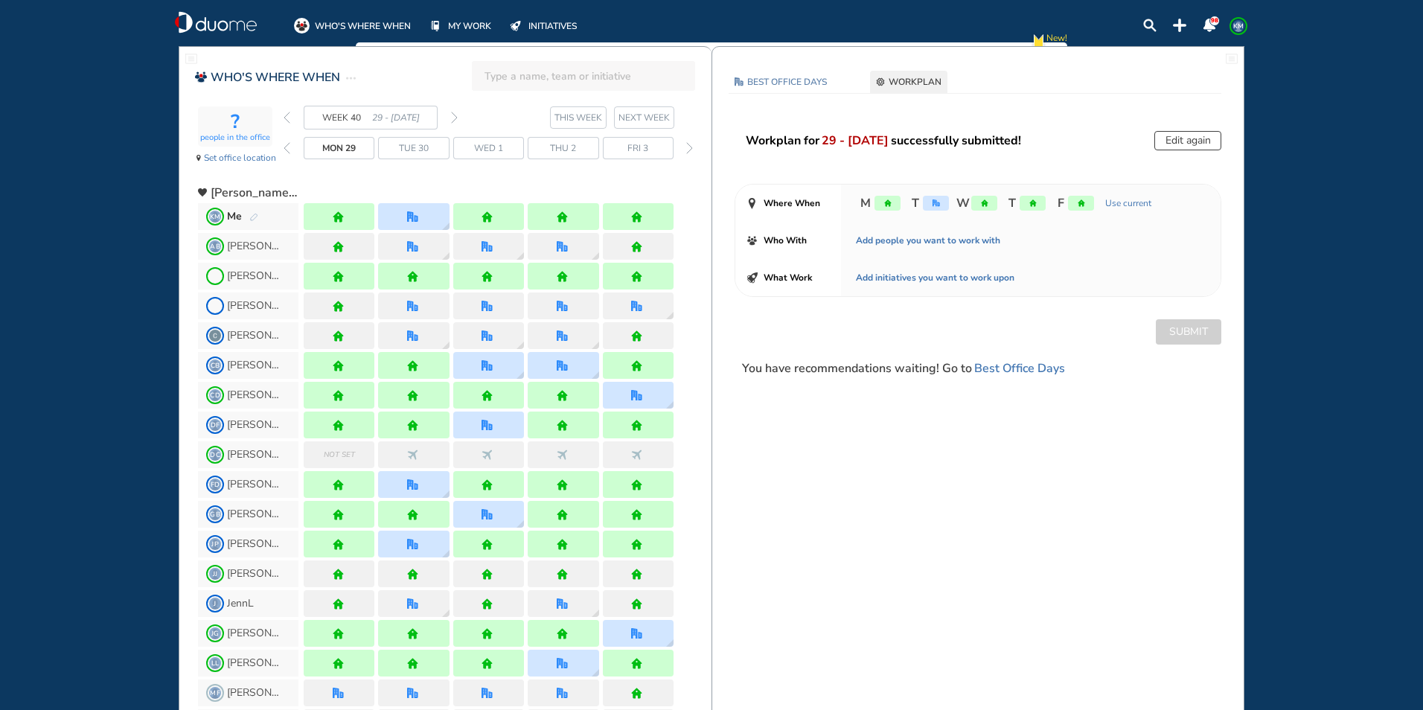
click at [455, 115] on img "forward week" at bounding box center [454, 118] width 7 height 12
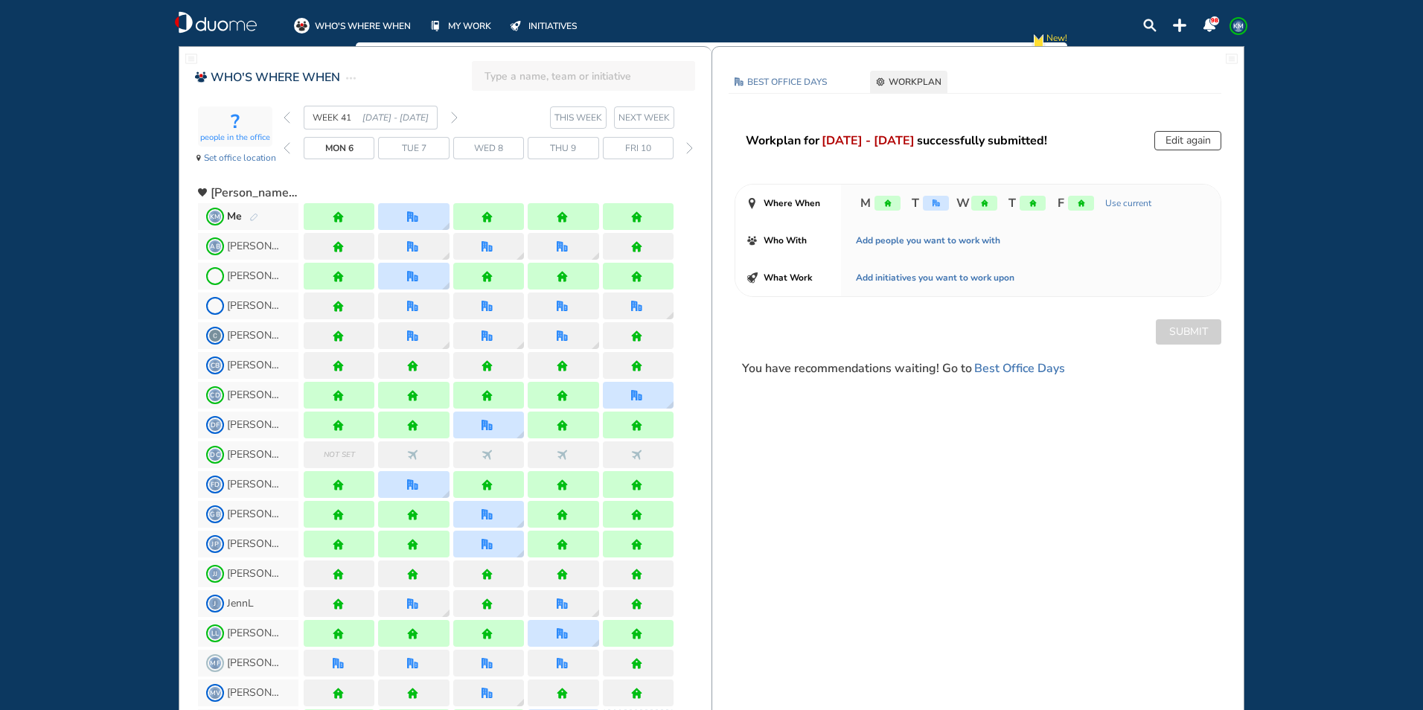
click at [455, 115] on img "forward week" at bounding box center [454, 118] width 7 height 12
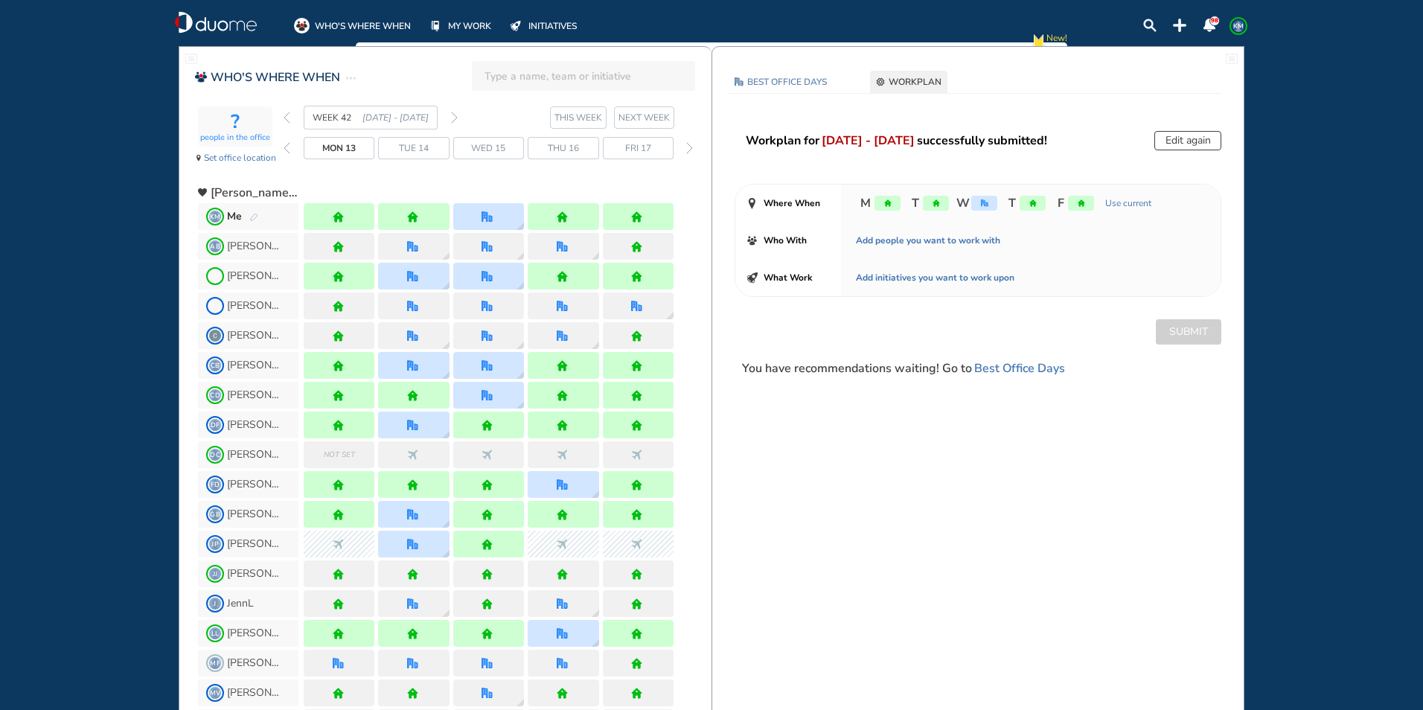
click at [455, 115] on img "forward week" at bounding box center [454, 118] width 7 height 12
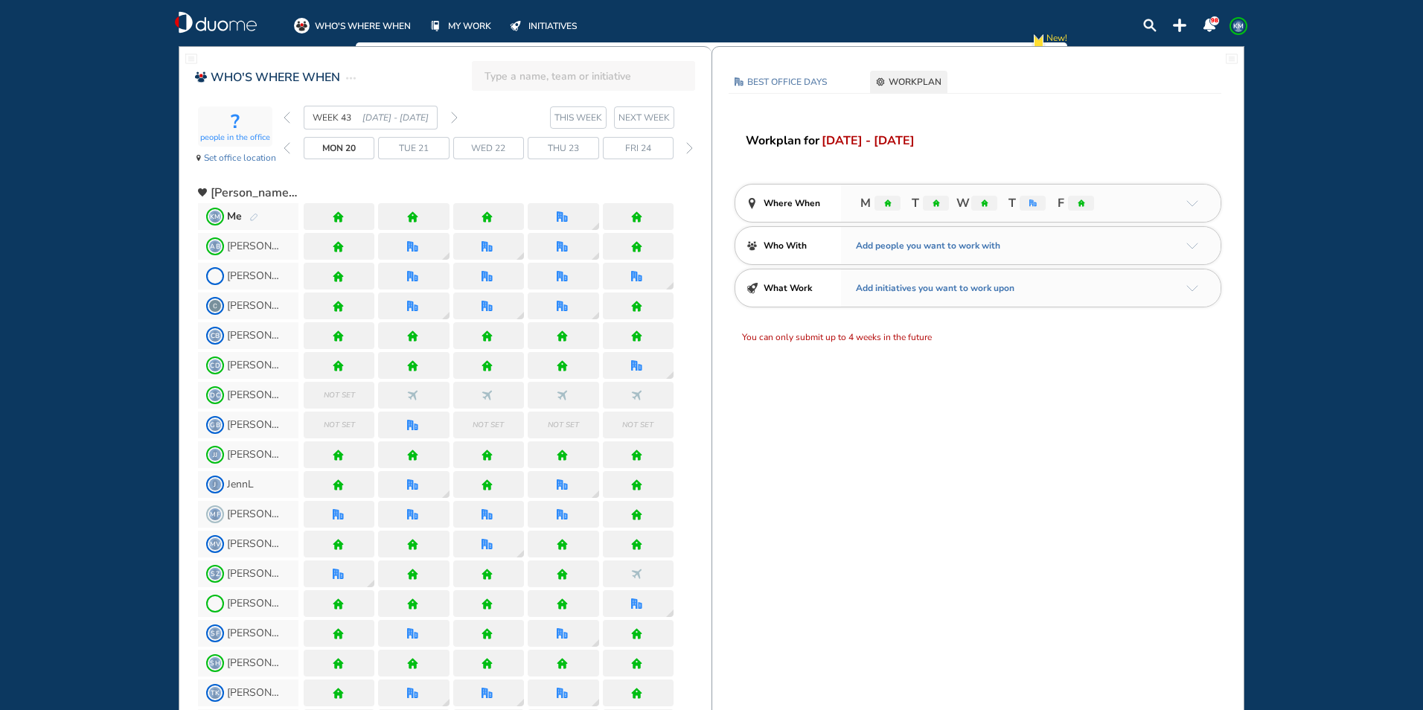
click at [1238, 23] on span "KM" at bounding box center [1238, 26] width 12 height 12
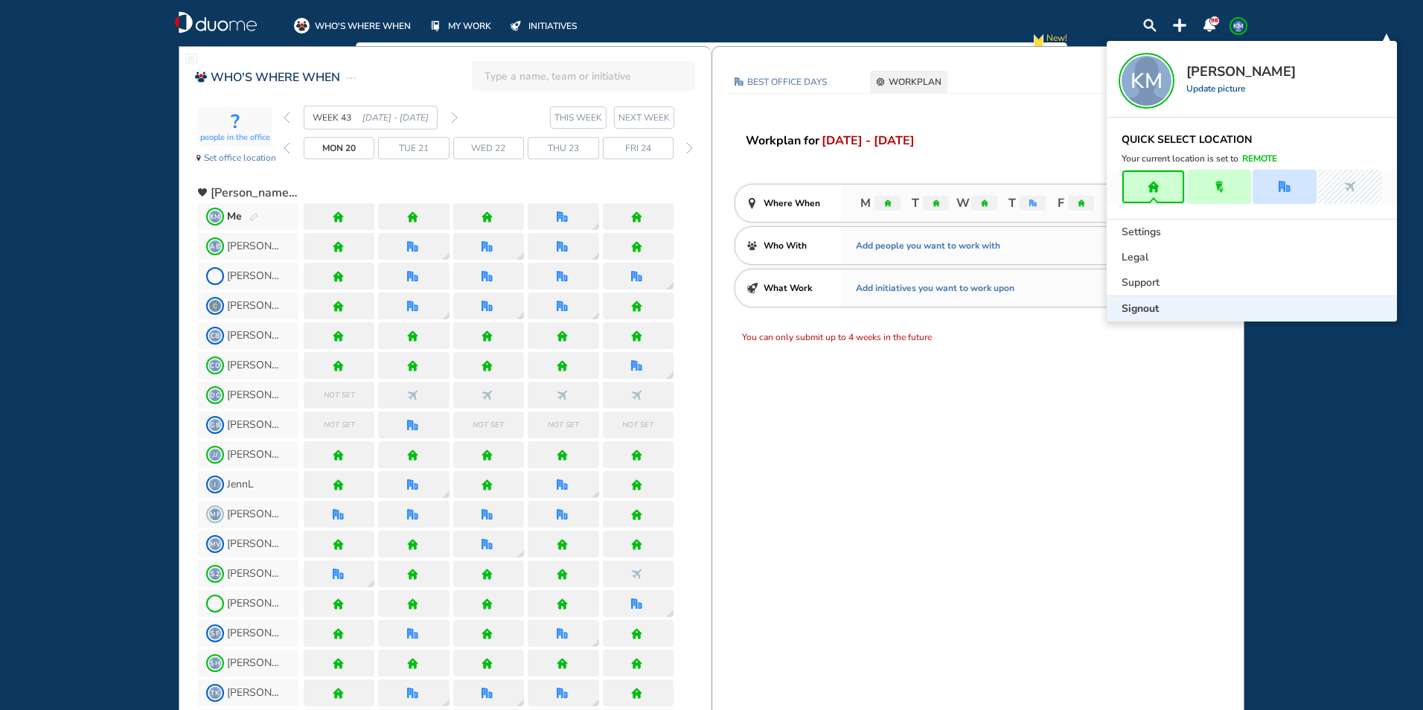
click at [1138, 309] on span "Signout" at bounding box center [1139, 308] width 37 height 15
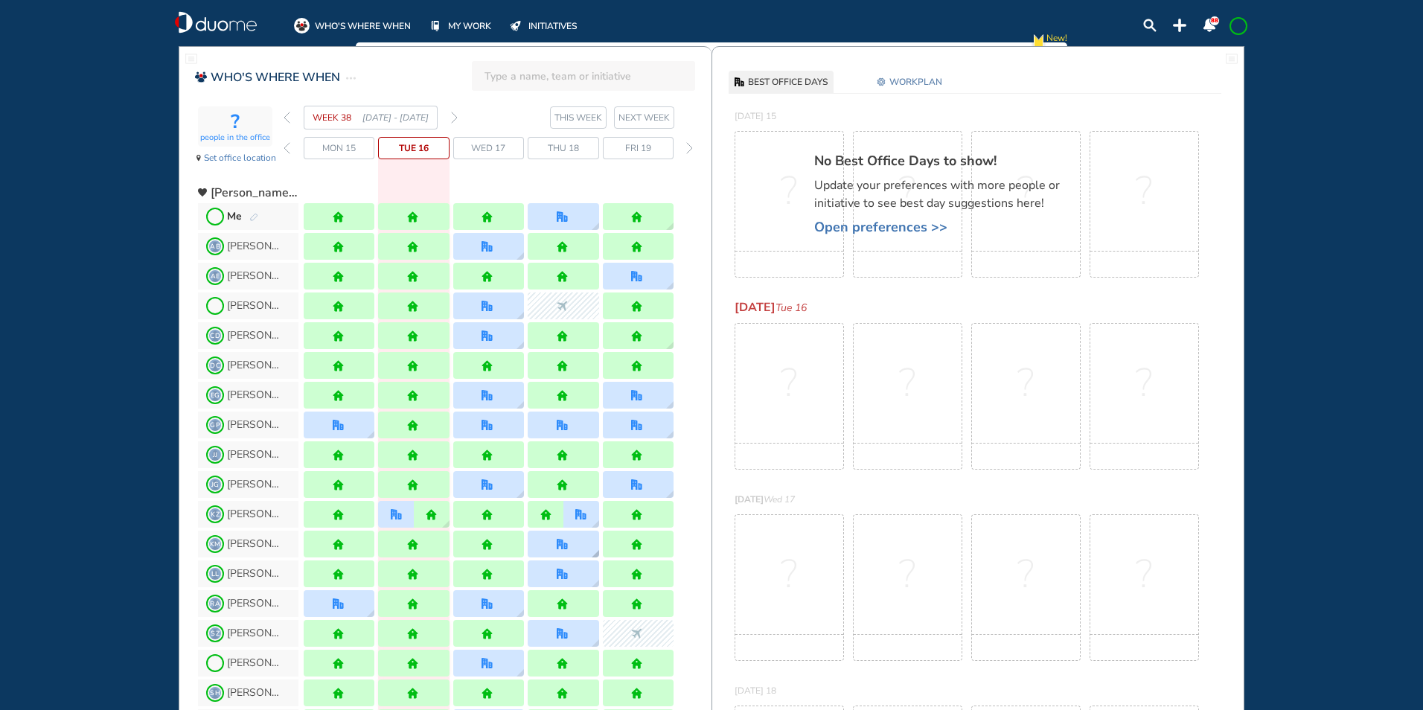
click at [565, 545] on img "office" at bounding box center [562, 544] width 11 height 11
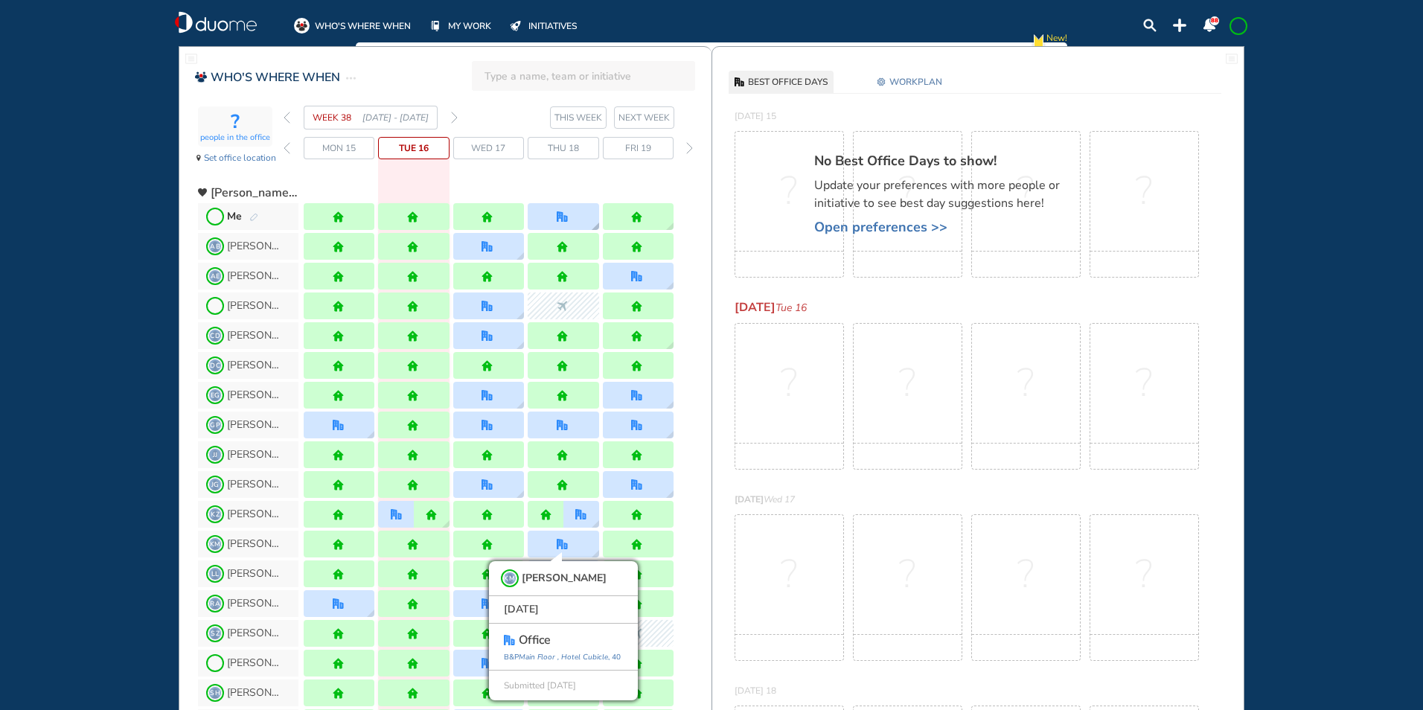
click at [562, 214] on img "office" at bounding box center [562, 216] width 11 height 11
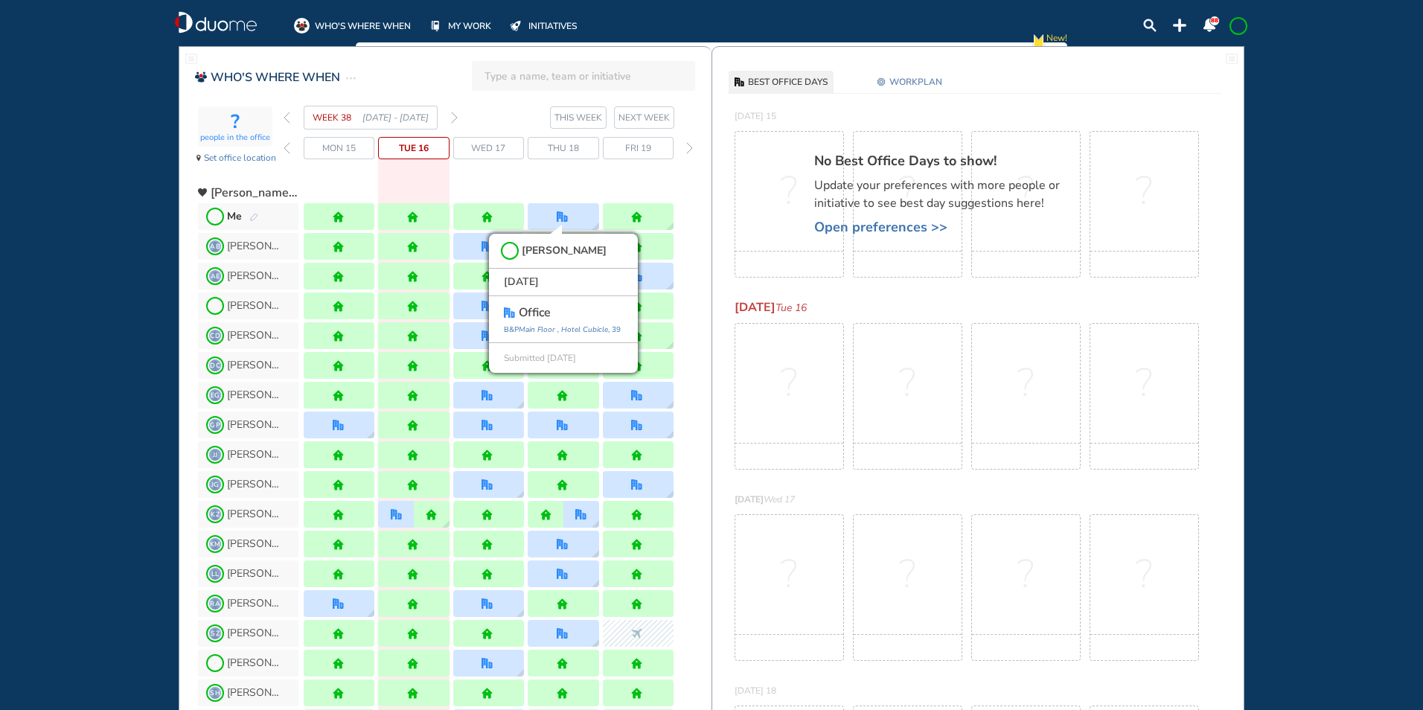
click at [455, 116] on img "forward week" at bounding box center [454, 118] width 7 height 12
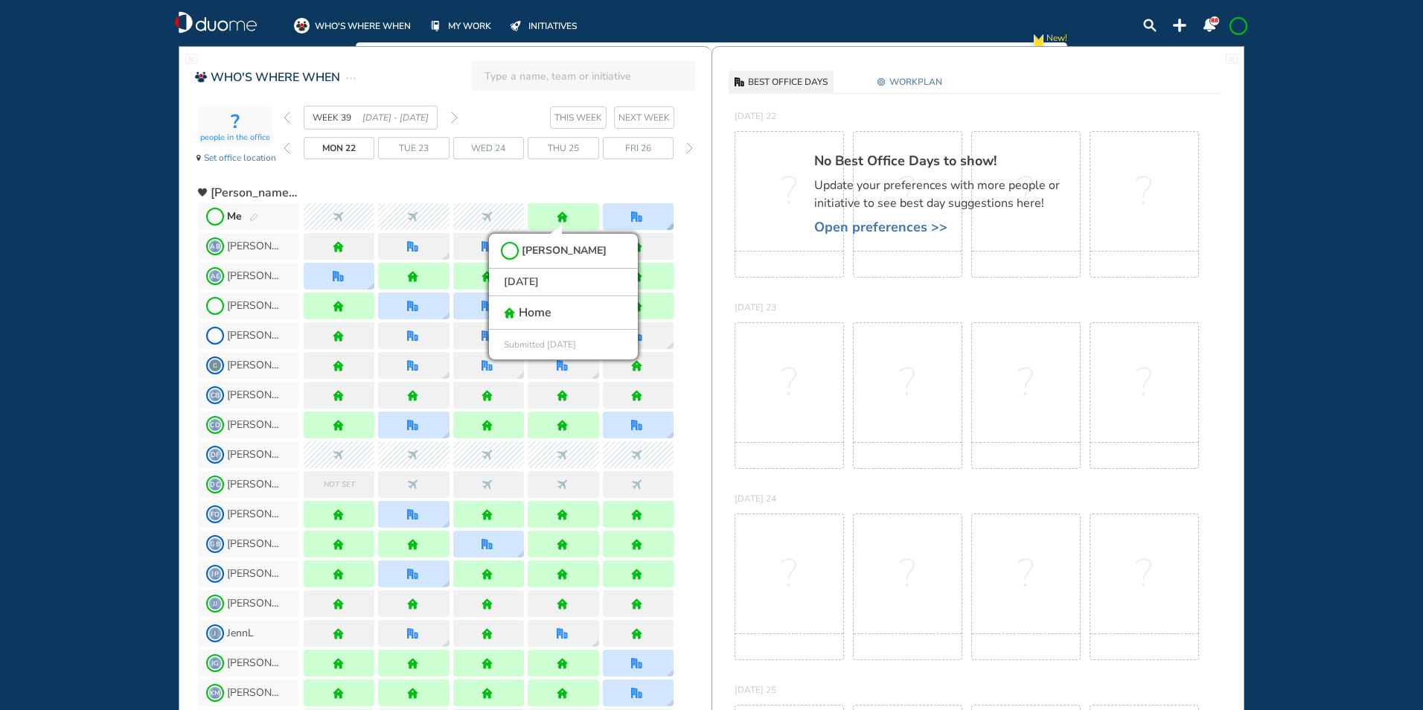
click at [639, 213] on img "office" at bounding box center [636, 216] width 11 height 11
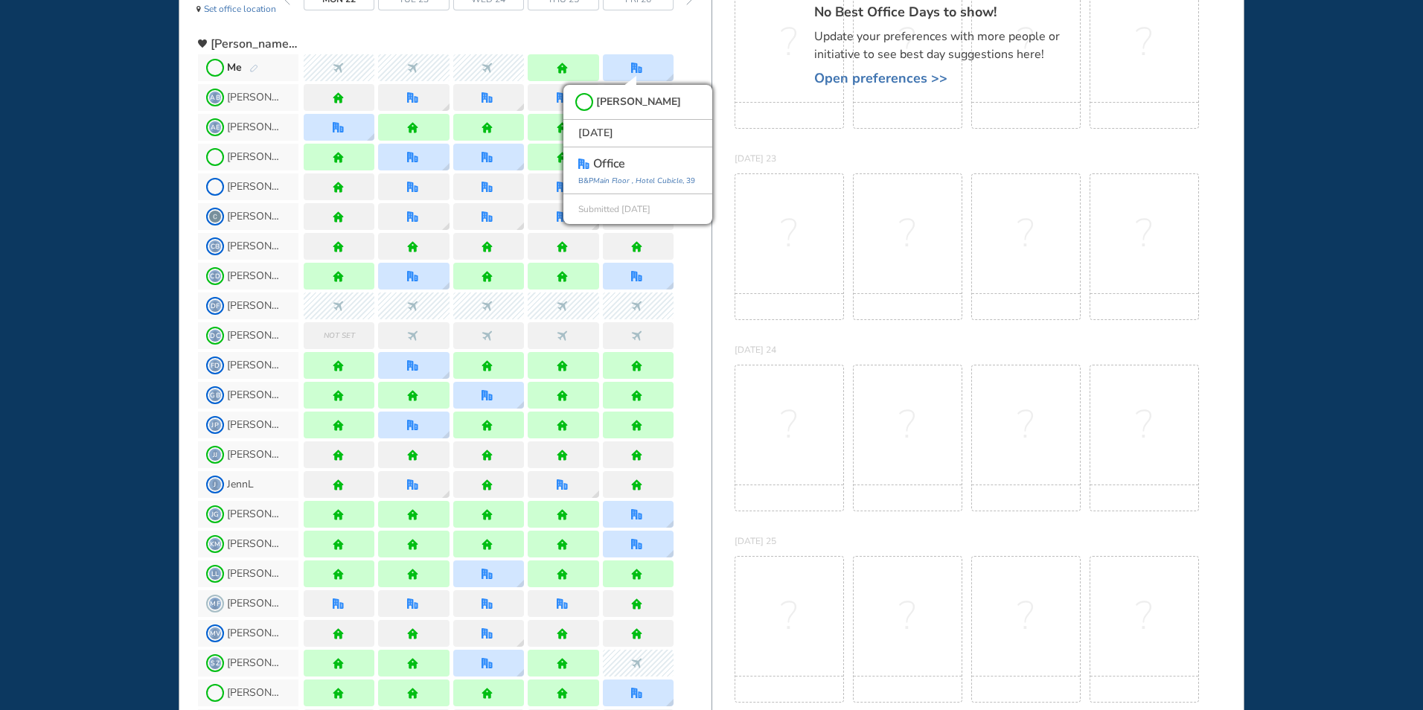
scroll to position [223, 0]
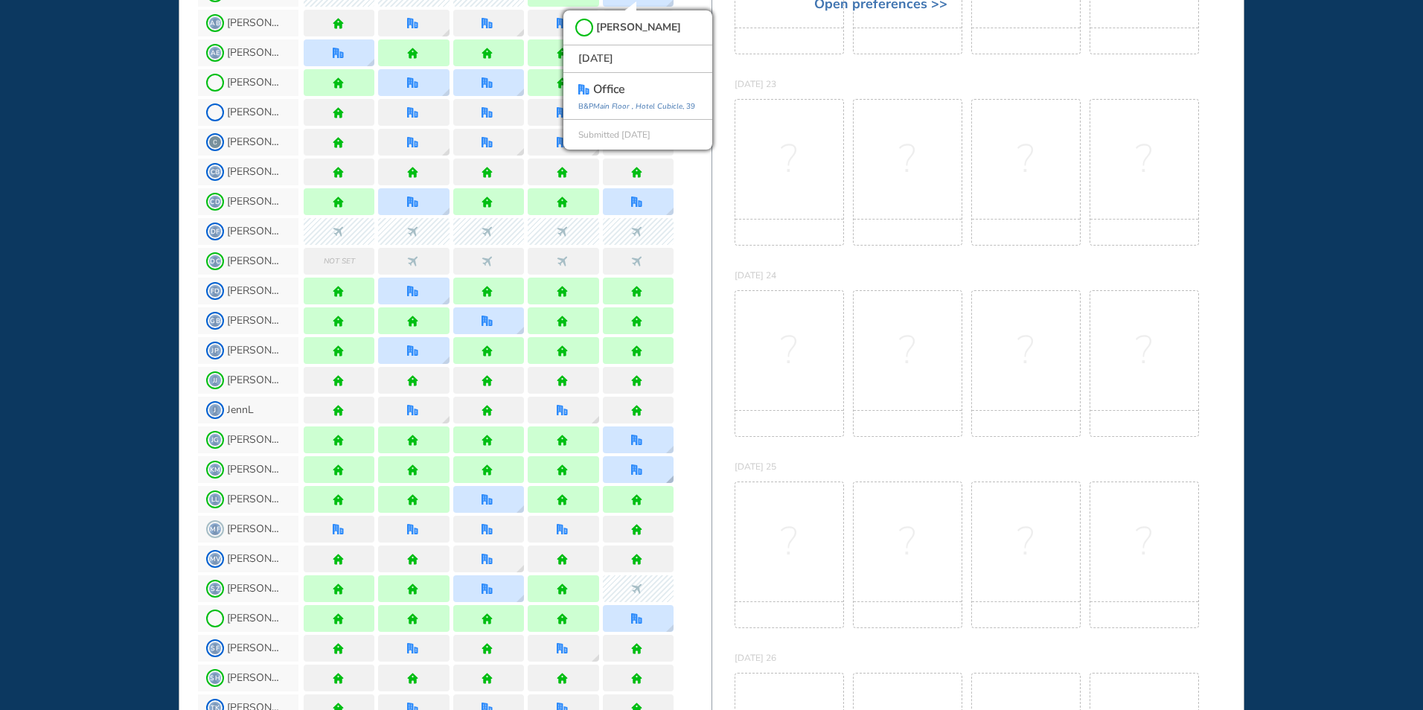
click at [621, 464] on div at bounding box center [638, 469] width 71 height 27
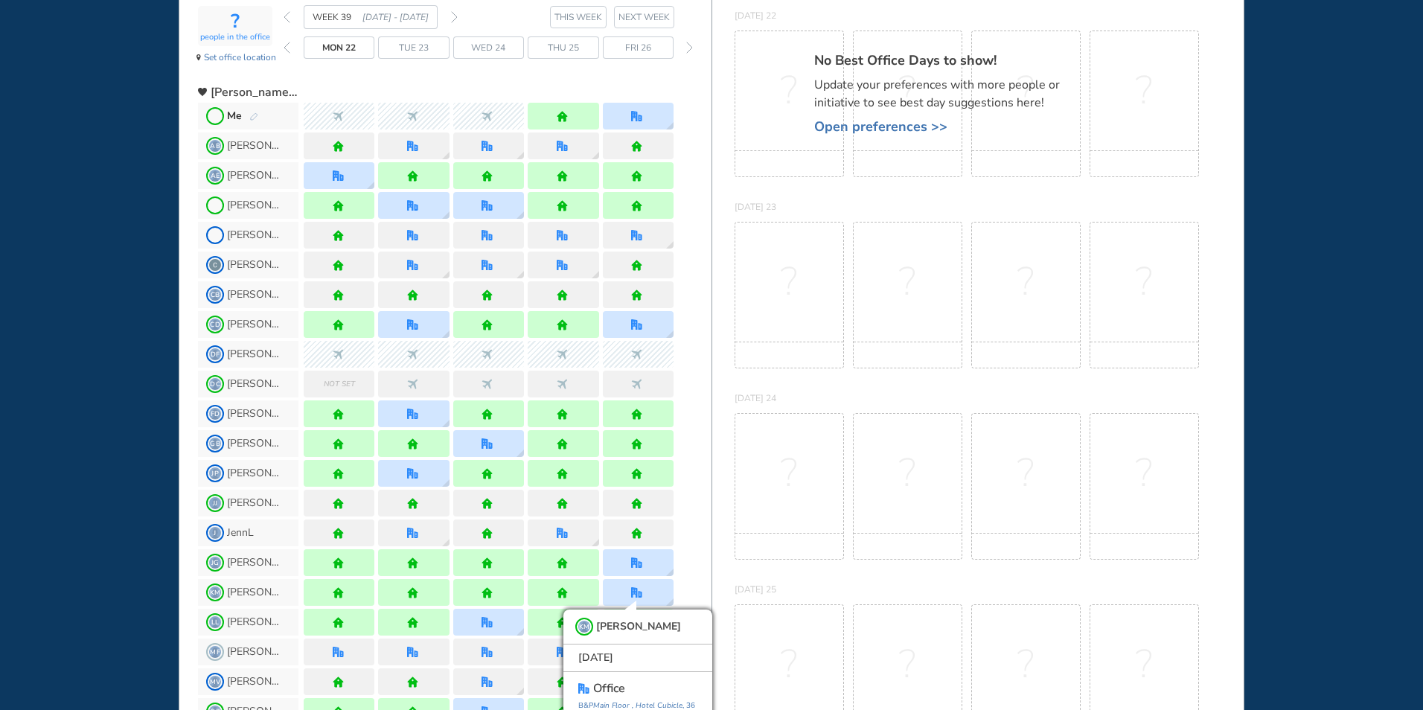
scroll to position [0, 0]
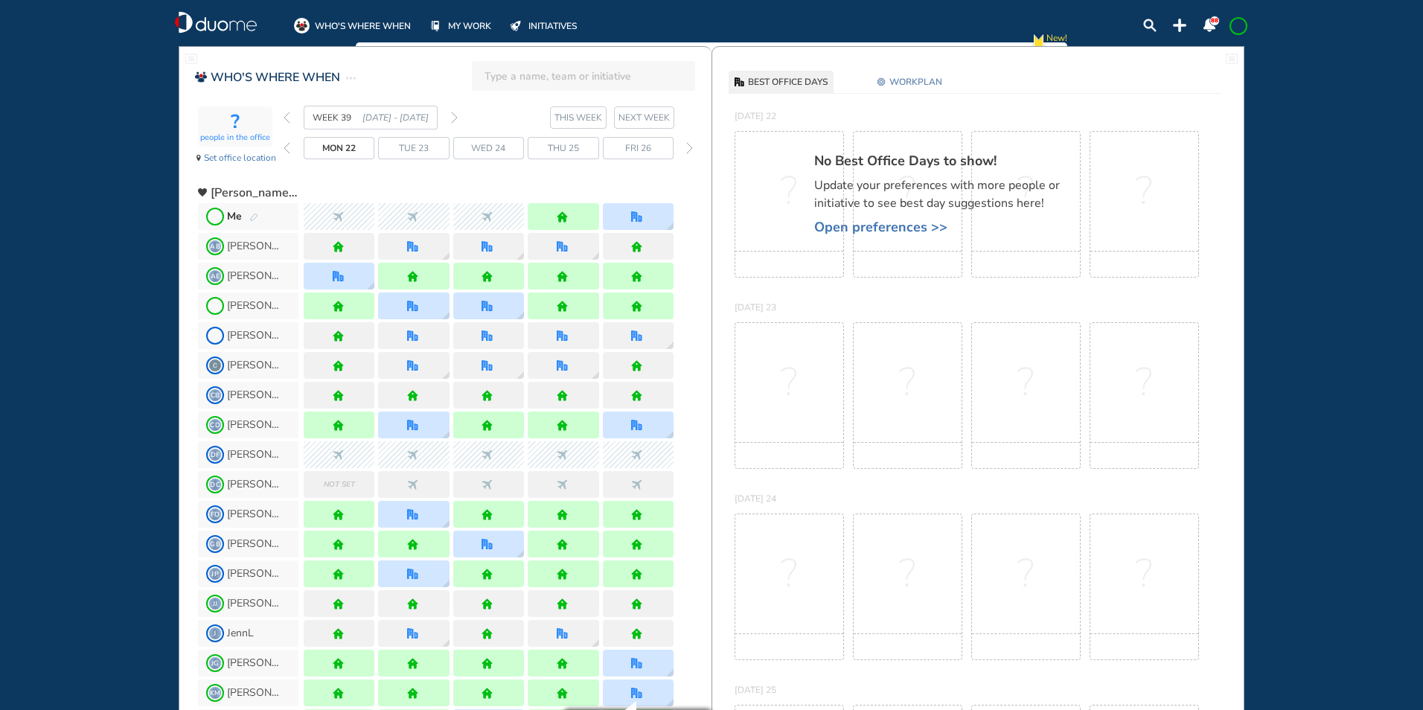
click at [456, 113] on img "forward week" at bounding box center [454, 118] width 7 height 12
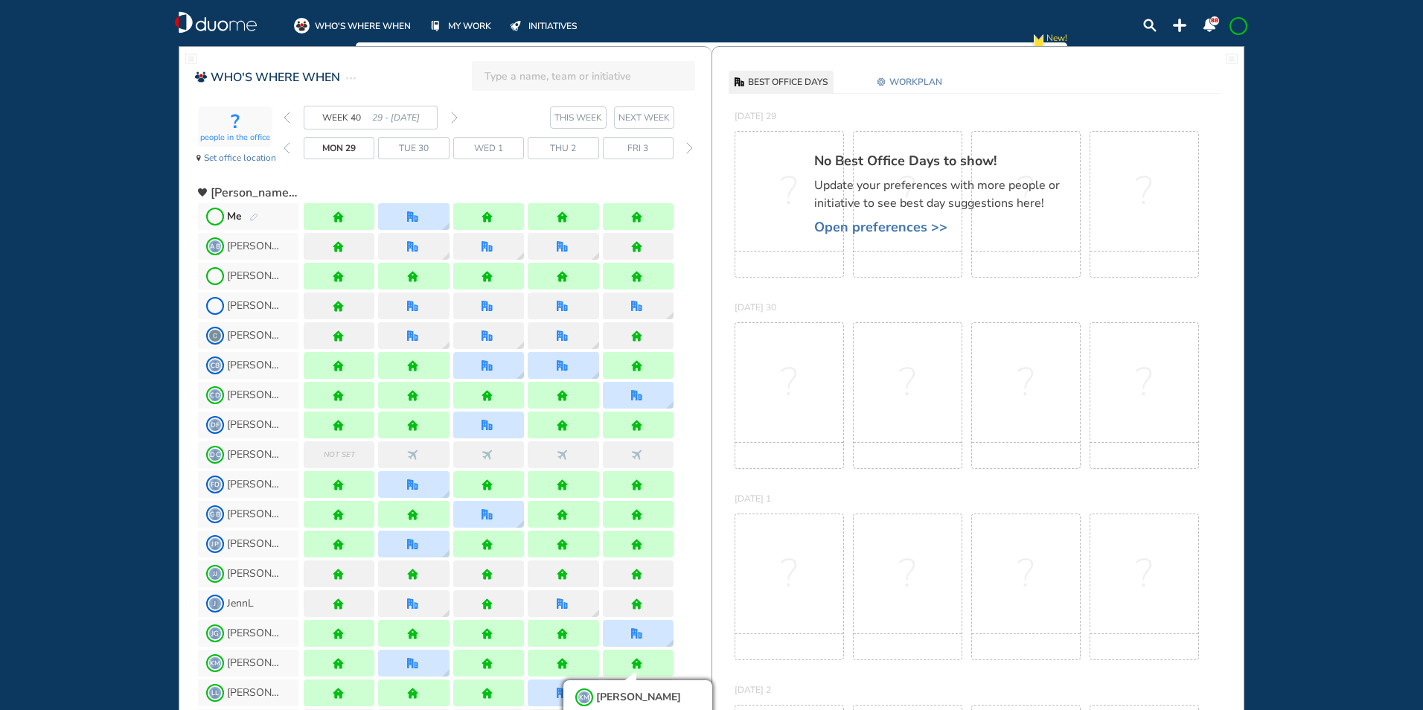
click at [400, 202] on div at bounding box center [488, 217] width 377 height 30
click at [406, 214] on div at bounding box center [413, 216] width 71 height 27
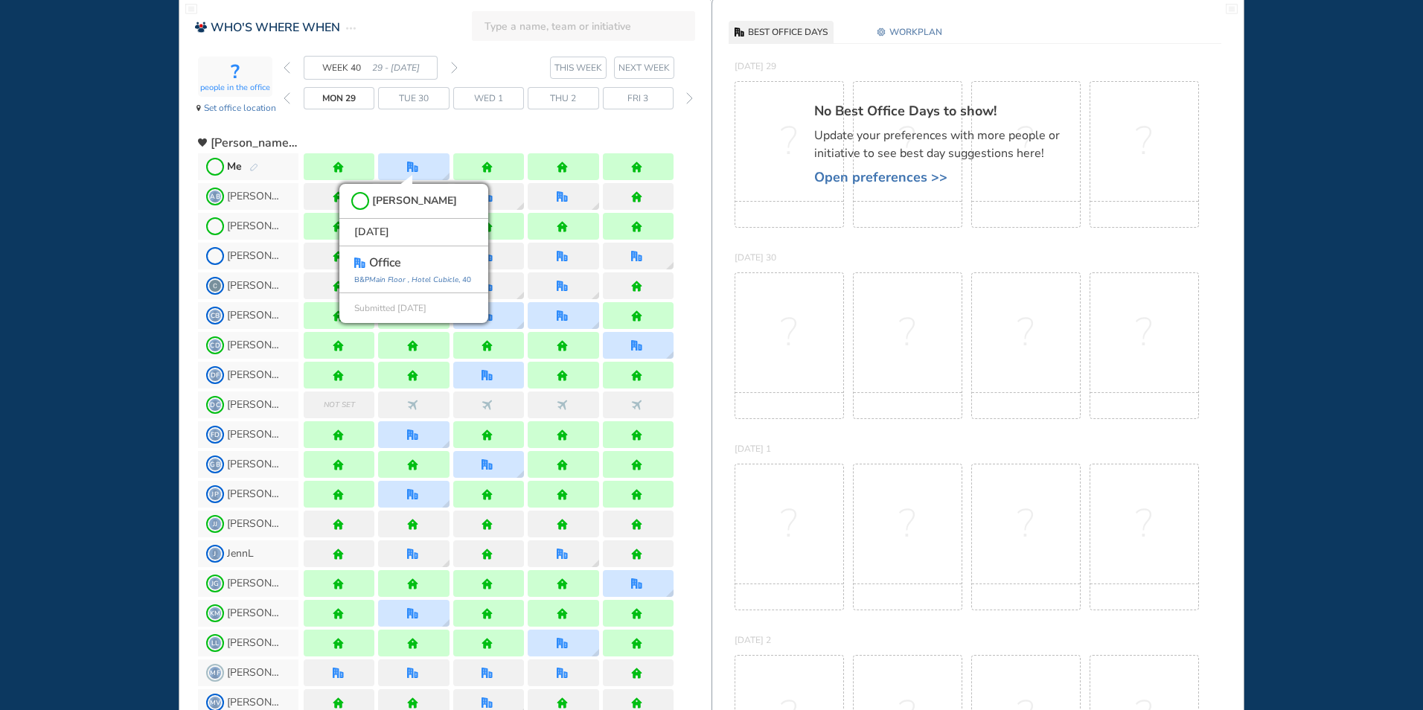
scroll to position [74, 0]
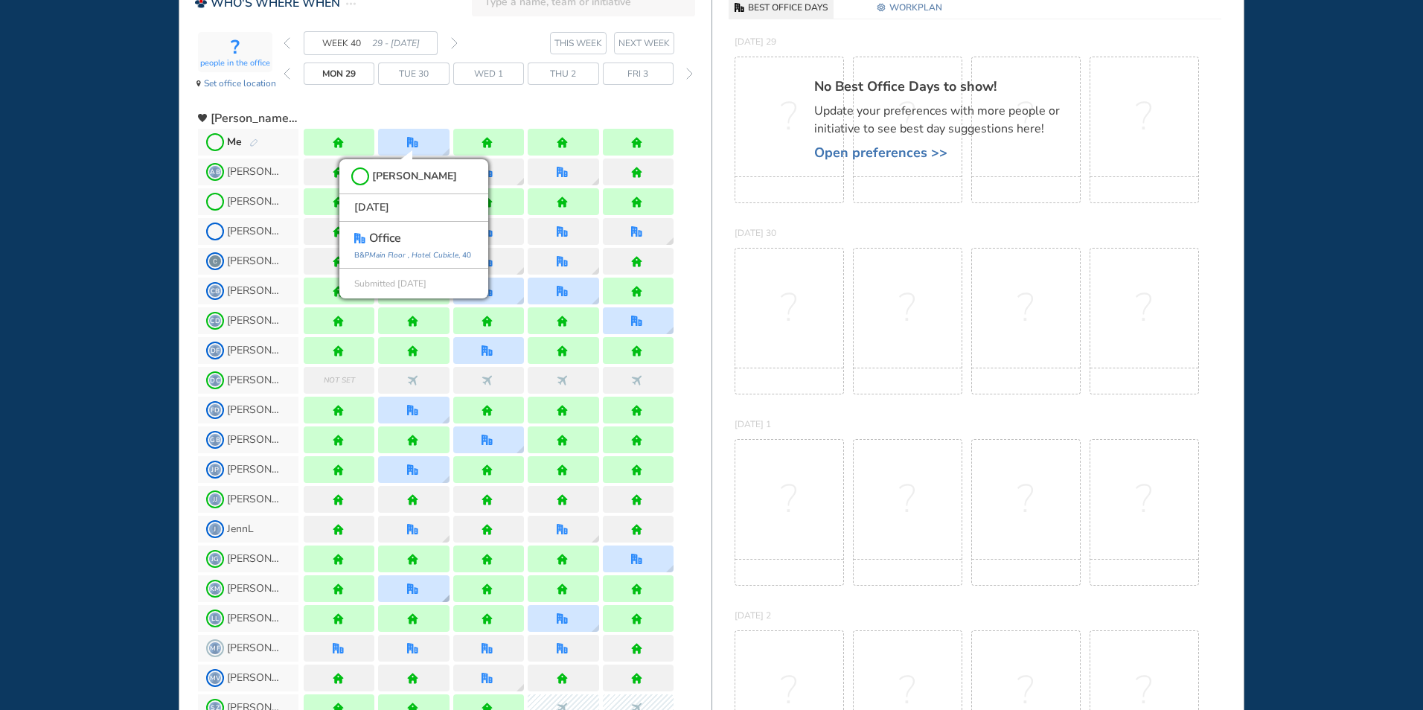
click at [421, 589] on div at bounding box center [413, 588] width 71 height 27
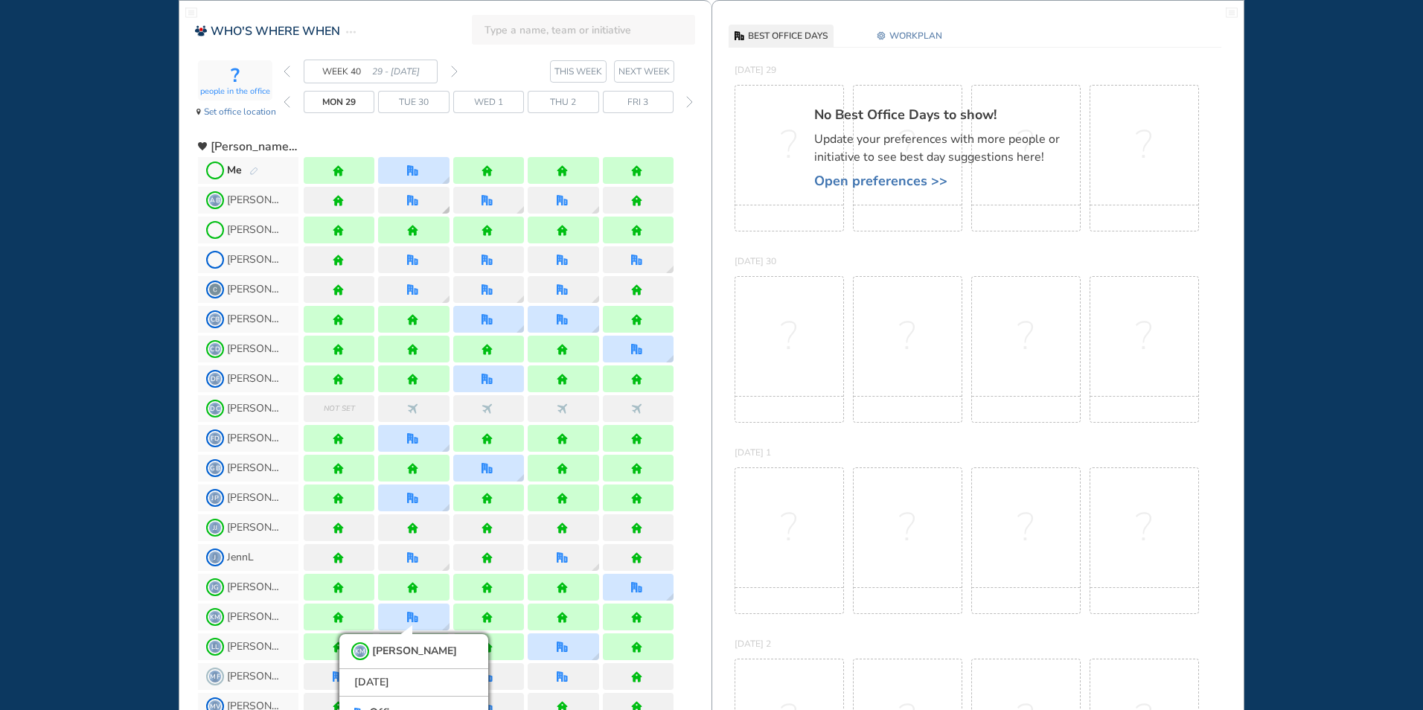
scroll to position [0, 0]
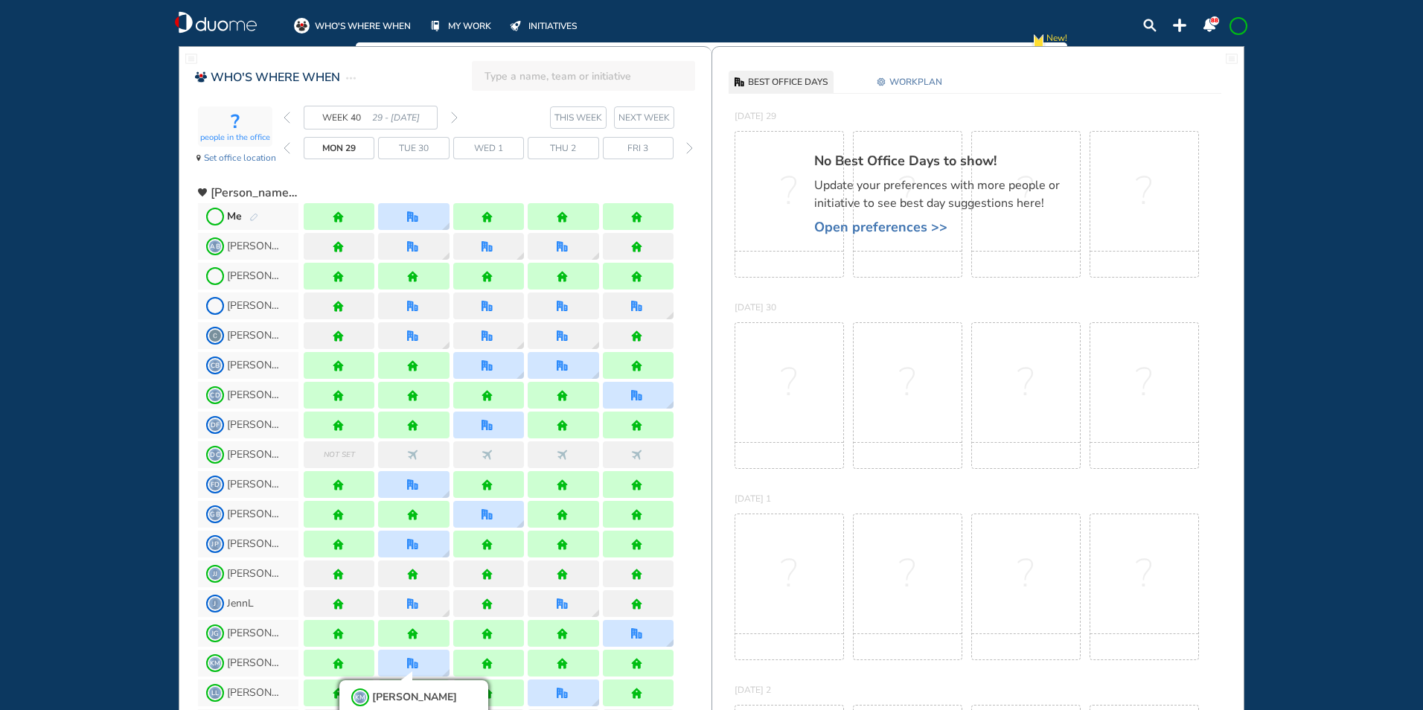
click at [454, 118] on img "forward week" at bounding box center [454, 118] width 7 height 12
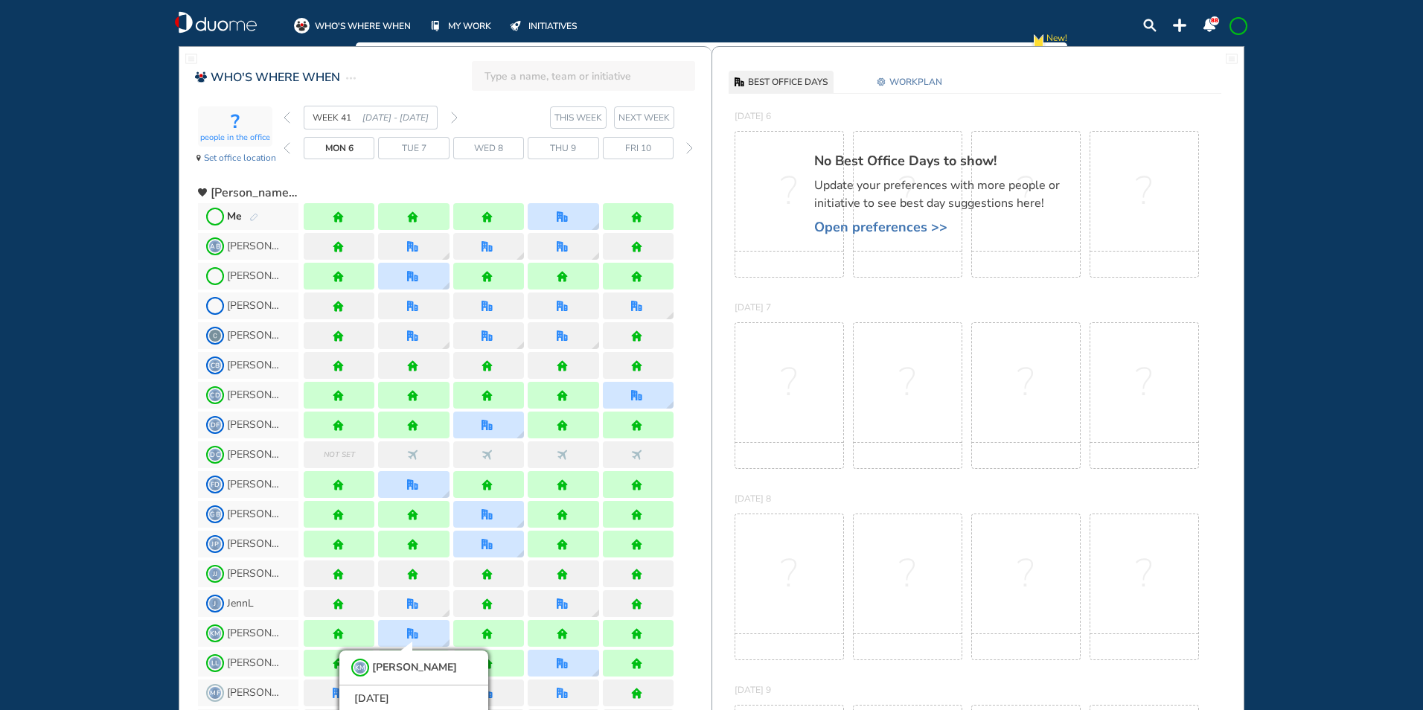
click at [252, 217] on img "pen-edit" at bounding box center [253, 218] width 9 height 10
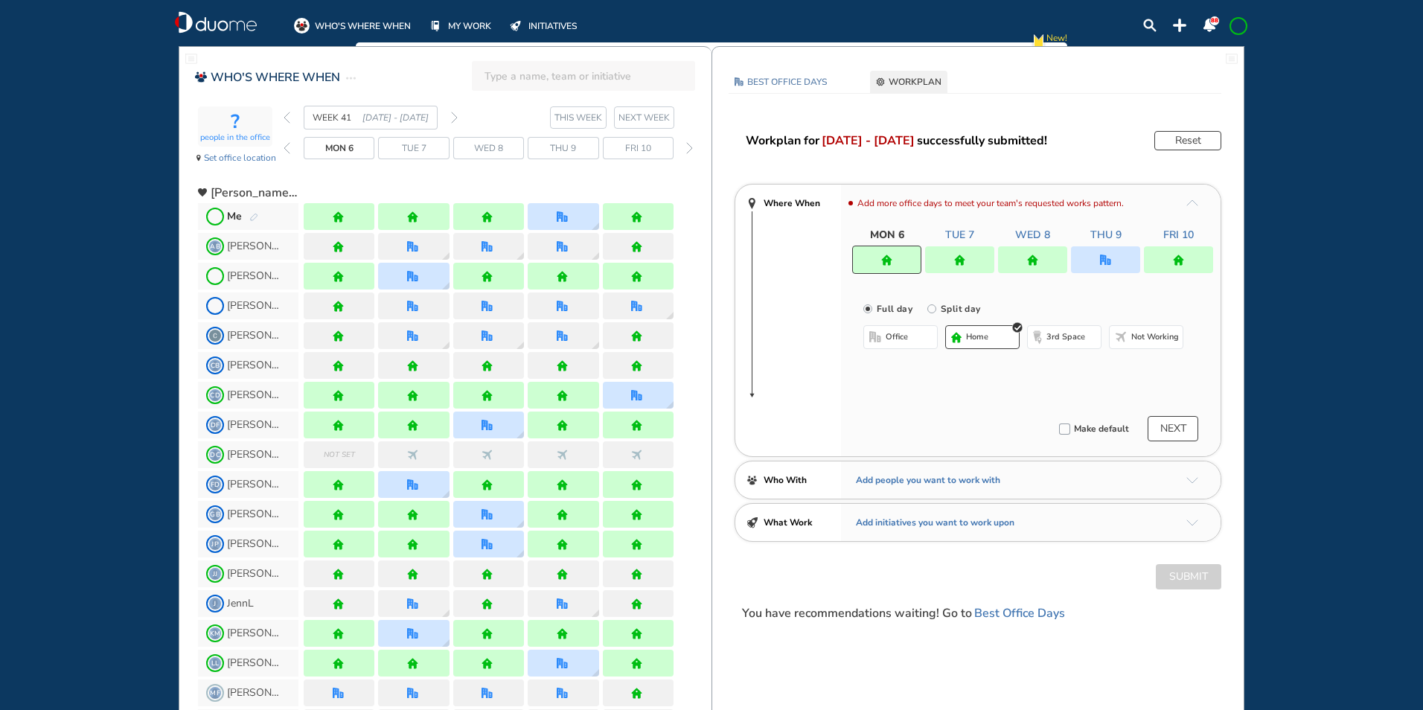
click at [1100, 260] on img "office" at bounding box center [1105, 259] width 11 height 11
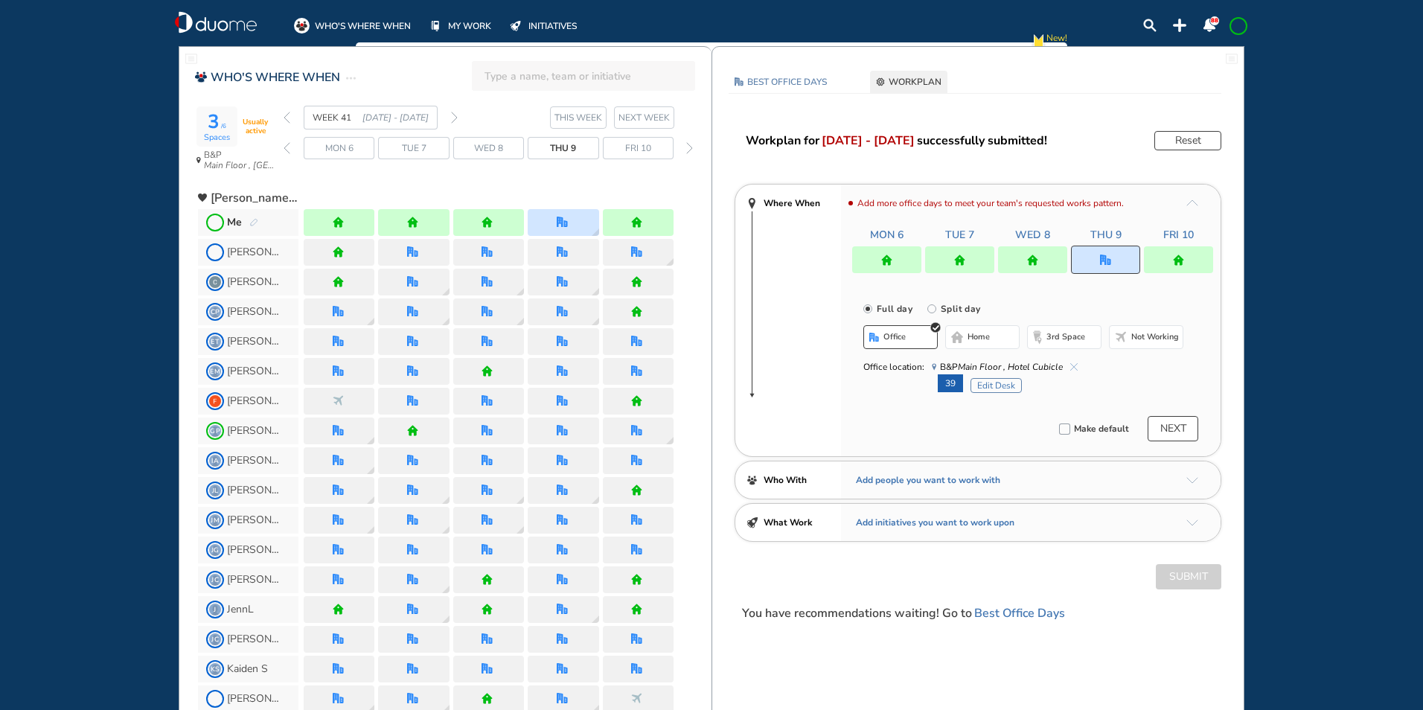
click at [1076, 366] on img "cross-thin-blue" at bounding box center [1073, 366] width 7 height 7
click at [993, 339] on button "home" at bounding box center [982, 337] width 74 height 24
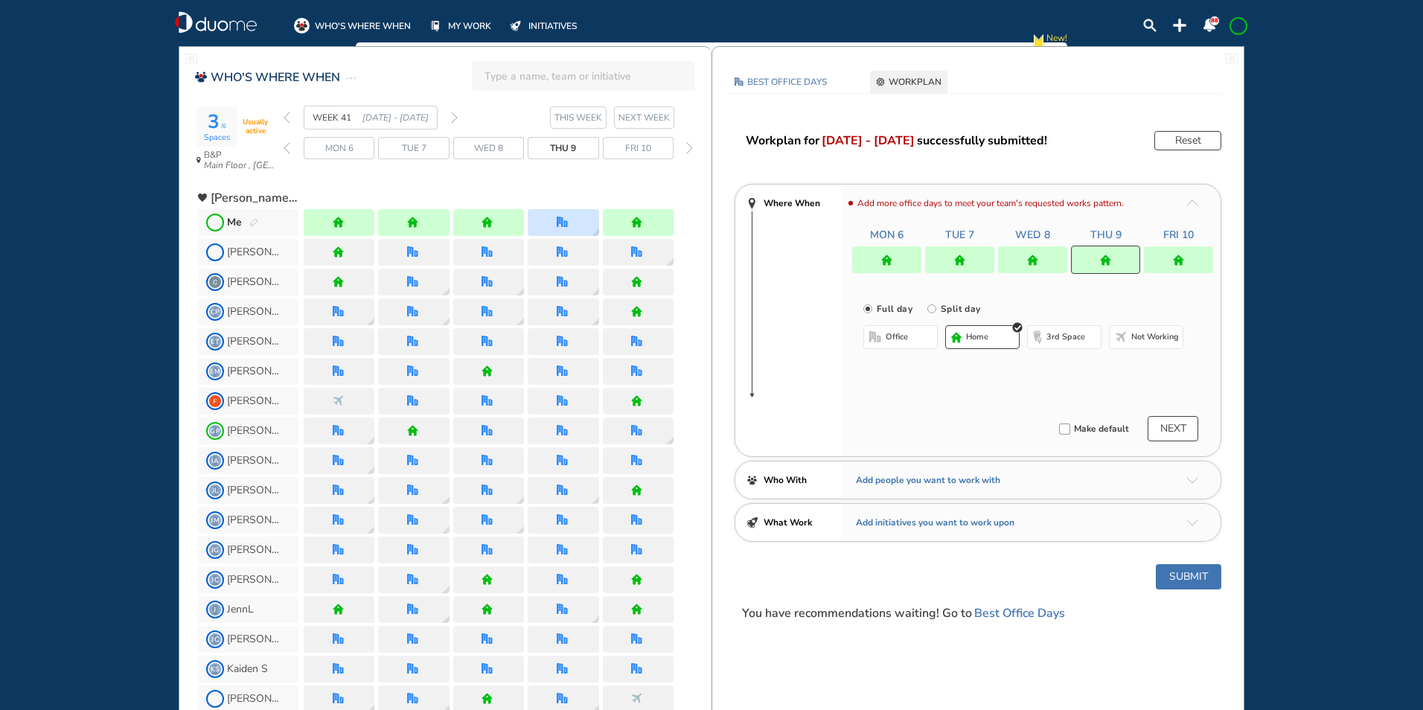
click at [960, 261] on img "home" at bounding box center [959, 259] width 11 height 11
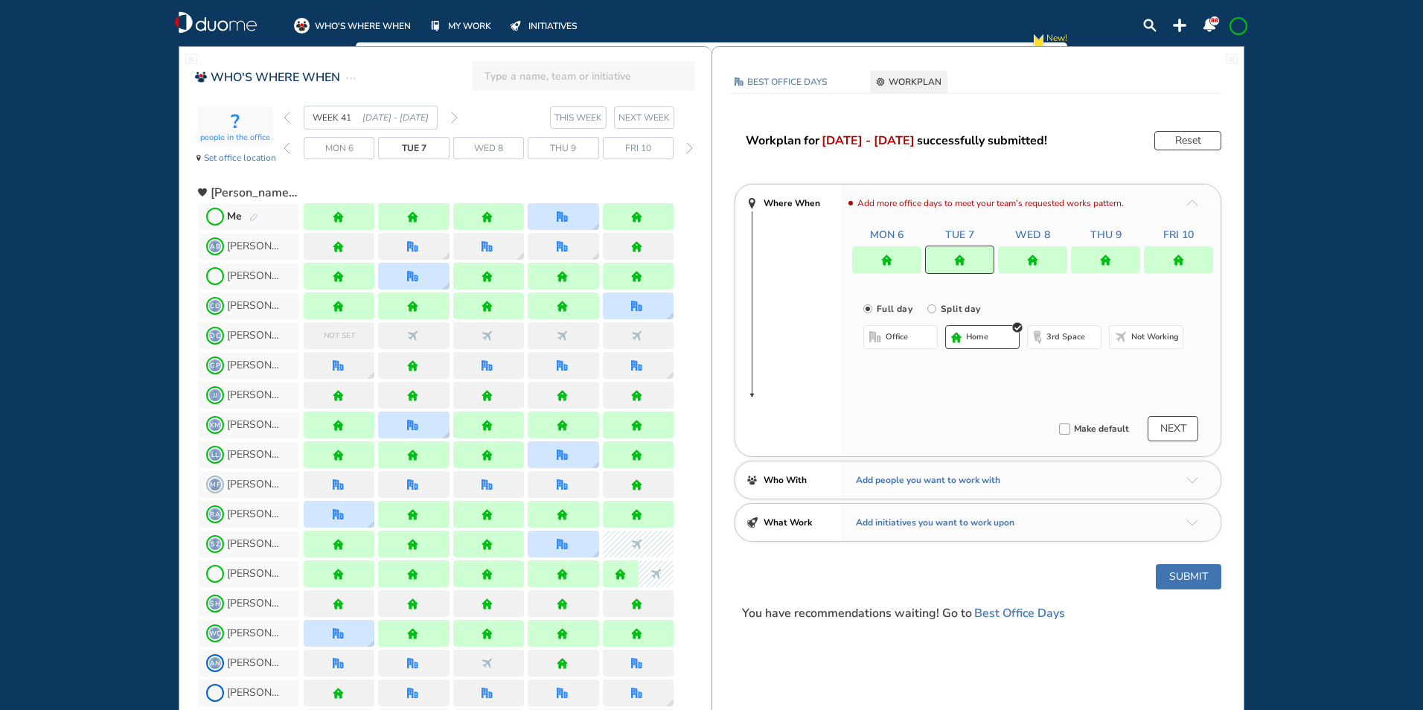
click at [891, 337] on span "office" at bounding box center [896, 337] width 22 height 12
click at [1050, 362] on span "Hotel Executive Office #8" at bounding box center [994, 366] width 124 height 15
click at [1050, 366] on img "cross-thin-blue" at bounding box center [1051, 366] width 7 height 7
click at [903, 365] on button "Select location" at bounding box center [903, 366] width 60 height 15
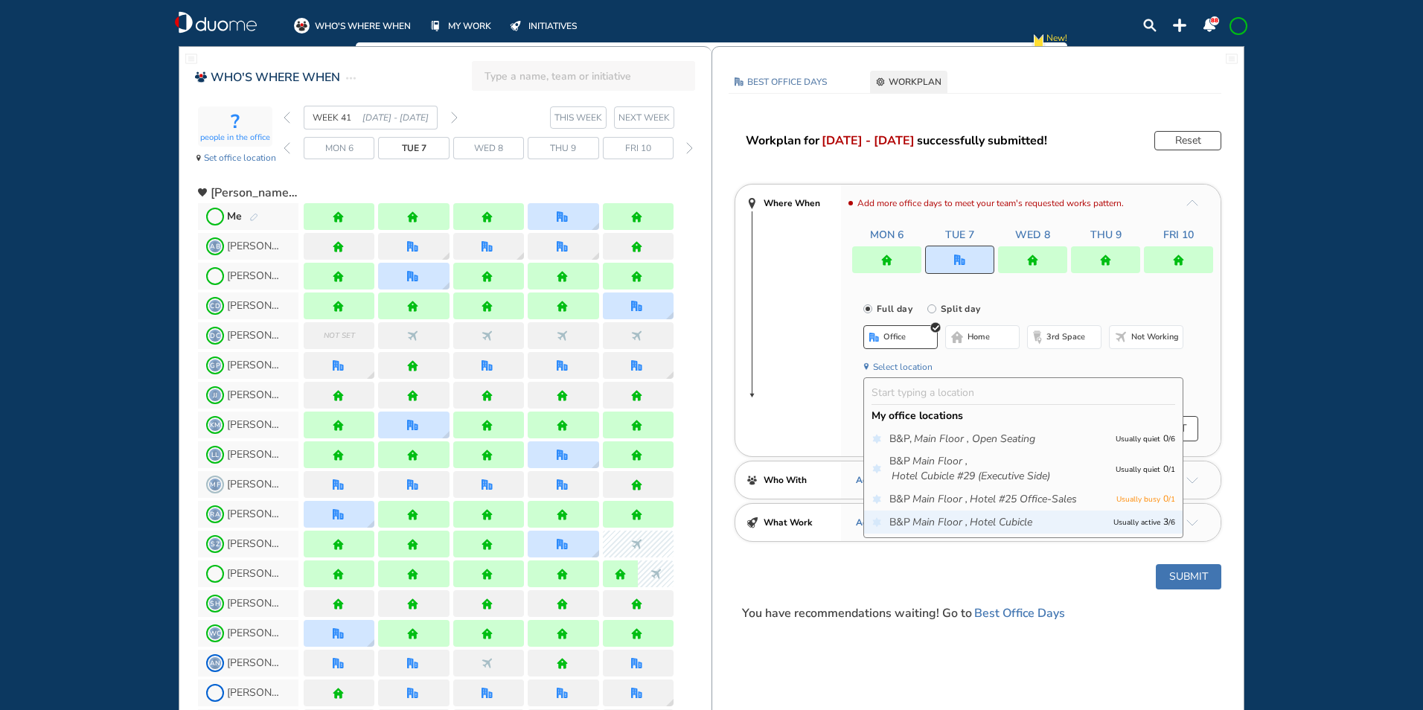
click at [940, 516] on icon "Main Floor ," at bounding box center [939, 522] width 55 height 15
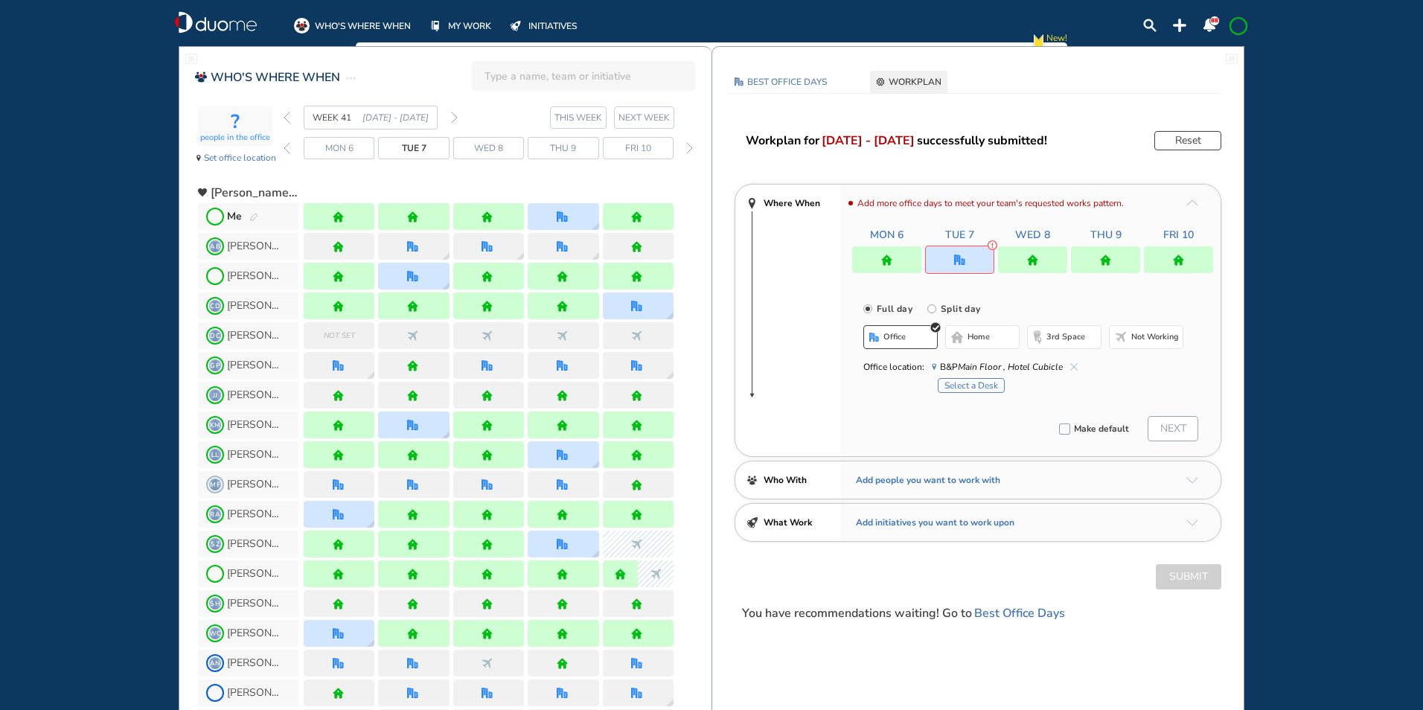
click at [965, 381] on button "Select a Desk" at bounding box center [970, 385] width 67 height 15
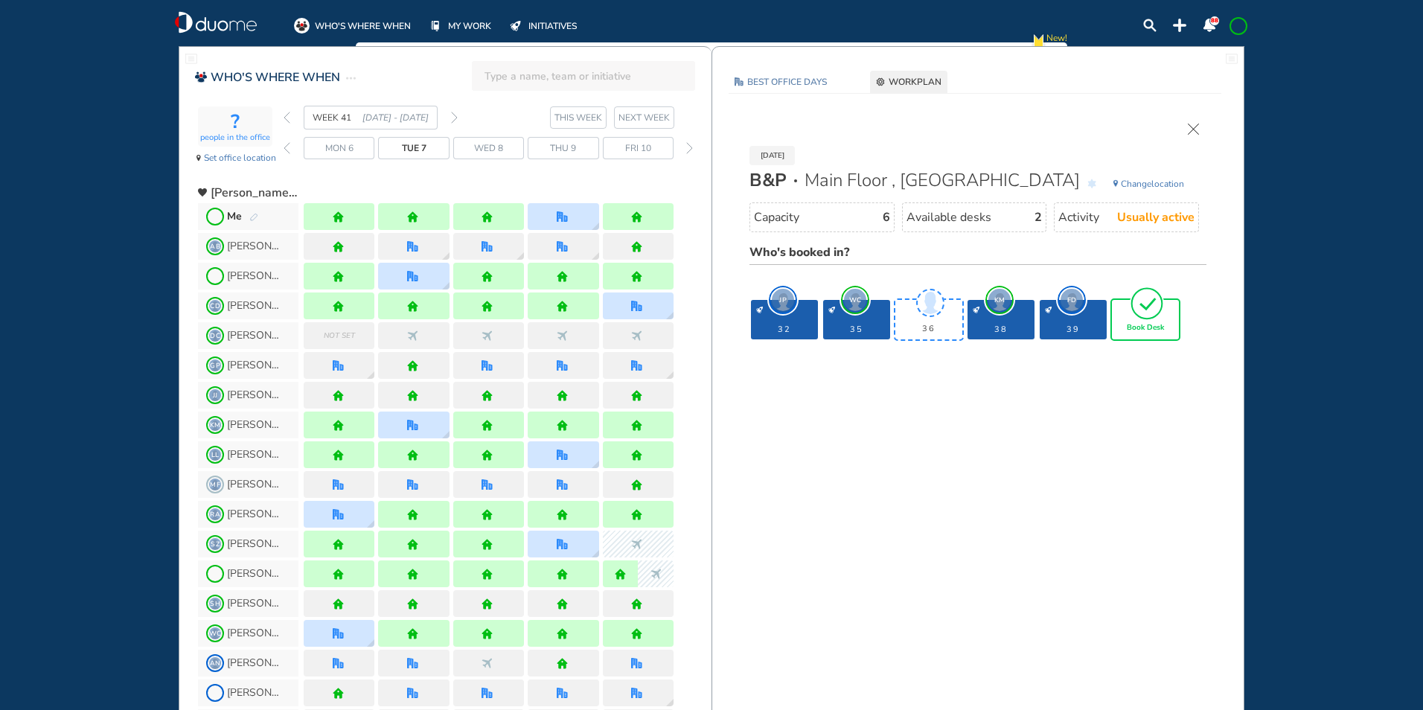
click at [1140, 321] on div "Book Desk" at bounding box center [1145, 319] width 67 height 39
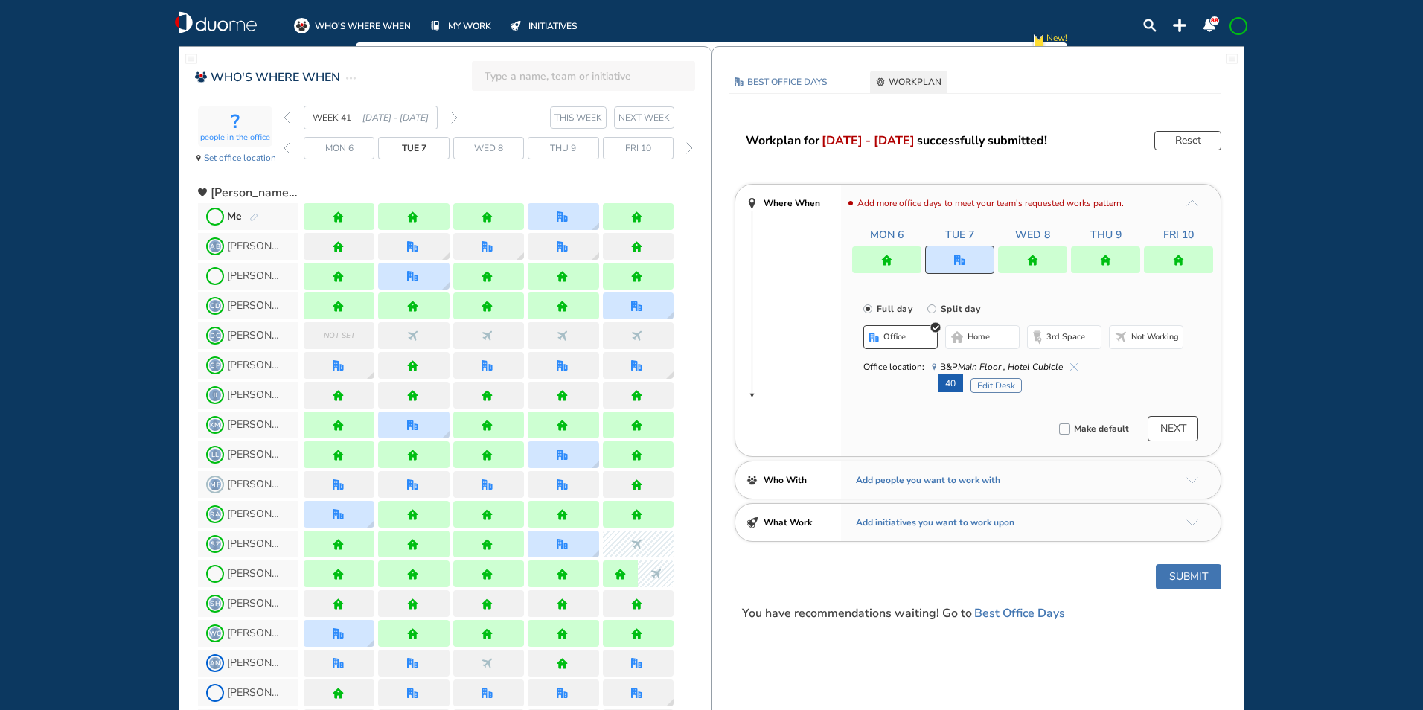
click at [1190, 575] on button "Submit" at bounding box center [1187, 576] width 65 height 25
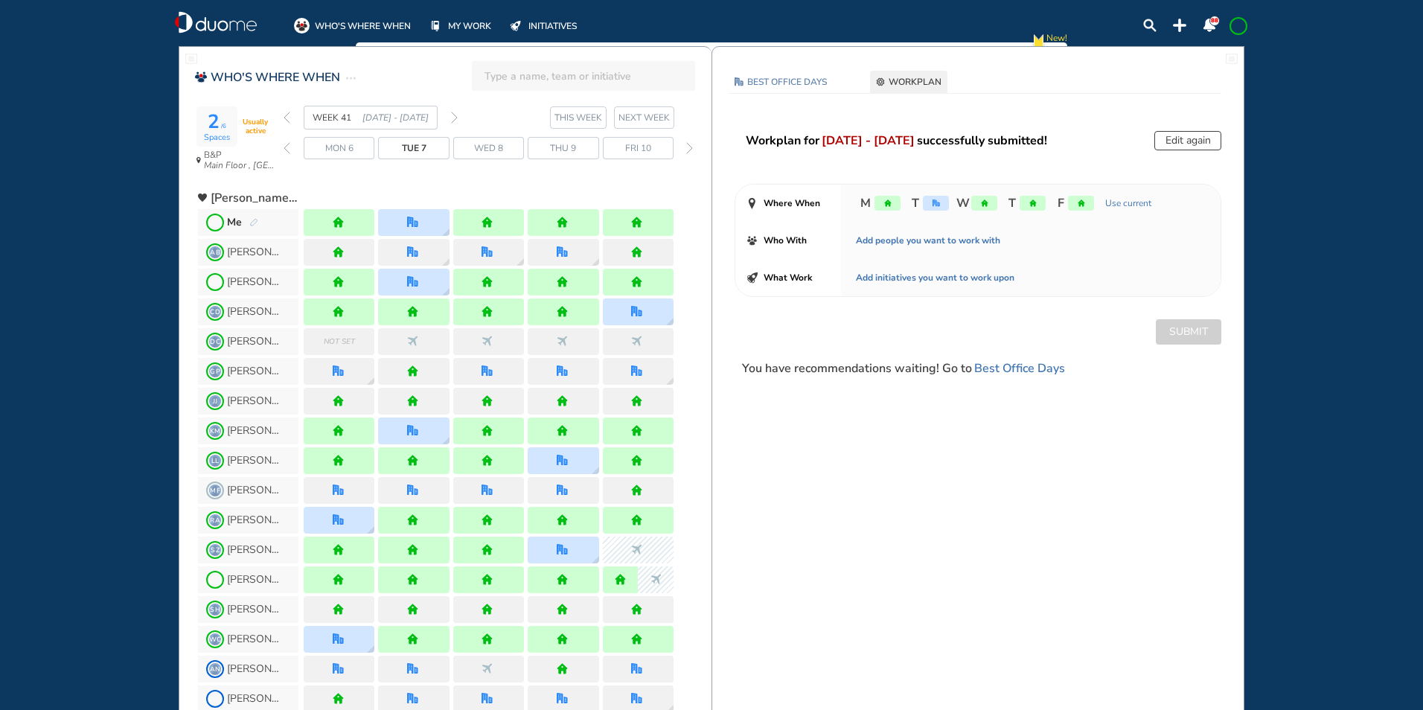
click at [455, 118] on img "forward week" at bounding box center [454, 118] width 7 height 12
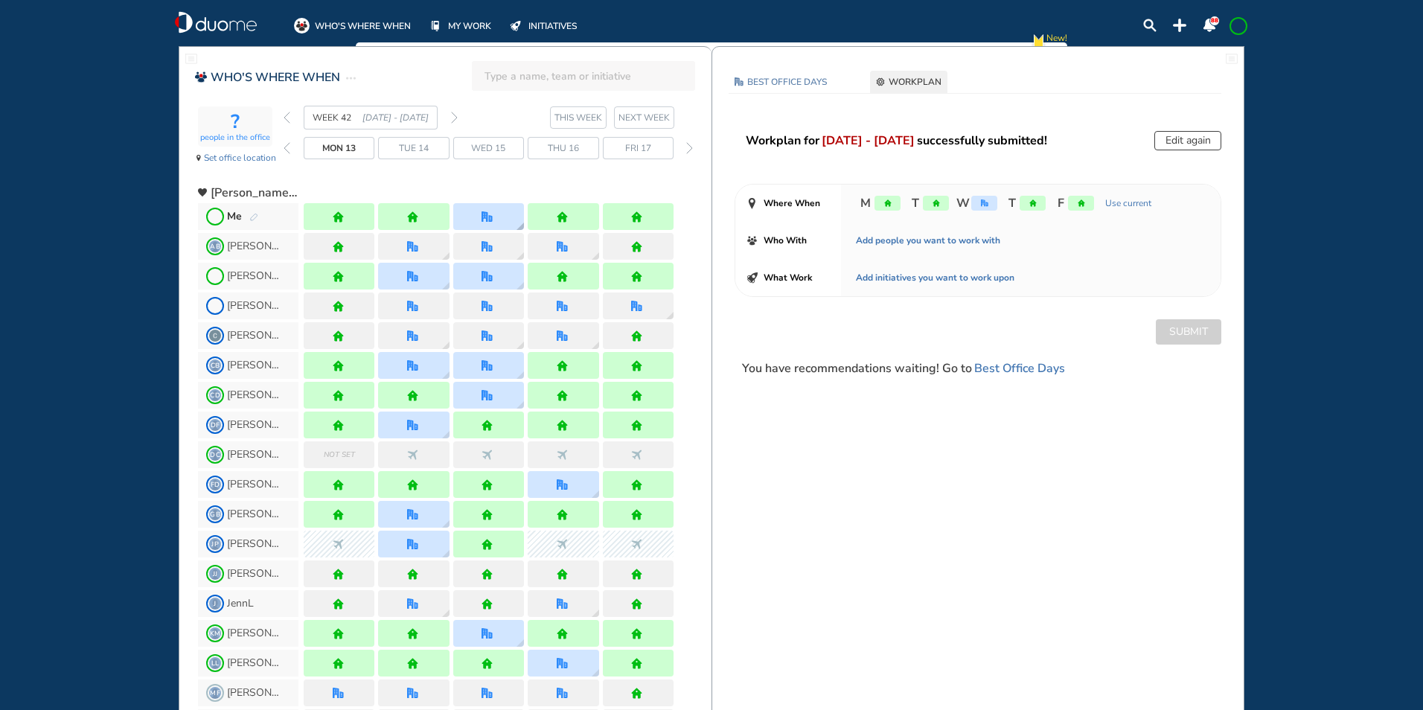
click at [501, 219] on div at bounding box center [488, 216] width 71 height 27
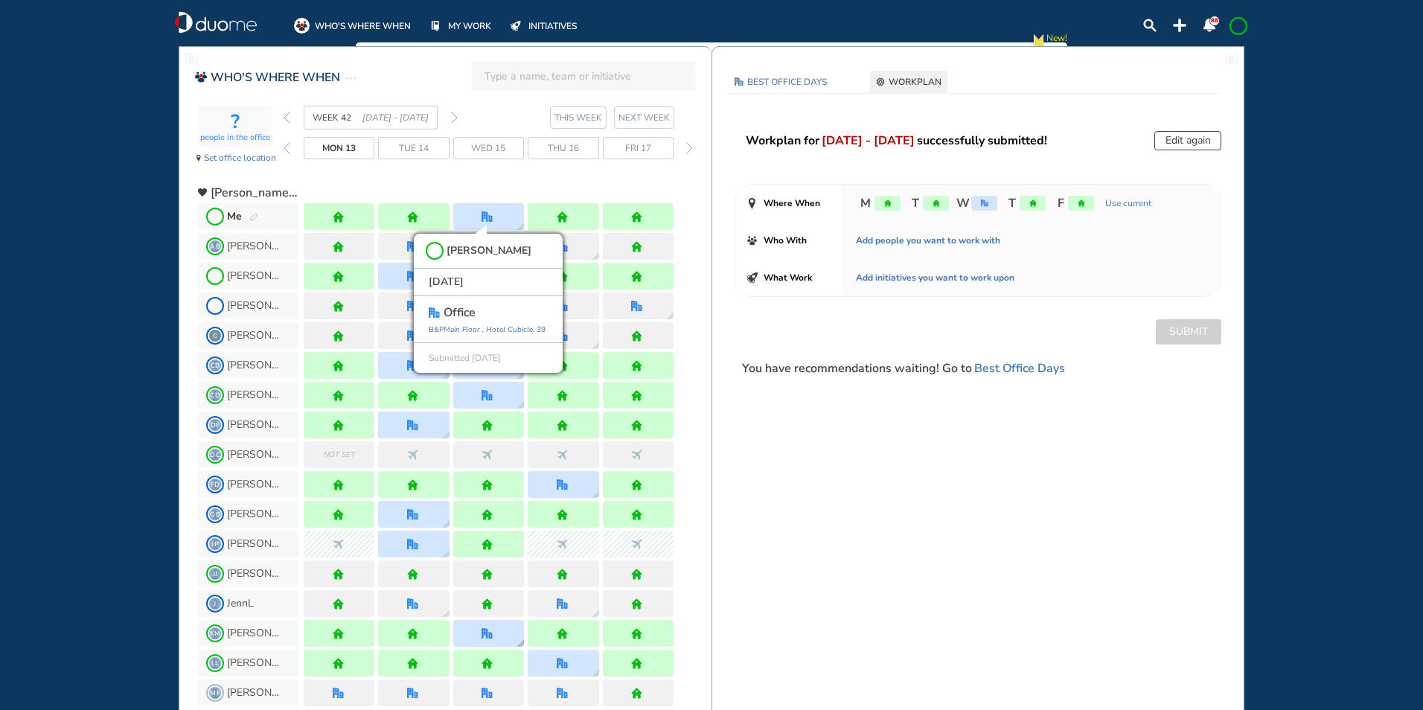
click at [475, 625] on div at bounding box center [488, 633] width 71 height 27
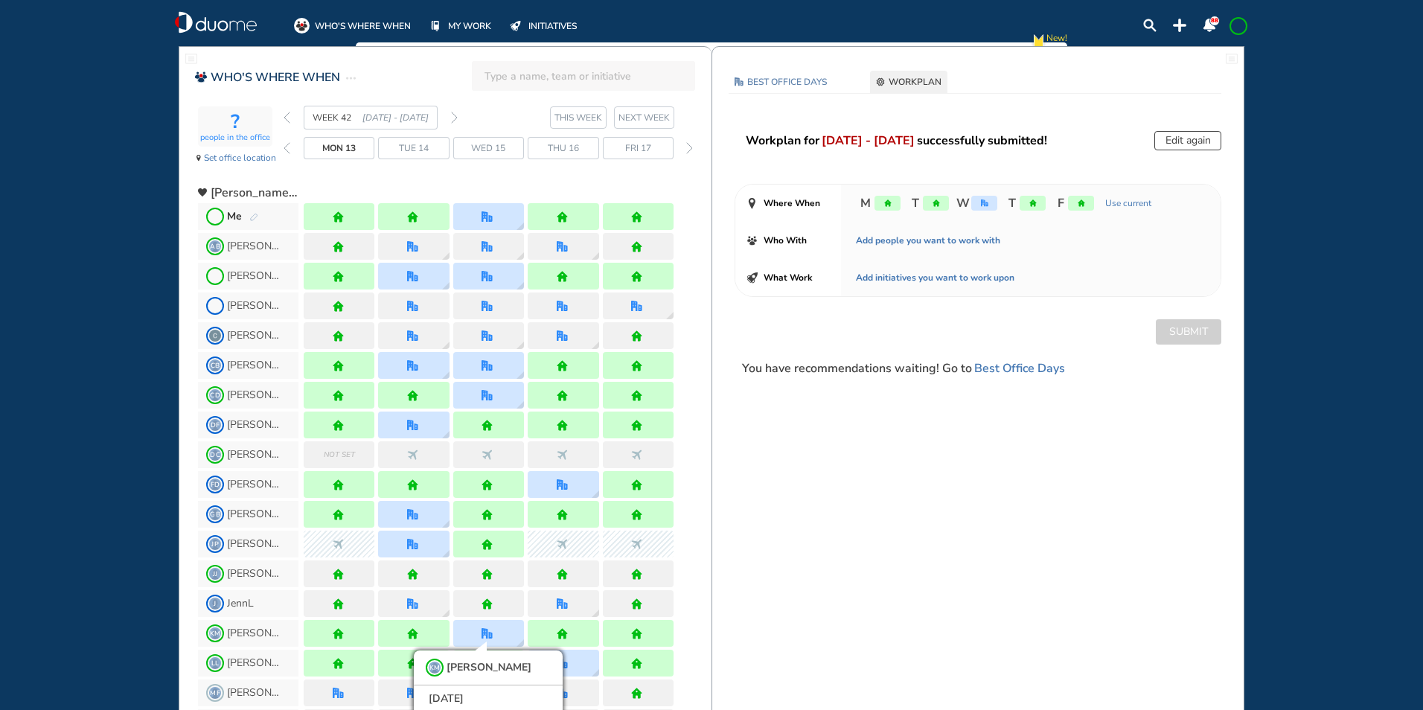
click at [288, 117] on img "back week" at bounding box center [286, 118] width 7 height 12
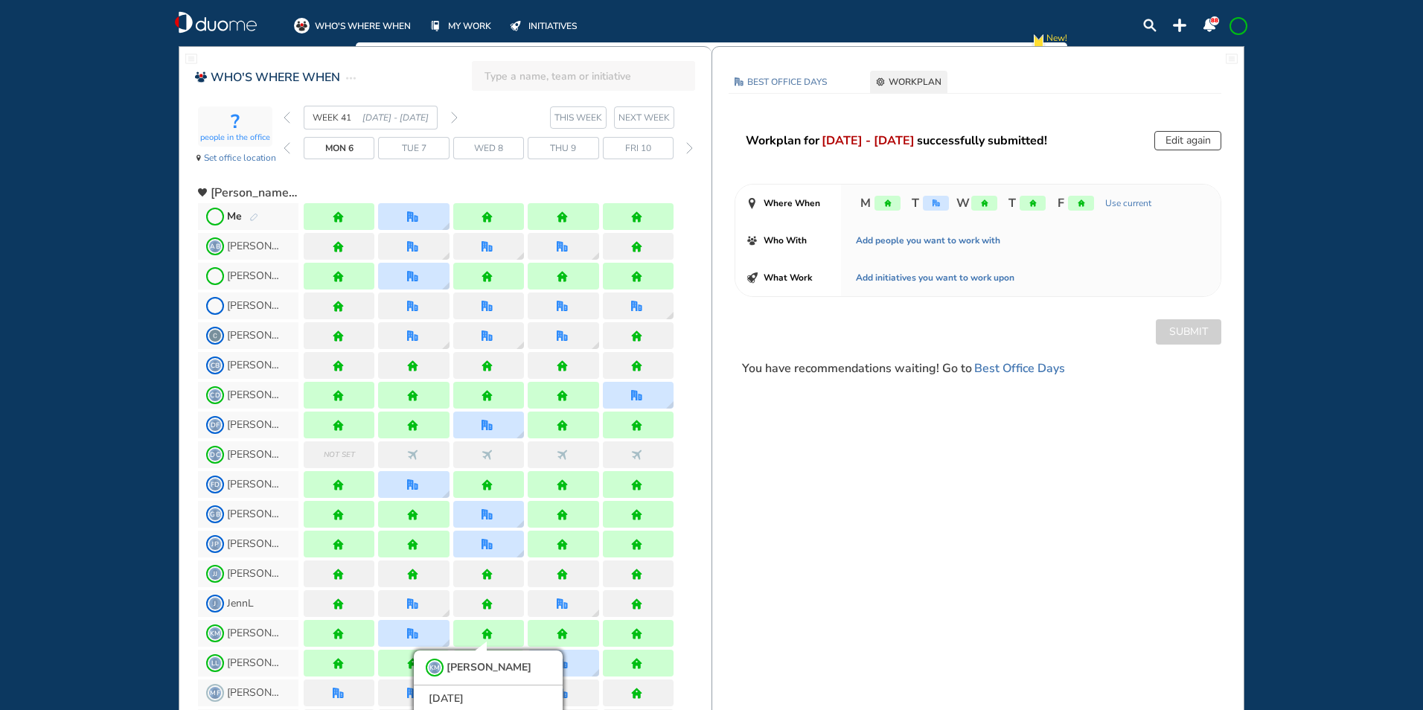
click at [288, 118] on img "back week" at bounding box center [286, 118] width 7 height 12
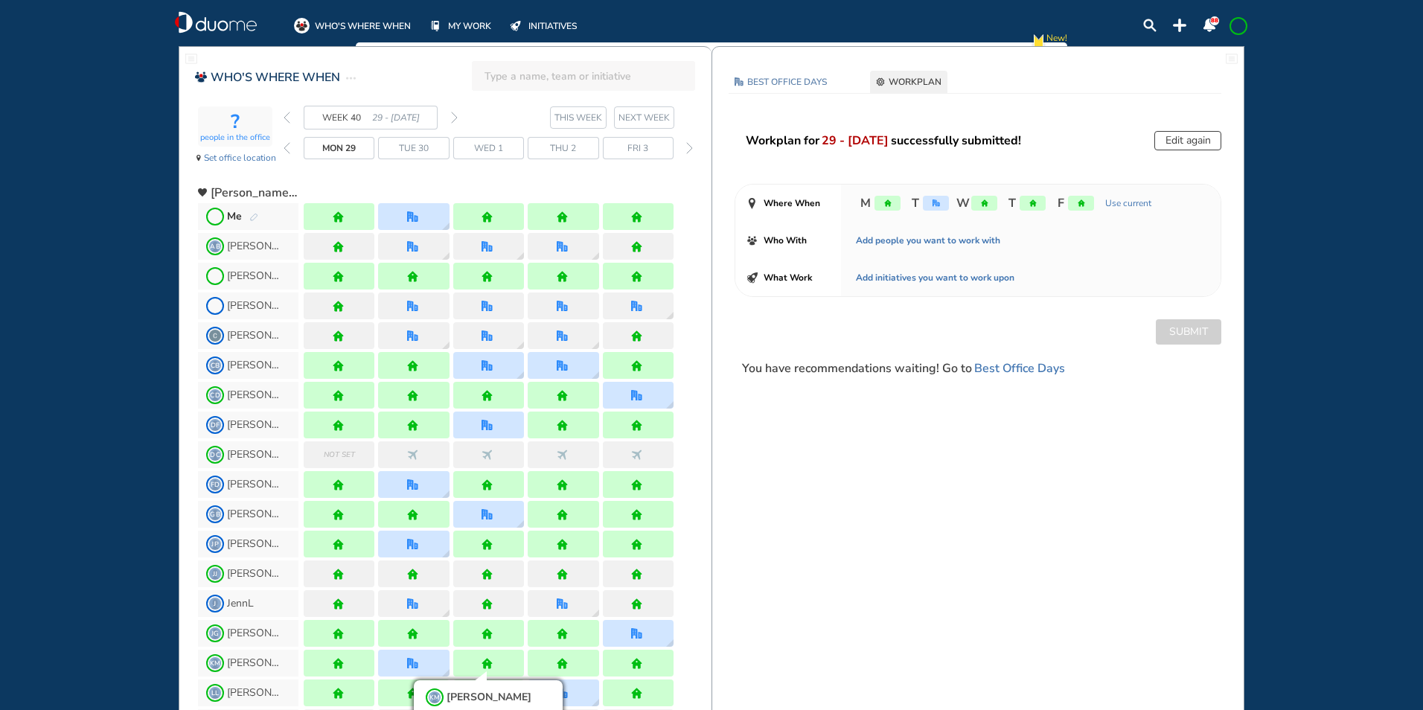
click at [455, 120] on img "forward week" at bounding box center [454, 118] width 7 height 12
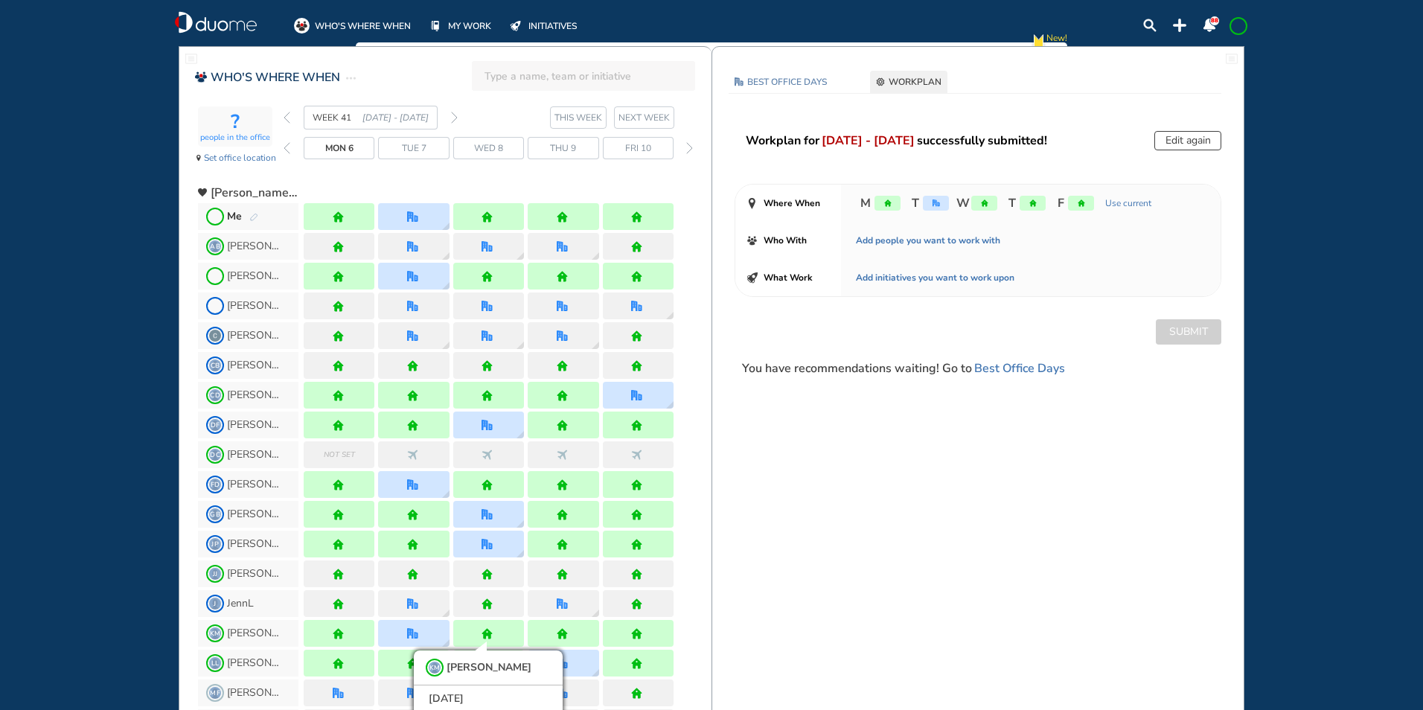
click at [454, 115] on img "forward week" at bounding box center [454, 118] width 7 height 12
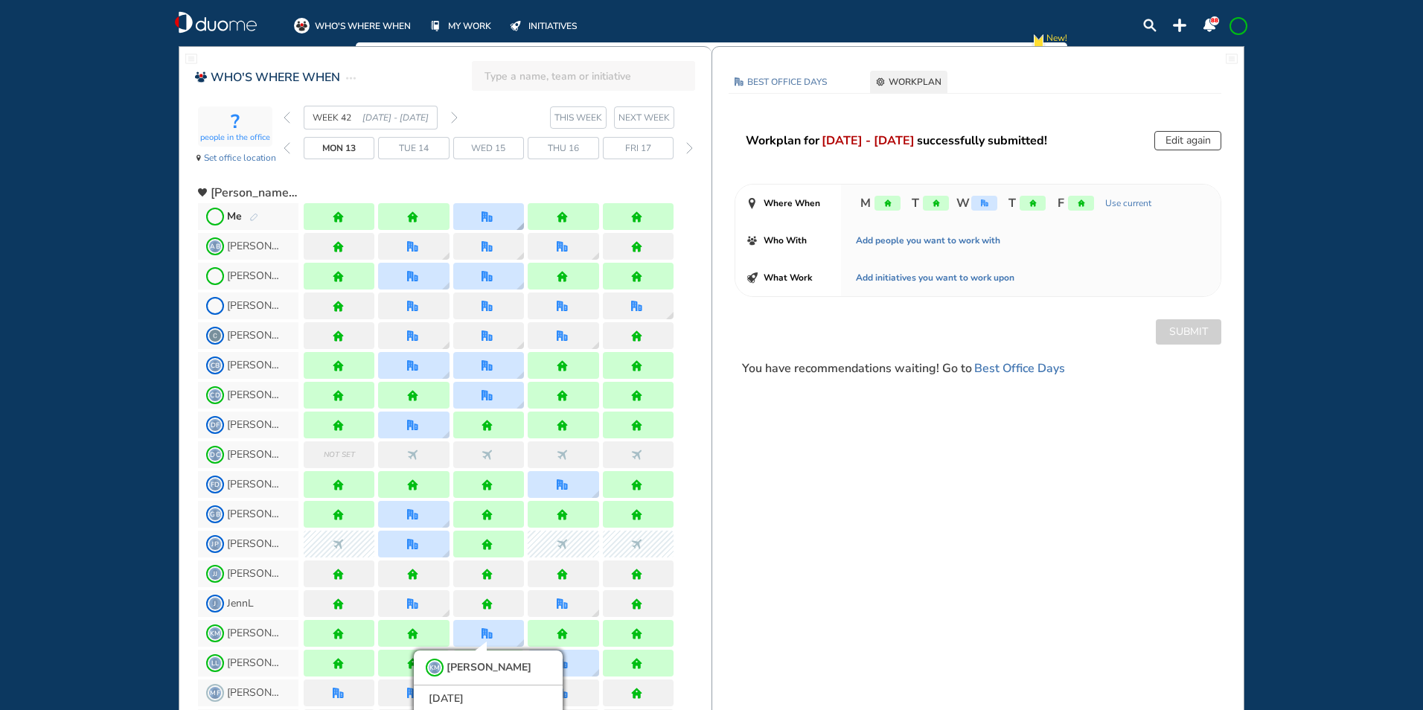
click at [504, 219] on div at bounding box center [488, 216] width 71 height 27
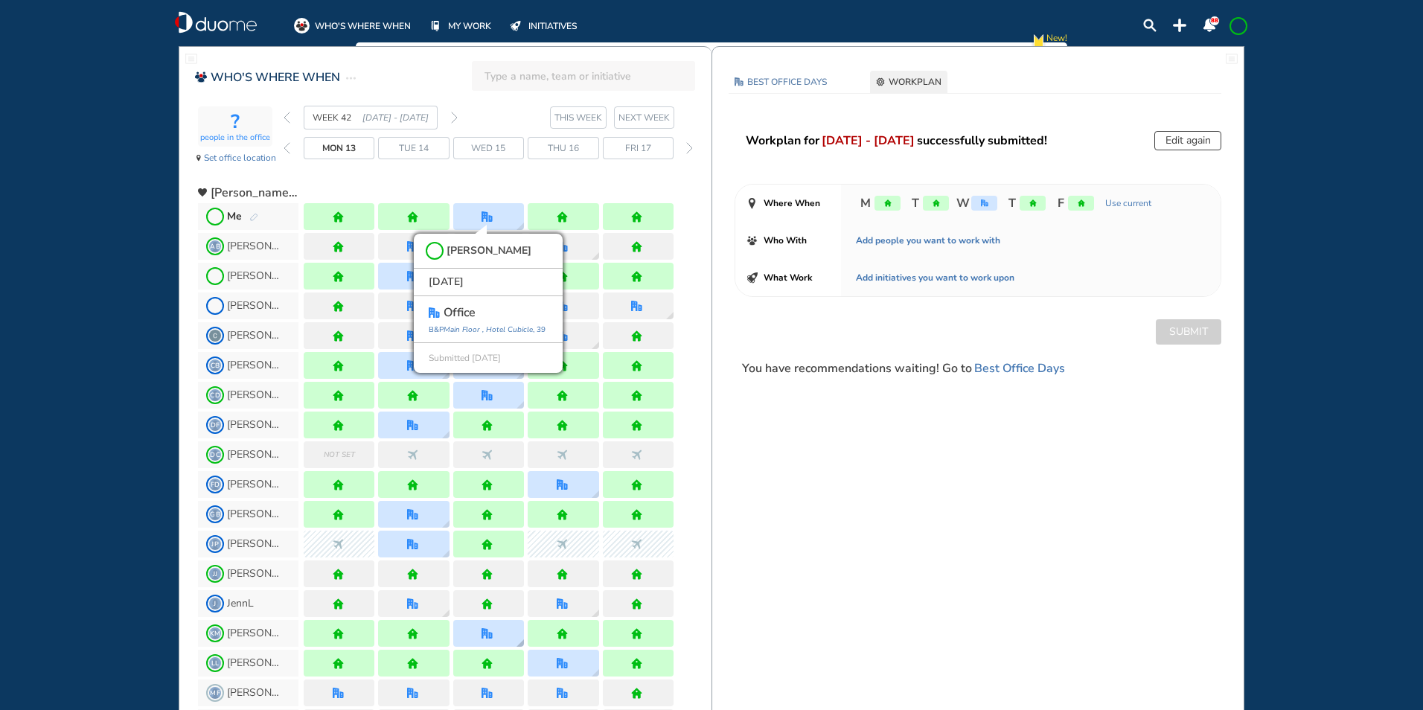
click at [498, 639] on div at bounding box center [488, 633] width 71 height 27
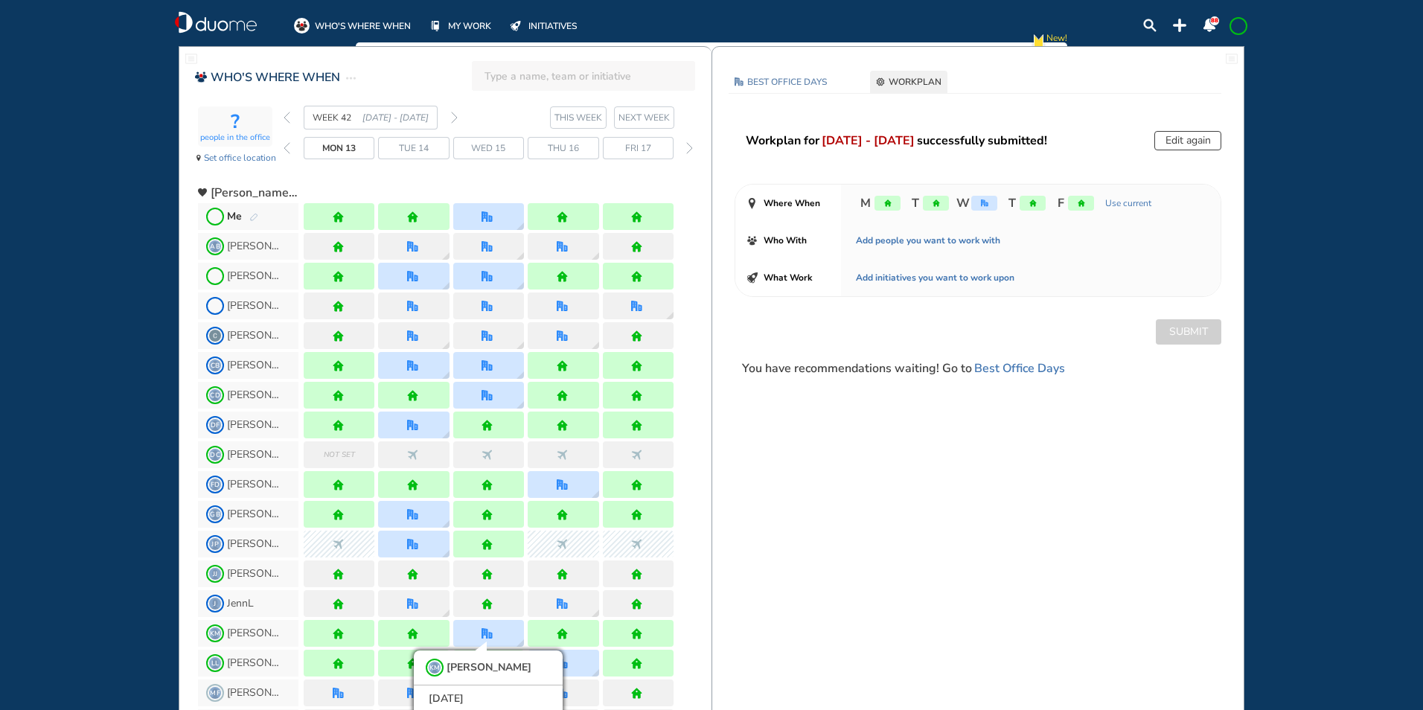
click at [455, 112] on img "forward week" at bounding box center [454, 118] width 7 height 12
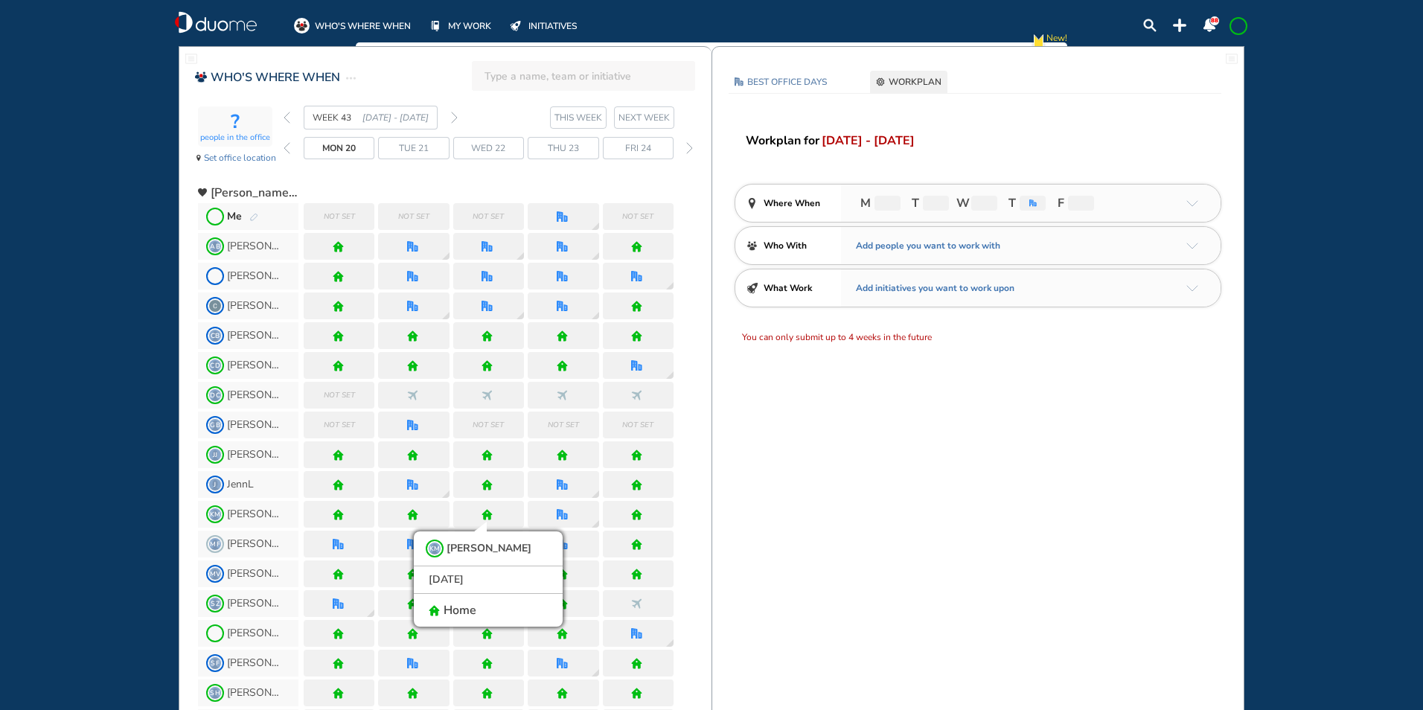
click at [254, 217] on img "pen-edit" at bounding box center [253, 218] width 9 height 10
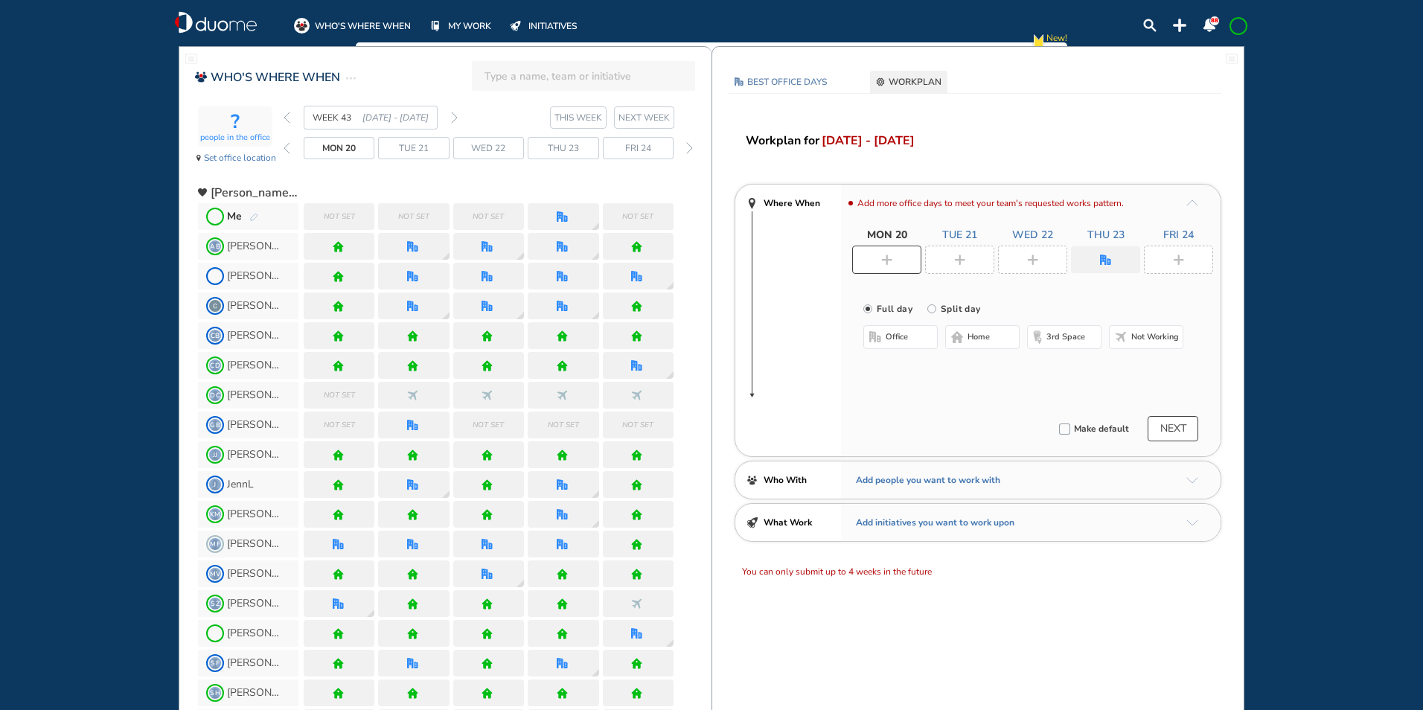
click at [901, 263] on div at bounding box center [886, 260] width 69 height 28
click at [978, 336] on span "home" at bounding box center [978, 337] width 22 height 12
click at [960, 263] on img "plus-rounded-bdbdbd" at bounding box center [959, 259] width 11 height 11
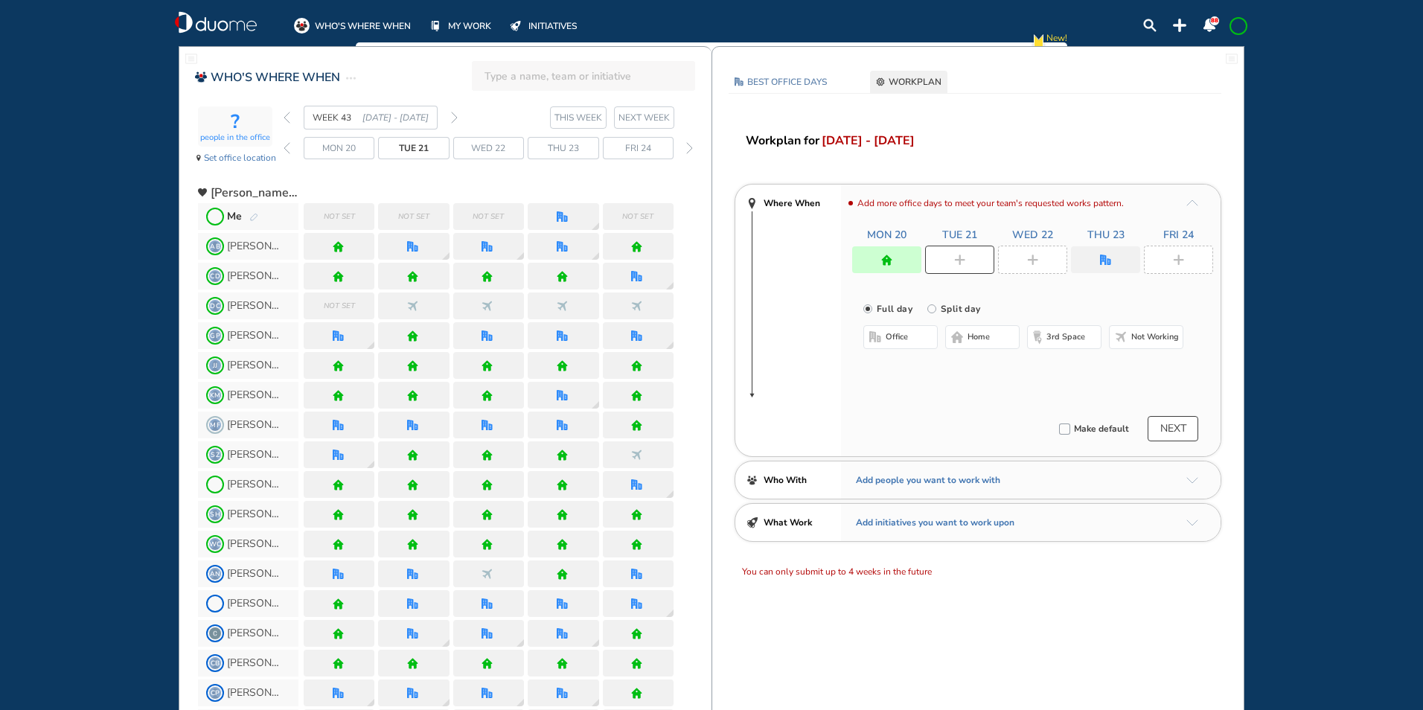
click at [890, 339] on span "office" at bounding box center [896, 337] width 22 height 12
click at [1046, 257] on div at bounding box center [1032, 260] width 69 height 28
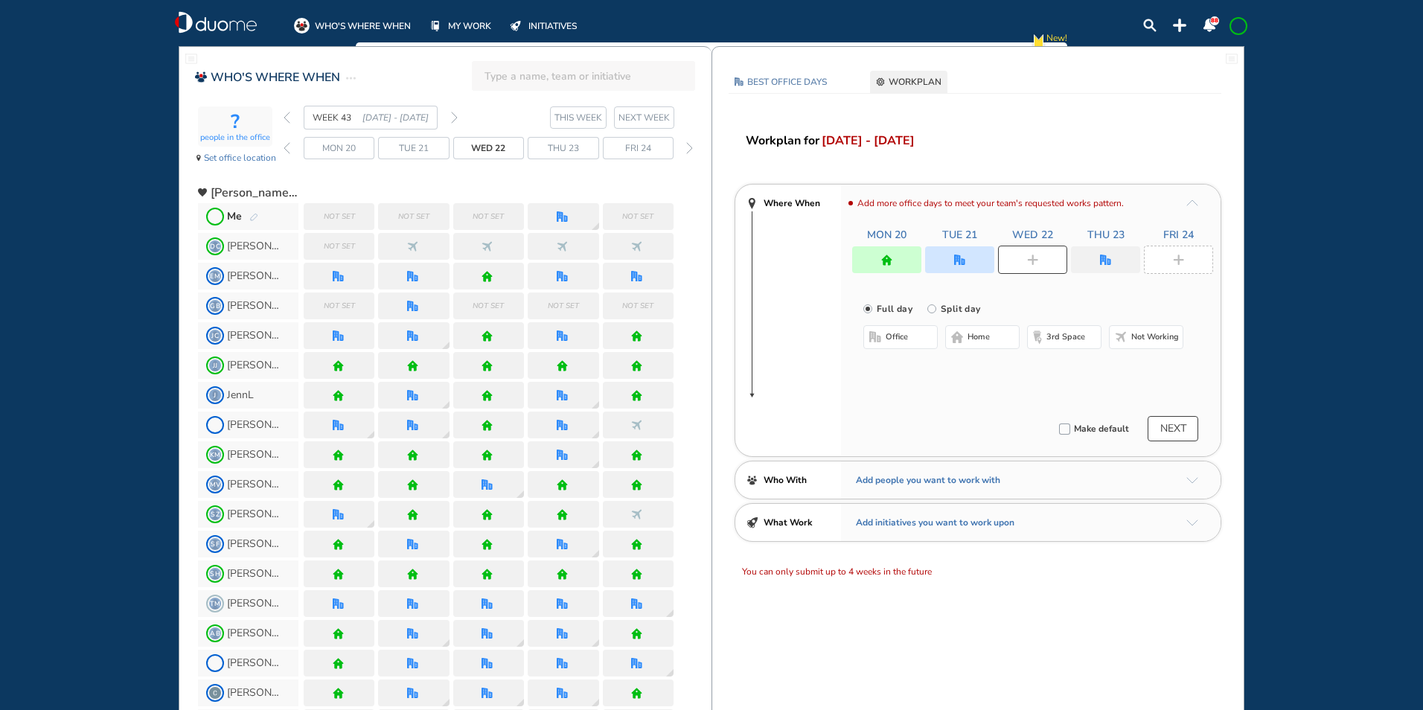
drag, startPoint x: 980, startPoint y: 342, endPoint x: 1039, endPoint y: 303, distance: 70.8
click at [980, 341] on span "home" at bounding box center [978, 337] width 22 height 12
click at [1109, 260] on img "office" at bounding box center [1105, 259] width 11 height 11
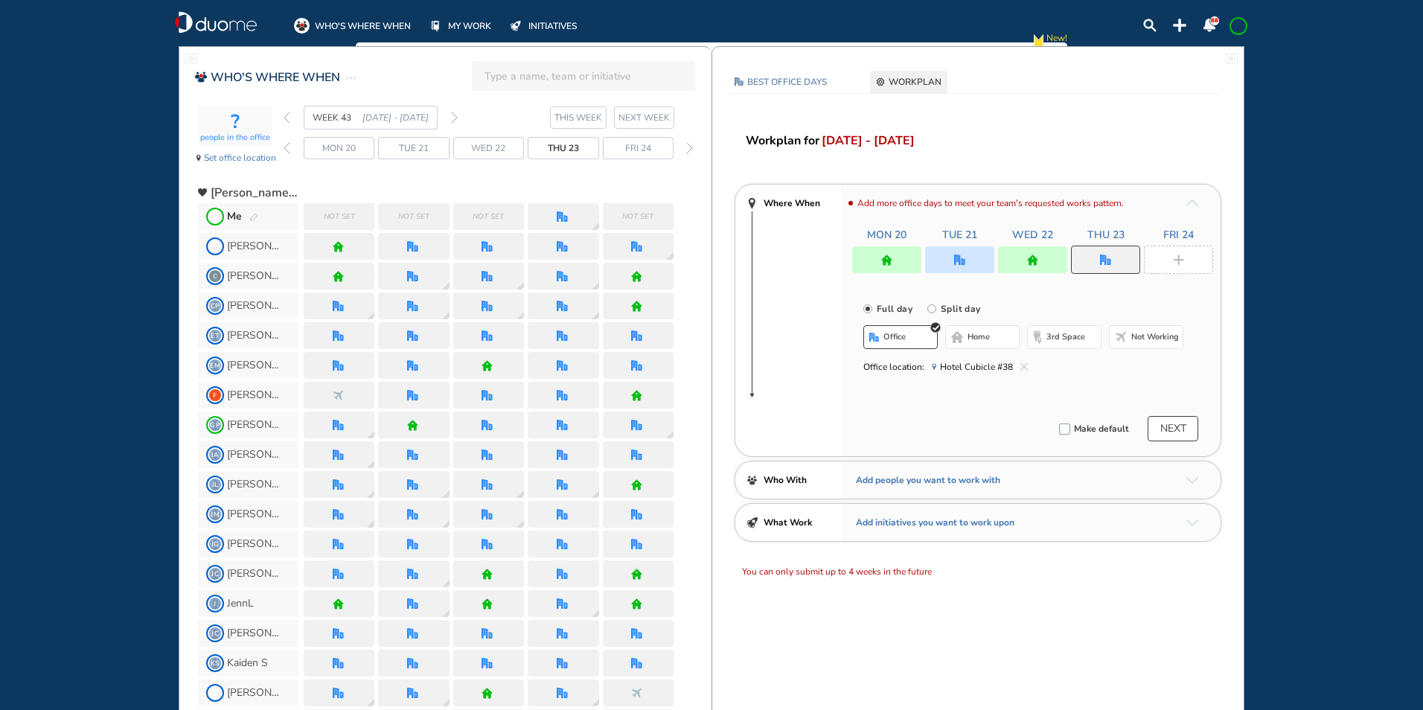
click at [988, 333] on span "home" at bounding box center [978, 337] width 22 height 12
drag, startPoint x: 1172, startPoint y: 254, endPoint x: 1092, endPoint y: 278, distance: 83.1
click at [1173, 254] on div at bounding box center [1178, 260] width 69 height 28
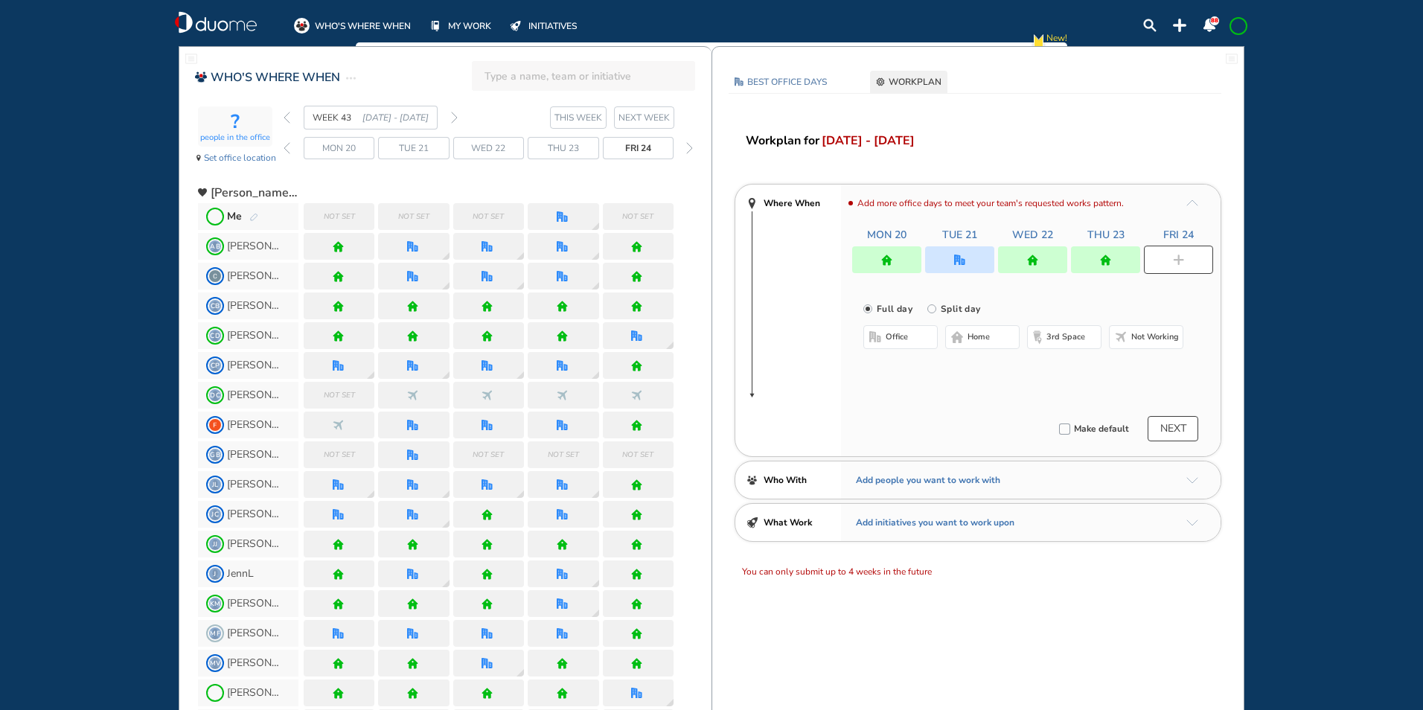
drag, startPoint x: 972, startPoint y: 339, endPoint x: 969, endPoint y: 327, distance: 11.8
click at [972, 338] on span "home" at bounding box center [978, 337] width 22 height 12
click at [956, 267] on div at bounding box center [959, 259] width 69 height 27
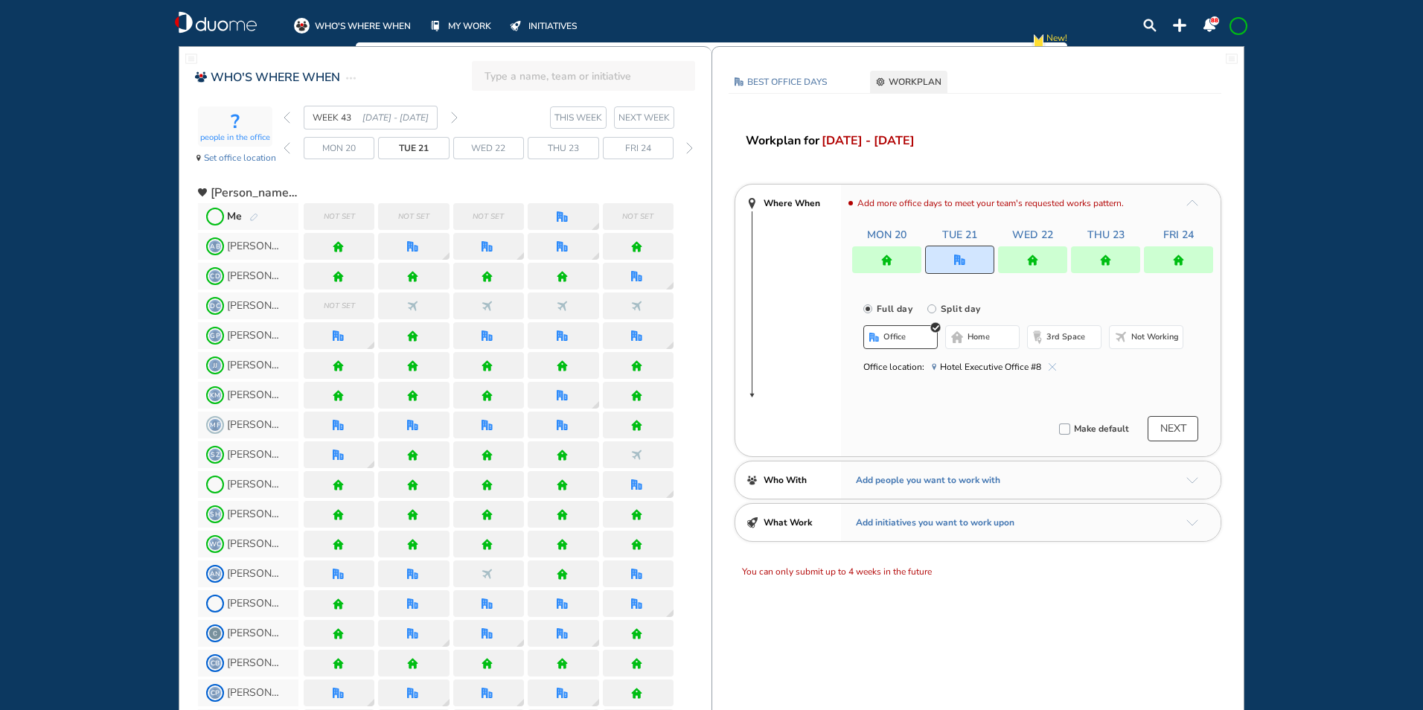
click at [1051, 364] on img "cross-thin-blue" at bounding box center [1051, 366] width 7 height 7
click at [913, 369] on button "Select location" at bounding box center [903, 366] width 60 height 15
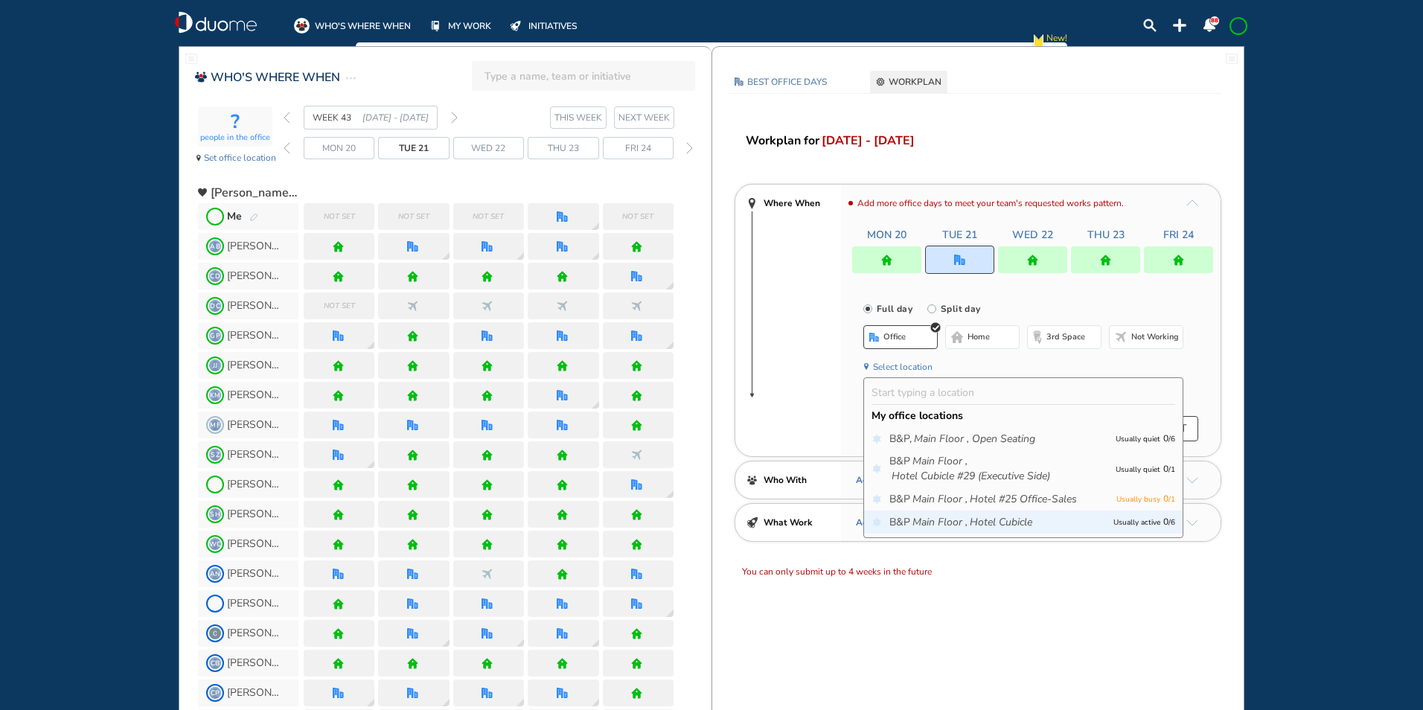
click at [941, 520] on icon "Main Floor ," at bounding box center [939, 522] width 55 height 15
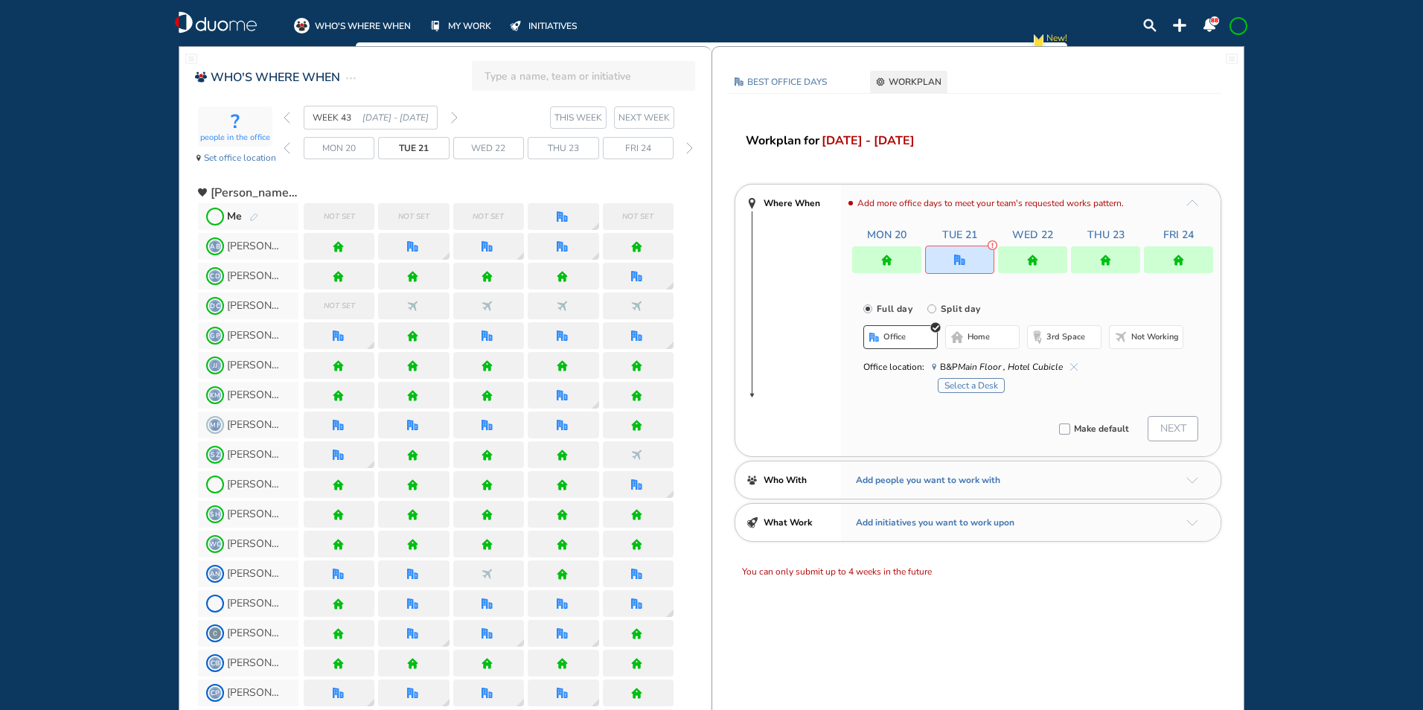
click at [969, 380] on button "Select a Desk" at bounding box center [970, 385] width 67 height 15
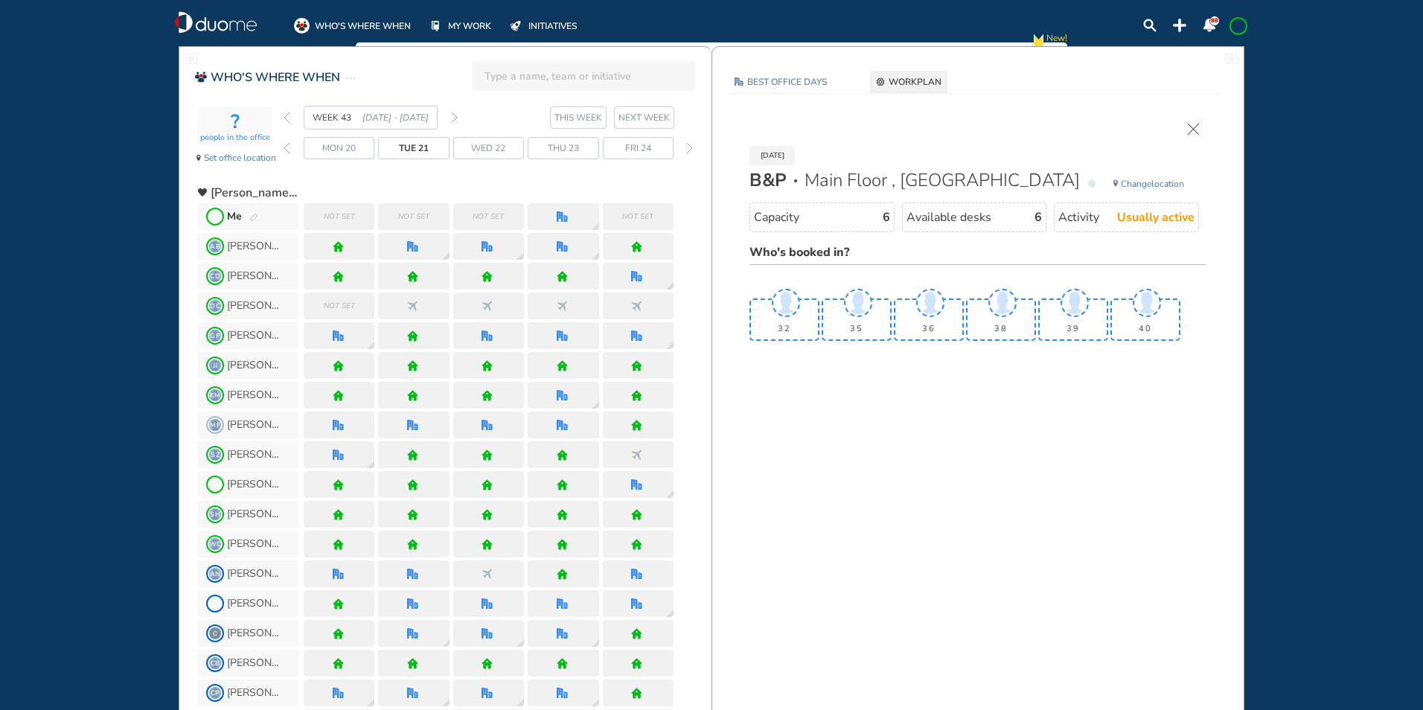
click at [1190, 126] on img "cross-thin" at bounding box center [1192, 129] width 11 height 11
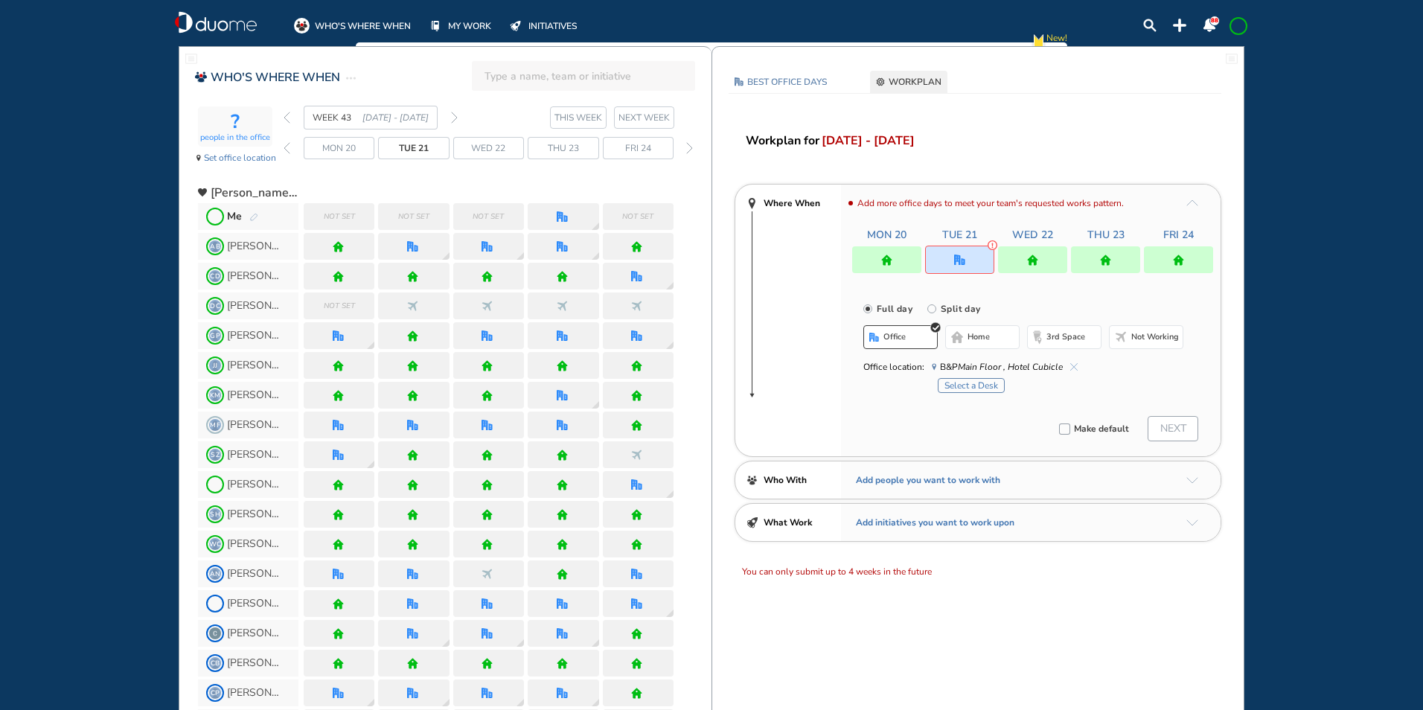
click at [1249, 25] on header "WHO'S WHERE WHEN MY WORK INITIATIVES 88" at bounding box center [711, 21] width 1125 height 42
click at [1241, 25] on span at bounding box center [1238, 26] width 12 height 12
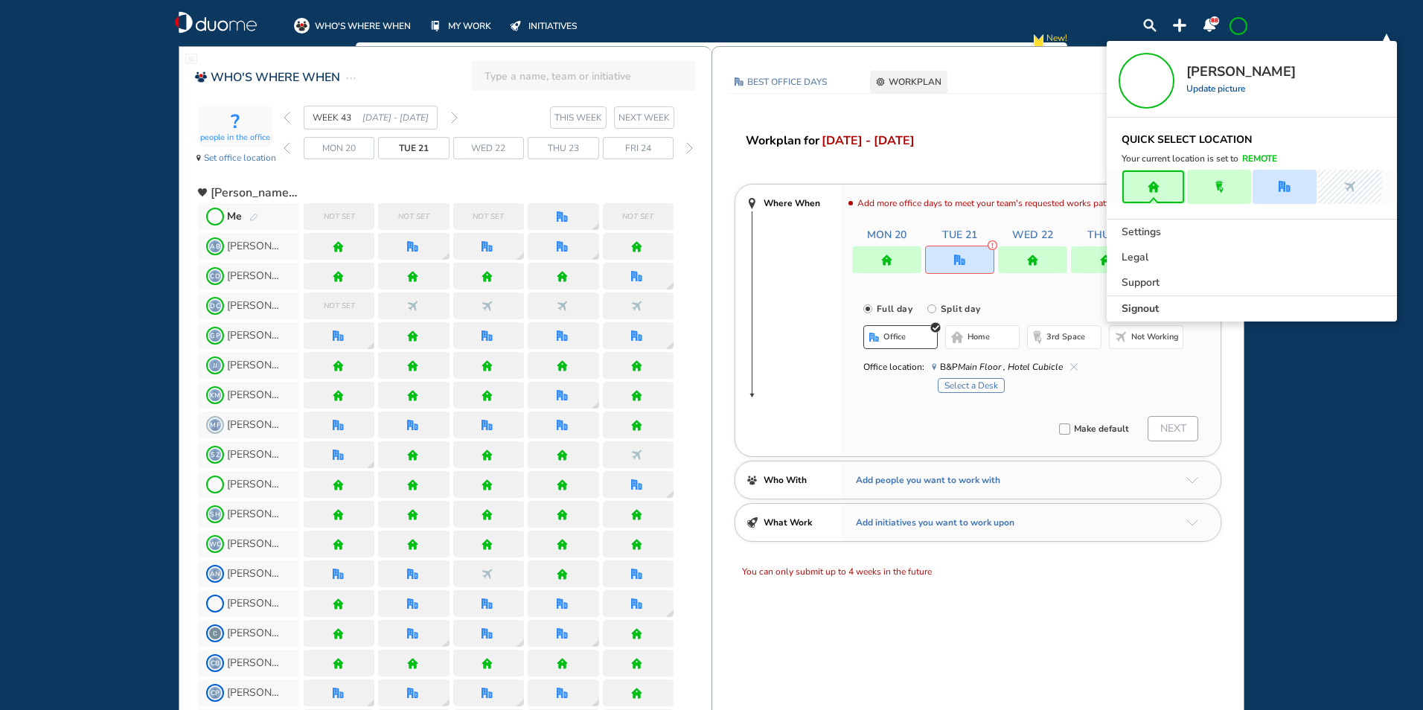
click at [1138, 310] on span "Signout" at bounding box center [1139, 308] width 37 height 15
